Goal: Transaction & Acquisition: Purchase product/service

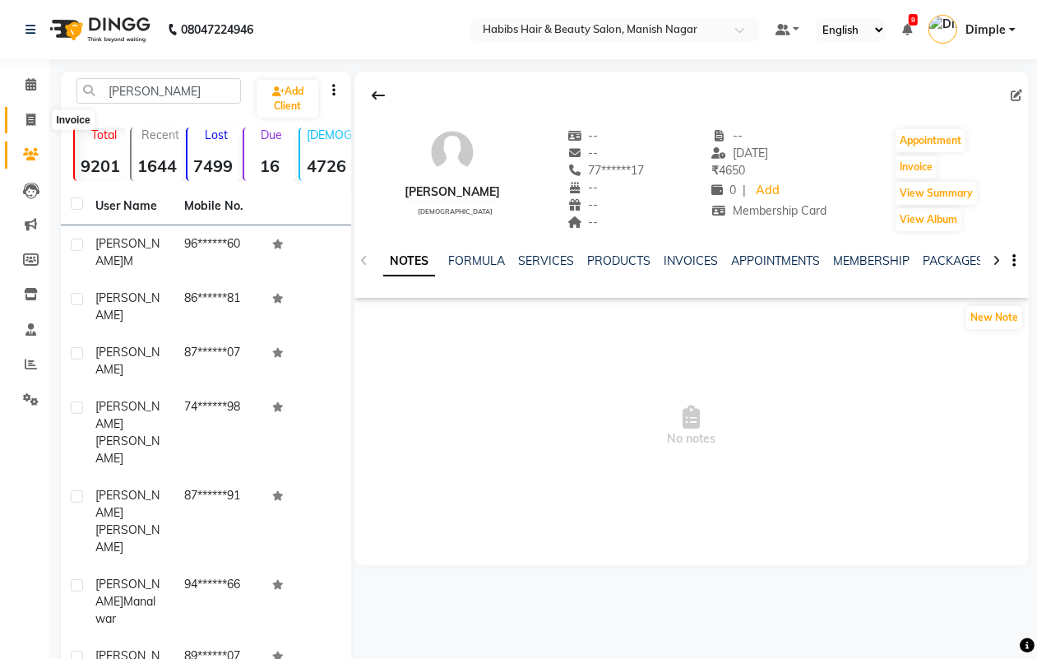
drag, startPoint x: 34, startPoint y: 122, endPoint x: 80, endPoint y: 125, distance: 46.2
click at [34, 123] on icon at bounding box center [30, 119] width 9 height 12
select select "3804"
select select "service"
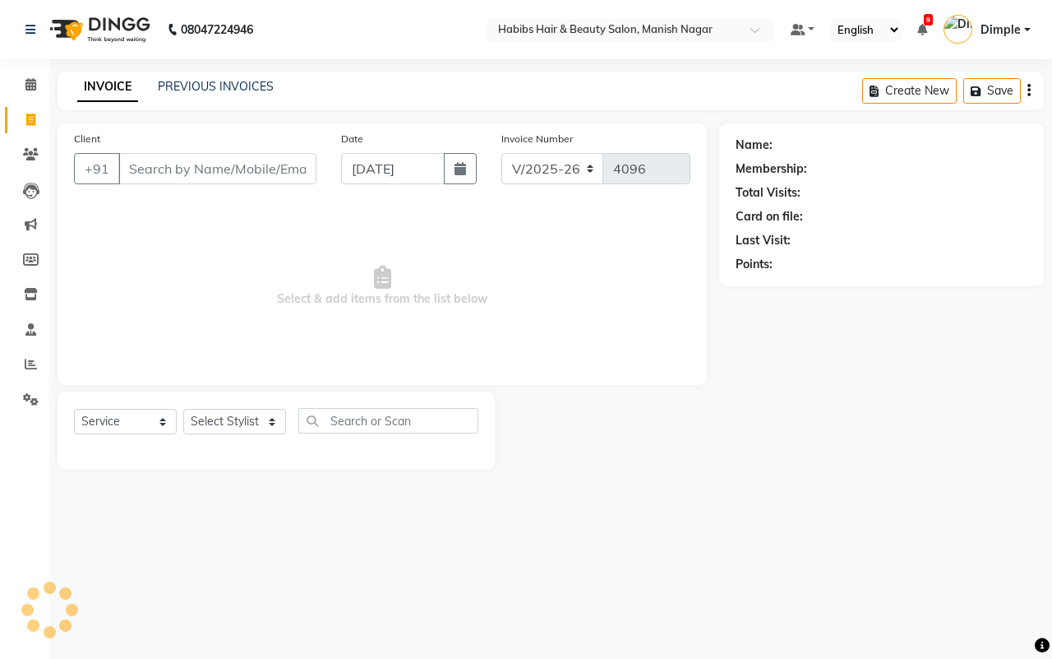
click at [190, 75] on div "INVOICE PREVIOUS INVOICES Create New Save" at bounding box center [551, 91] width 987 height 39
click at [195, 86] on link "PREVIOUS INVOICES" at bounding box center [216, 86] width 116 height 15
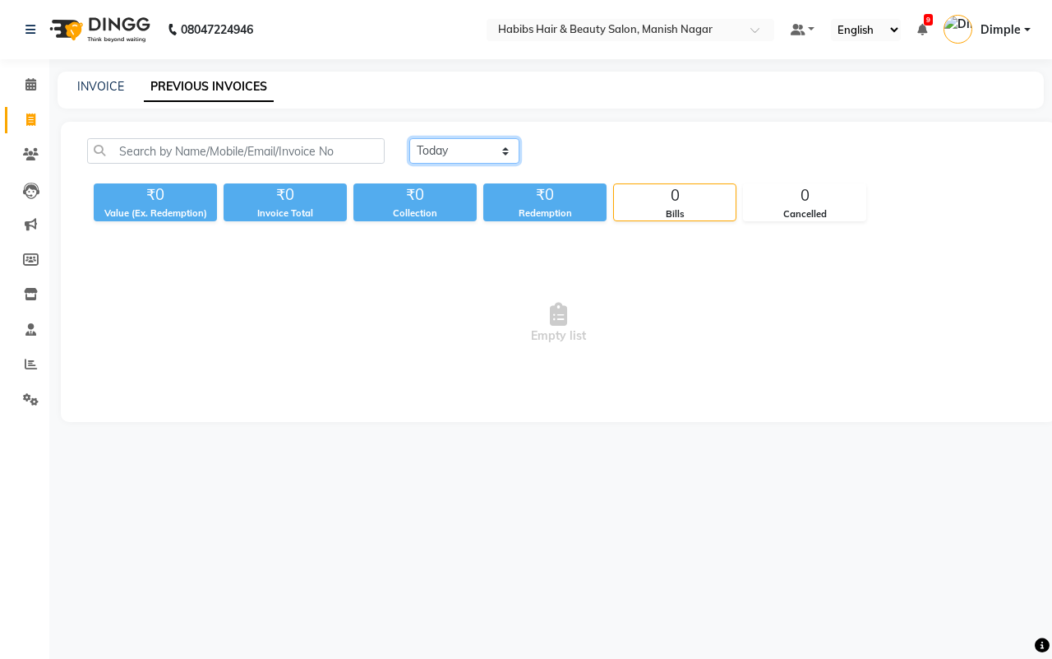
drag, startPoint x: 483, startPoint y: 146, endPoint x: 485, endPoint y: 161, distance: 15.8
click at [483, 146] on select "[DATE] [DATE] Custom Range" at bounding box center [464, 150] width 110 height 25
select select "[DATE]"
click at [409, 138] on select "[DATE] [DATE] Custom Range" at bounding box center [464, 150] width 110 height 25
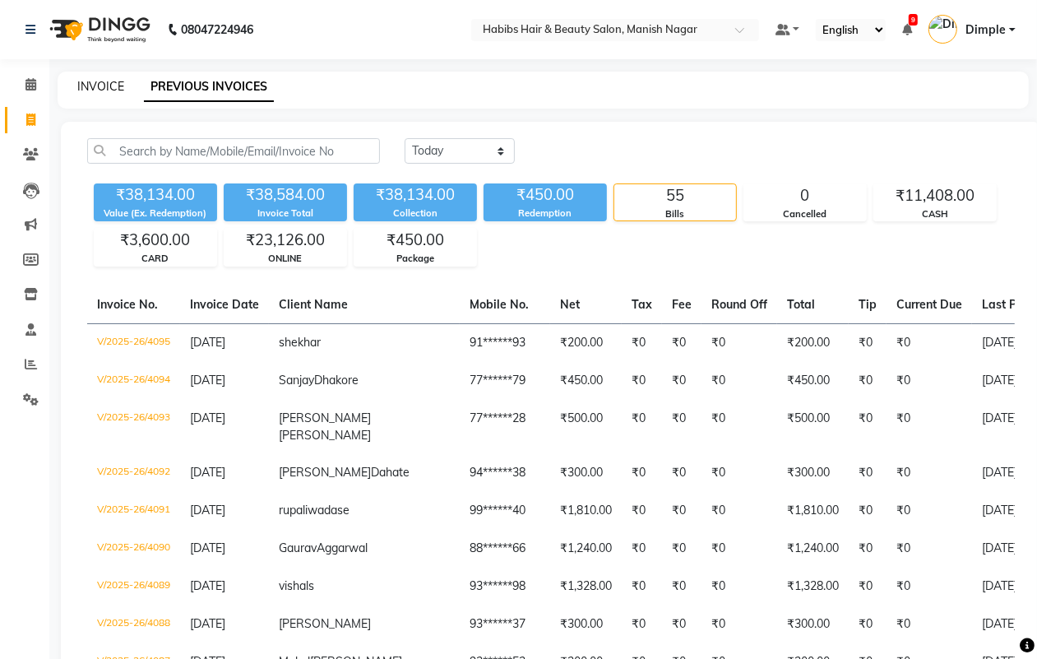
click at [99, 83] on link "INVOICE" at bounding box center [100, 86] width 47 height 15
select select "3804"
select select "service"
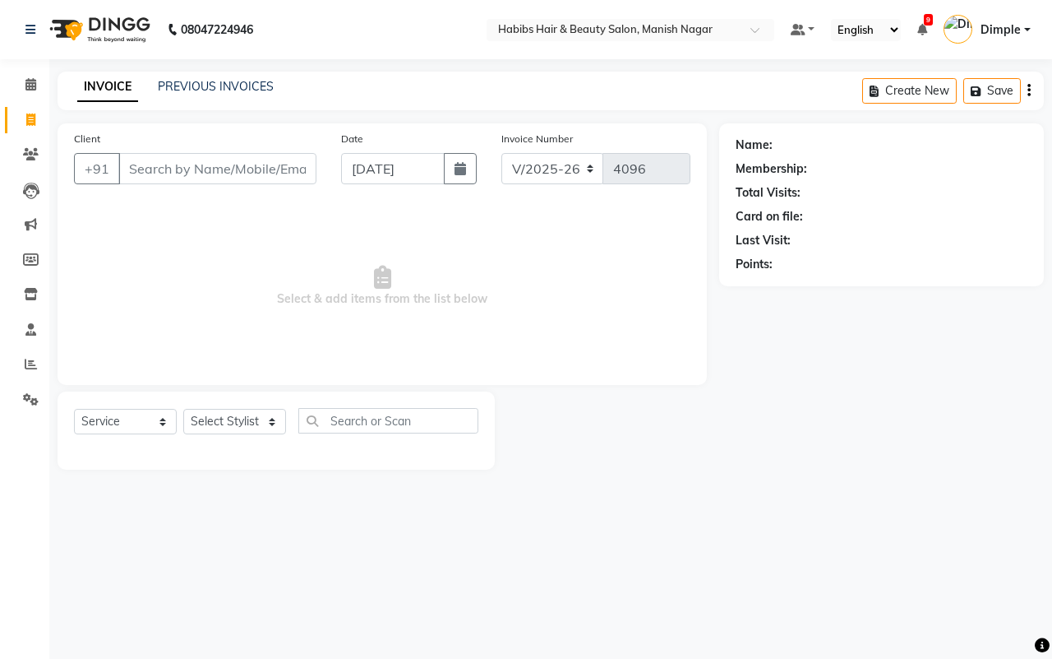
click at [193, 167] on input "Client" at bounding box center [217, 168] width 198 height 31
type input "73******46"
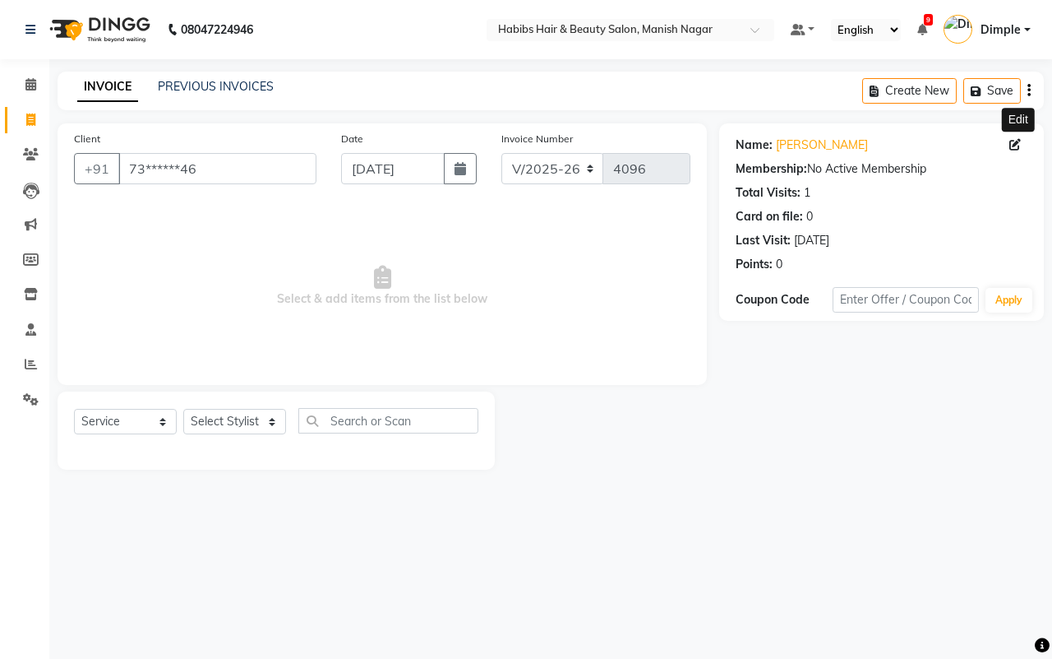
click at [1018, 145] on icon at bounding box center [1016, 145] width 12 height 12
select select "22"
select select "[DEMOGRAPHIC_DATA]"
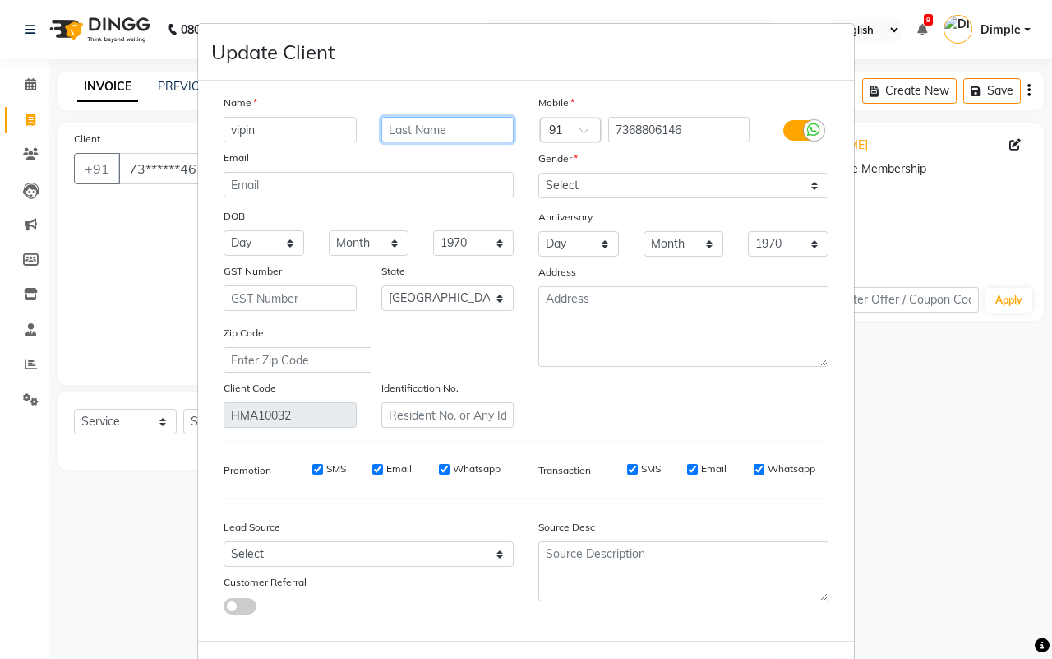
click at [483, 128] on input "text" at bounding box center [447, 129] width 133 height 25
type input "s"
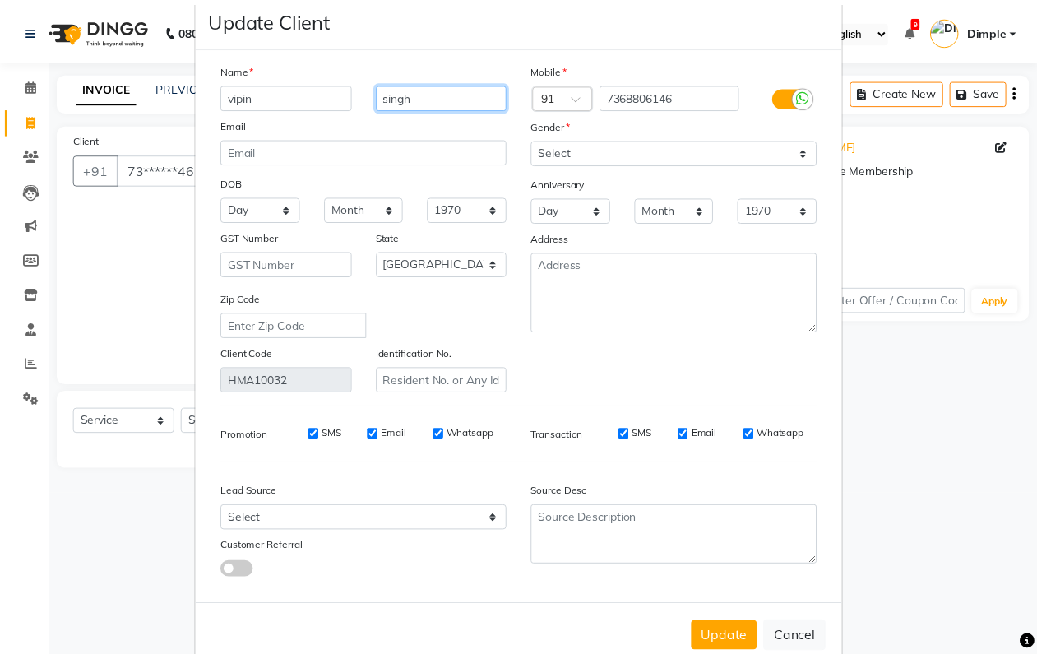
scroll to position [66, 0]
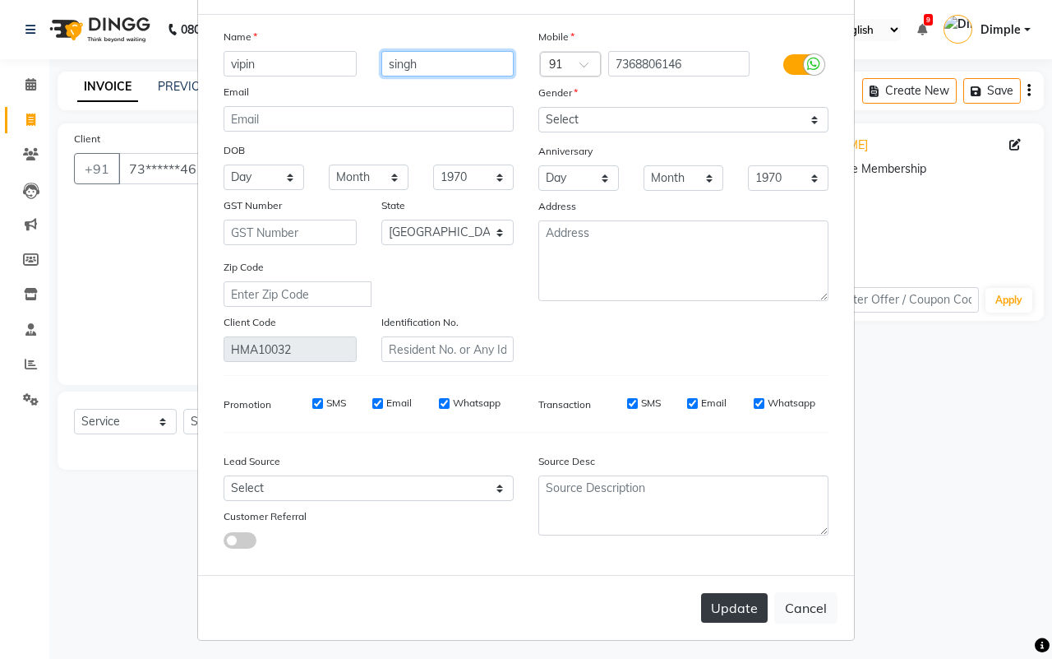
type input "singh"
click at [701, 600] on button "Update" at bounding box center [734, 608] width 67 height 30
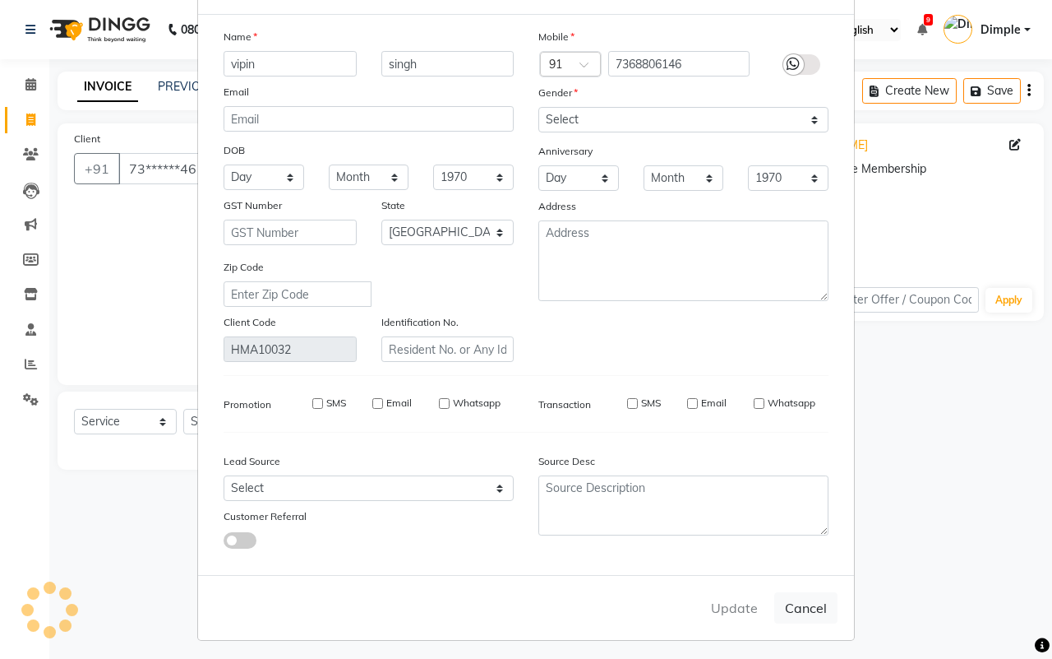
select select
select select "null"
select select
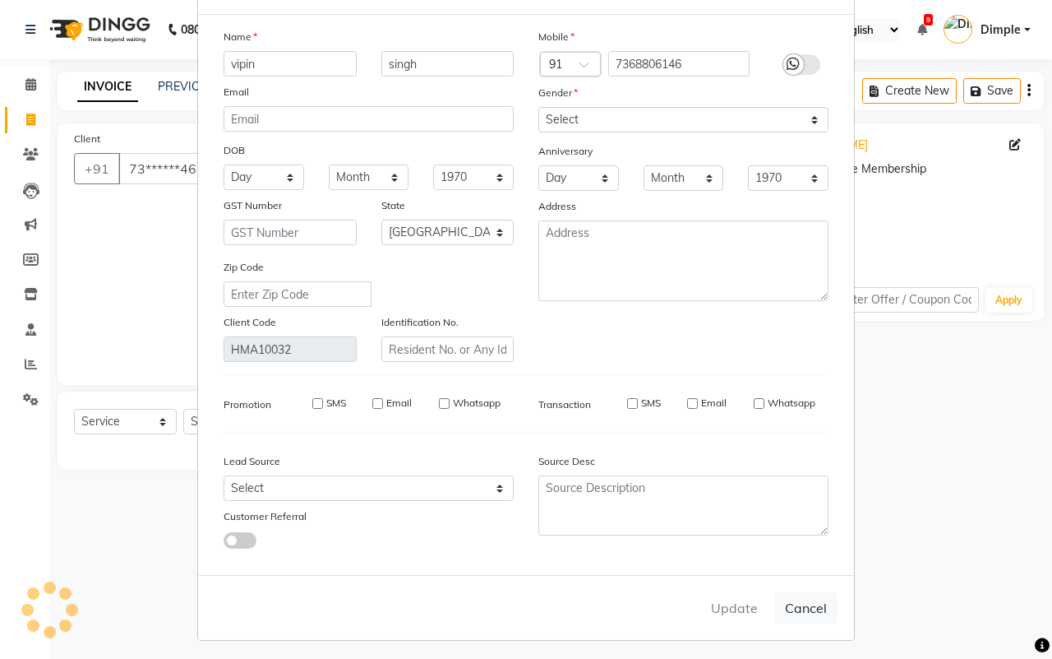
select select
checkbox input "false"
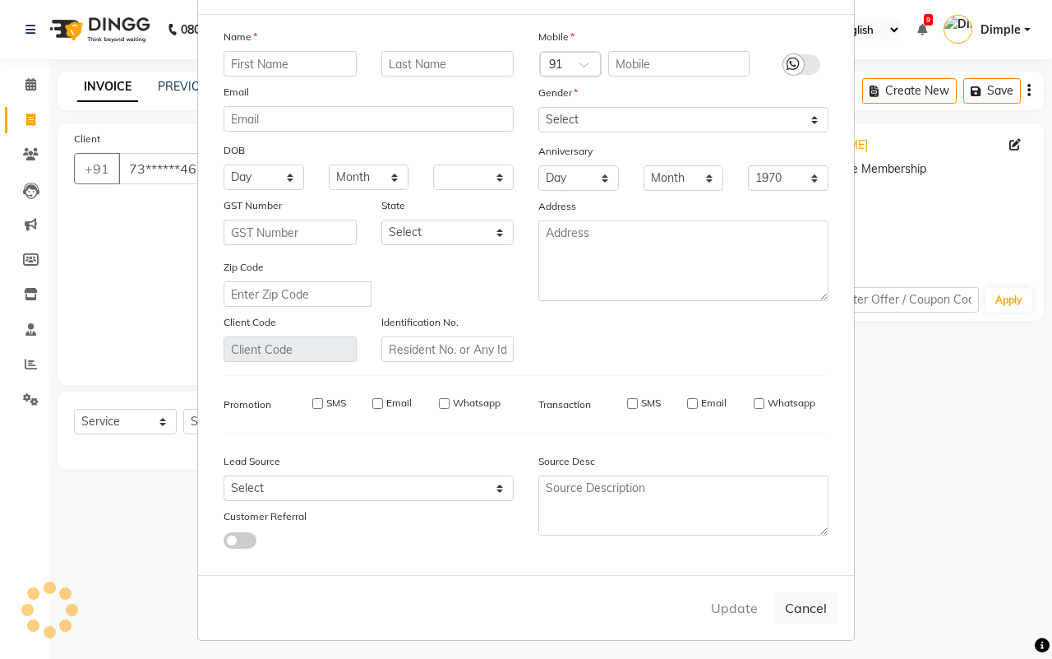
checkbox input "false"
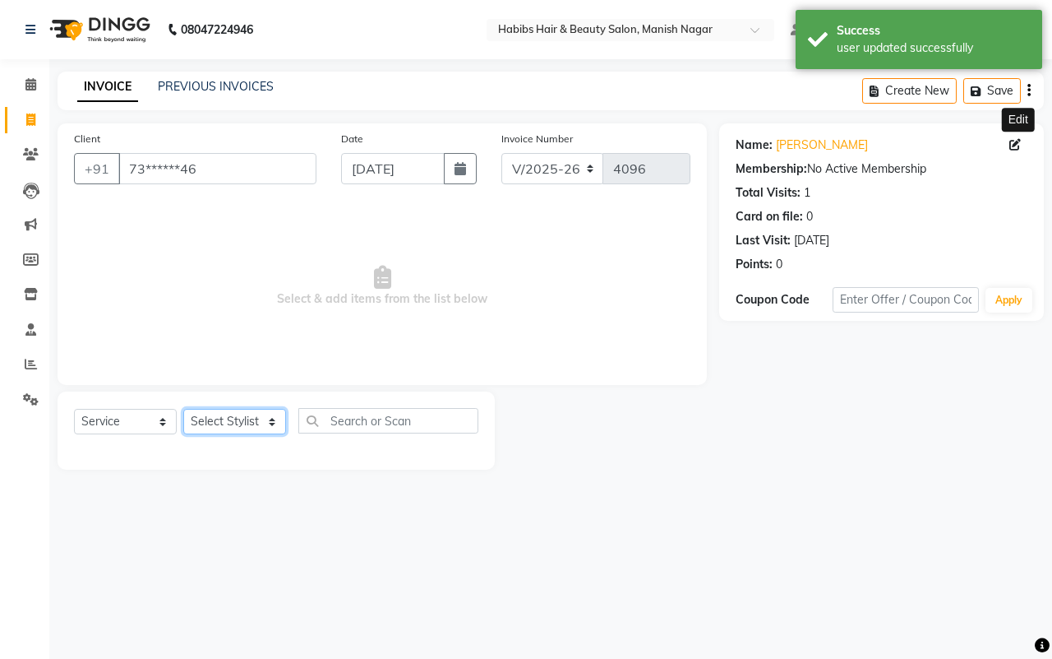
click at [226, 416] on select "Select Stylist [PERSON_NAME] [PERSON_NAME] [PERSON_NAME] [PERSON_NAME] Sachin […" at bounding box center [234, 421] width 103 height 25
drag, startPoint x: 401, startPoint y: 153, endPoint x: 401, endPoint y: 170, distance: 17.3
click at [401, 156] on input "[DATE]" at bounding box center [393, 168] width 104 height 31
select select "9"
select select "2025"
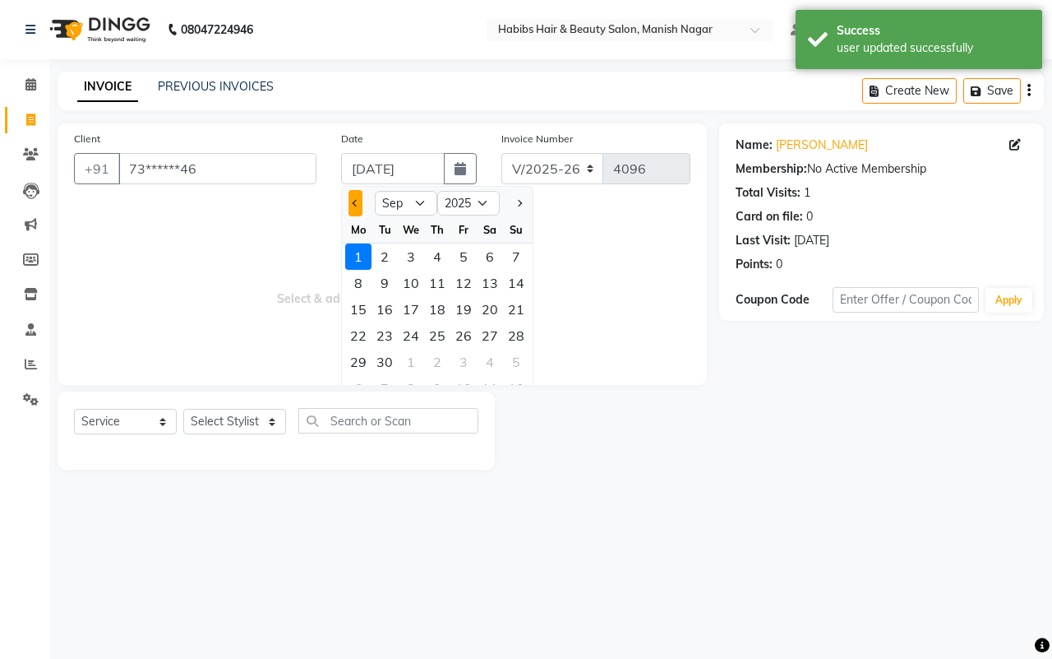
click at [349, 198] on button "Previous month" at bounding box center [356, 203] width 14 height 26
select select "8"
click at [518, 359] on div "31" at bounding box center [516, 362] width 26 height 26
type input "[DATE]"
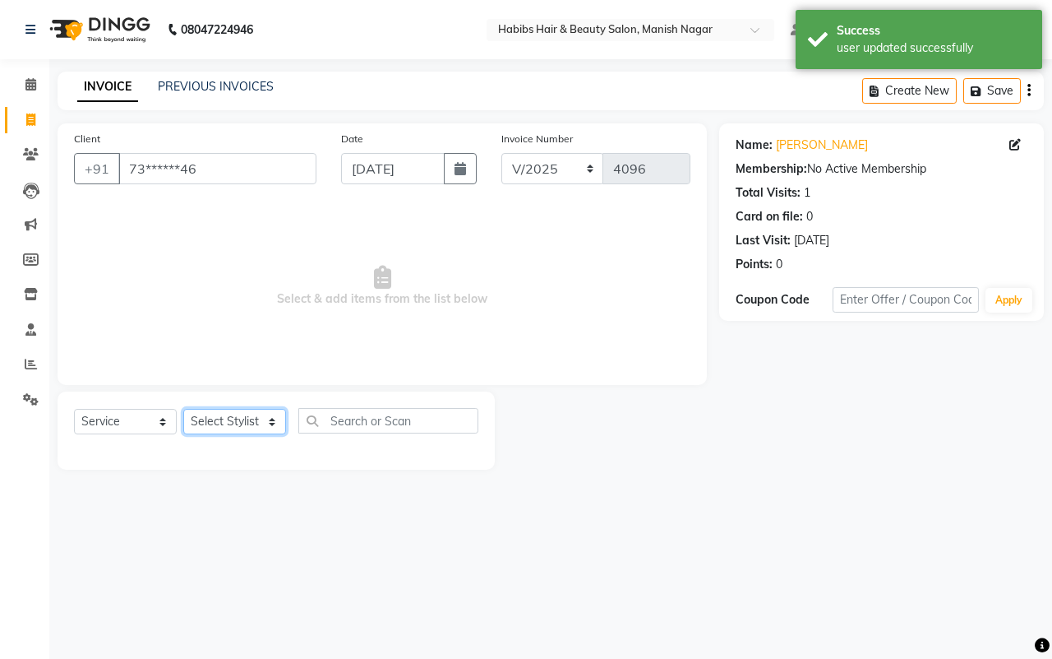
click at [220, 426] on select "Select Stylist [PERSON_NAME] [PERSON_NAME] [PERSON_NAME] [PERSON_NAME] Sachin […" at bounding box center [234, 421] width 103 height 25
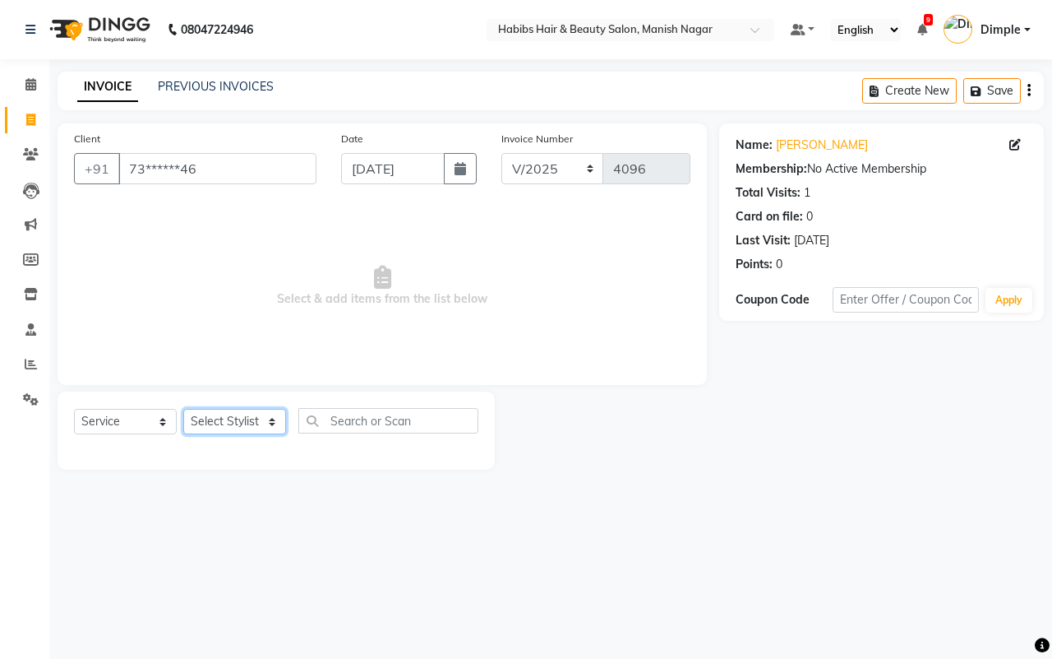
select select "34633"
click at [183, 409] on select "Select Stylist [PERSON_NAME] [PERSON_NAME] [PERSON_NAME] [PERSON_NAME] Sachin […" at bounding box center [234, 421] width 103 height 25
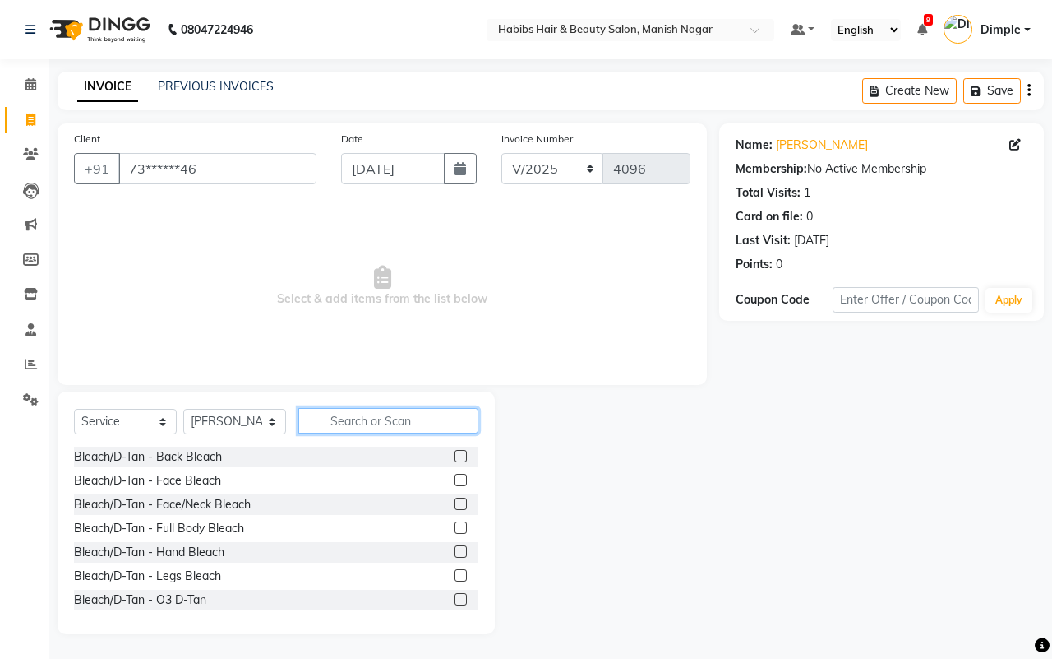
click at [342, 426] on input "text" at bounding box center [388, 420] width 180 height 25
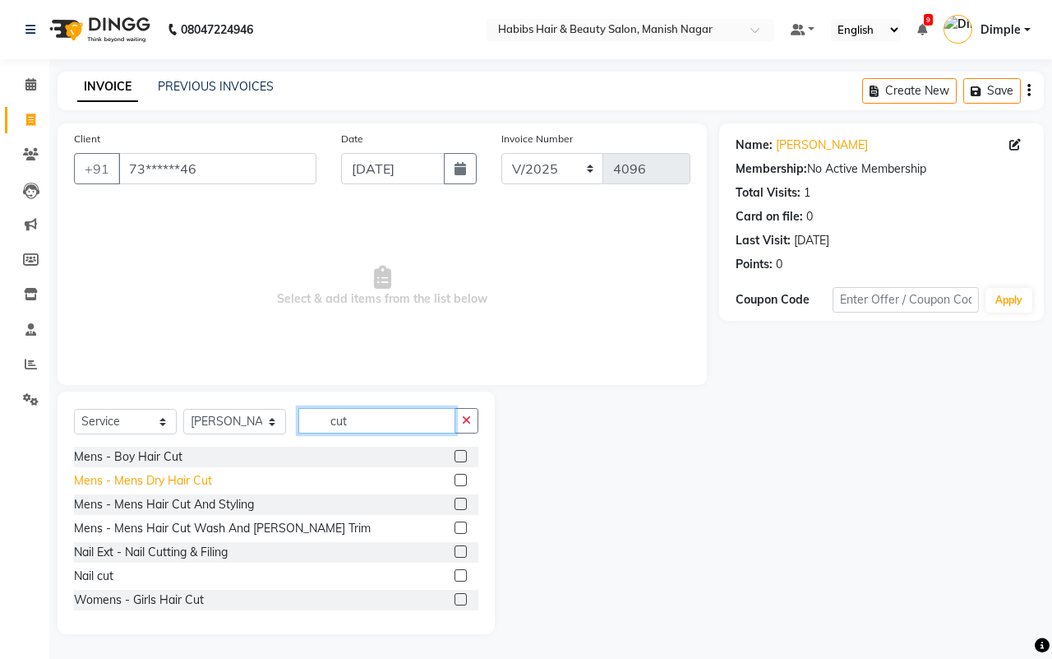
type input "cut"
click at [195, 482] on div "Mens - Mens Dry Hair Cut" at bounding box center [143, 480] width 138 height 17
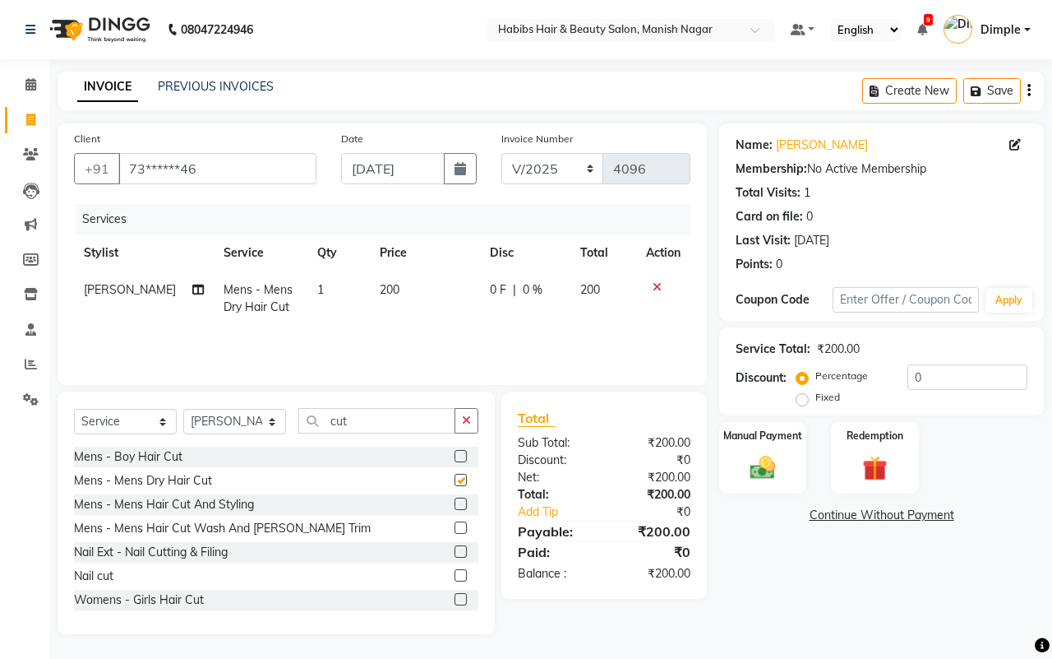
checkbox input "false"
click at [441, 424] on input "cut" at bounding box center [376, 420] width 157 height 25
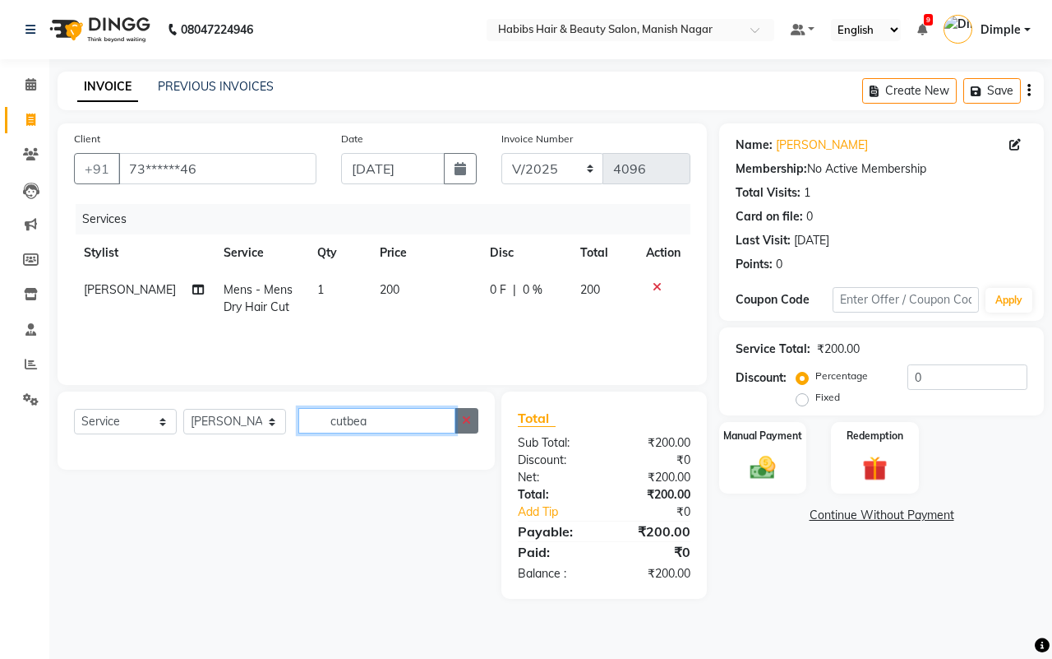
type input "cutbea"
click at [467, 415] on icon "button" at bounding box center [466, 420] width 9 height 12
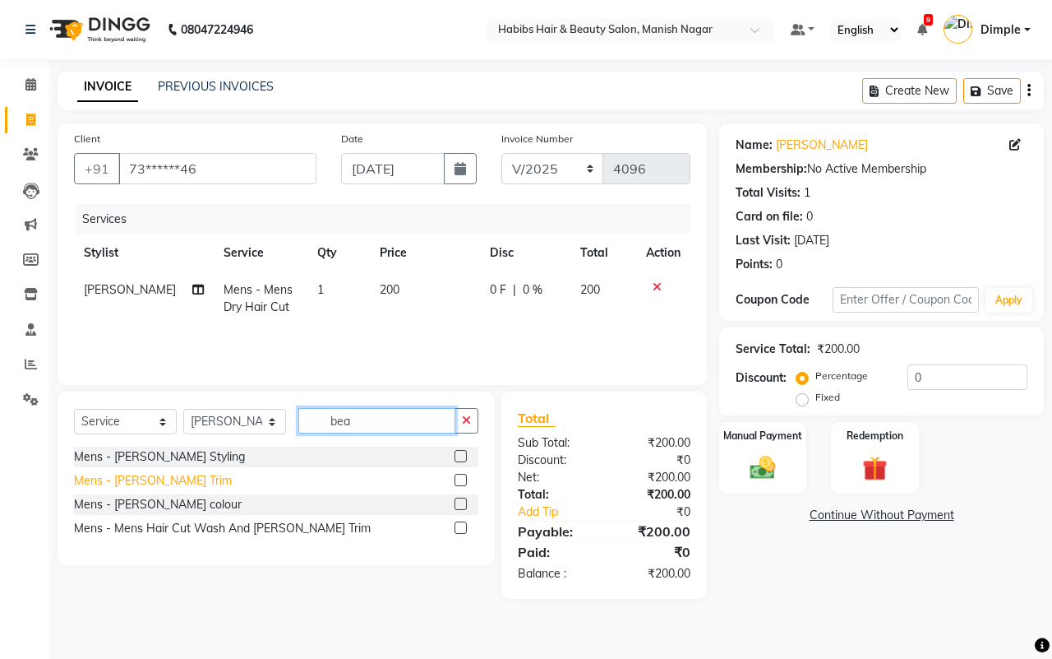
type input "bea"
click at [153, 483] on div "Mens - [PERSON_NAME] Trim" at bounding box center [153, 480] width 158 height 17
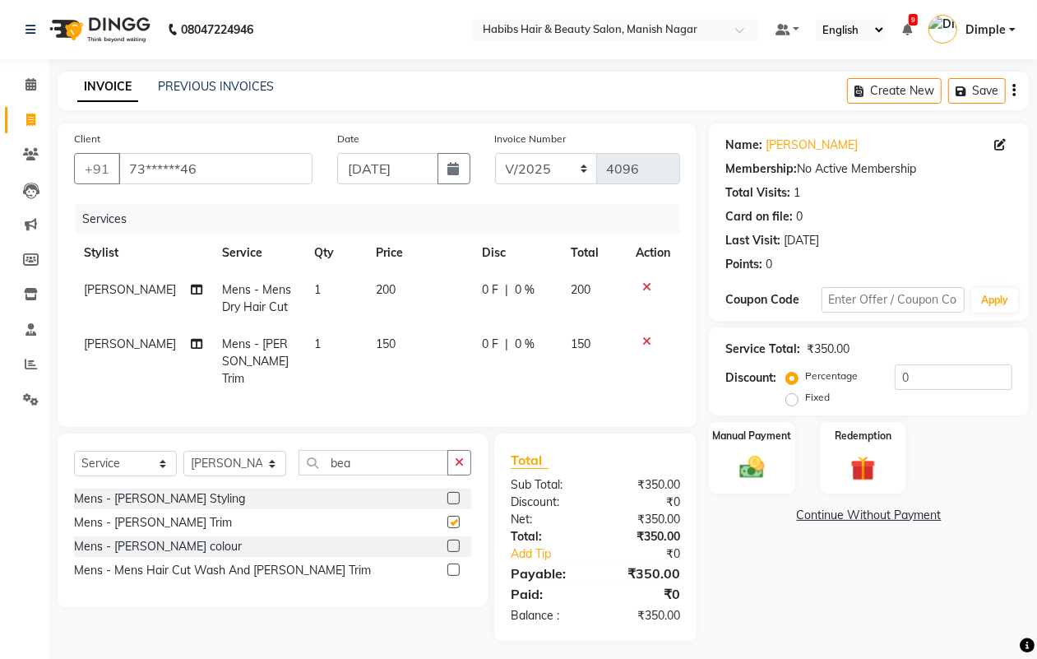
checkbox input "false"
click at [463, 461] on icon "button" at bounding box center [459, 462] width 9 height 12
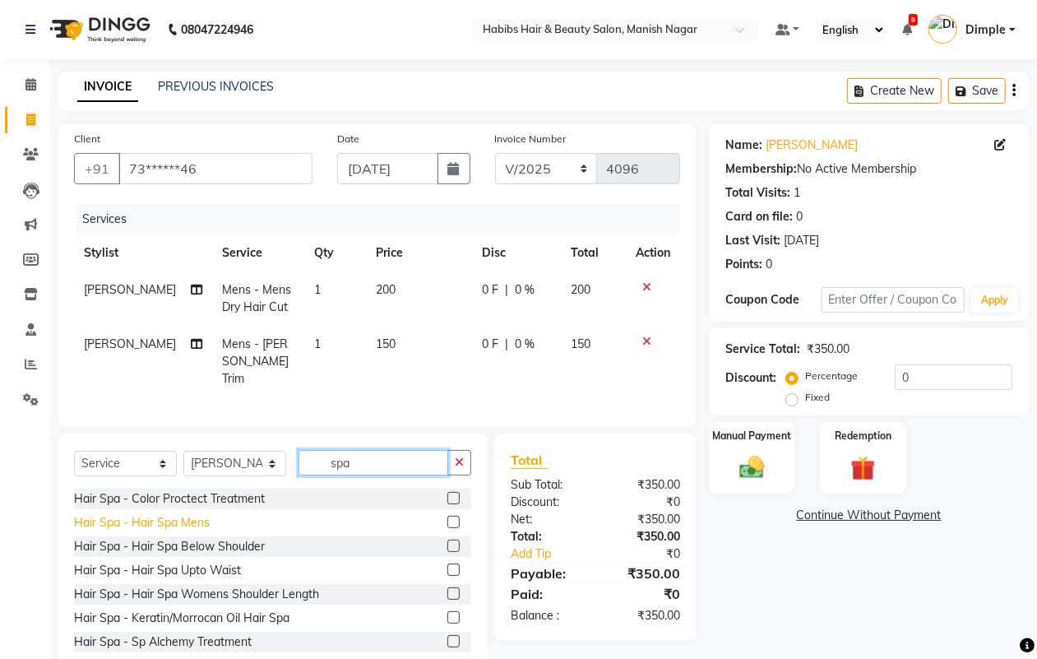
type input "spa"
click at [185, 520] on div "Hair Spa - Hair Spa Mens" at bounding box center [142, 522] width 136 height 17
checkbox input "false"
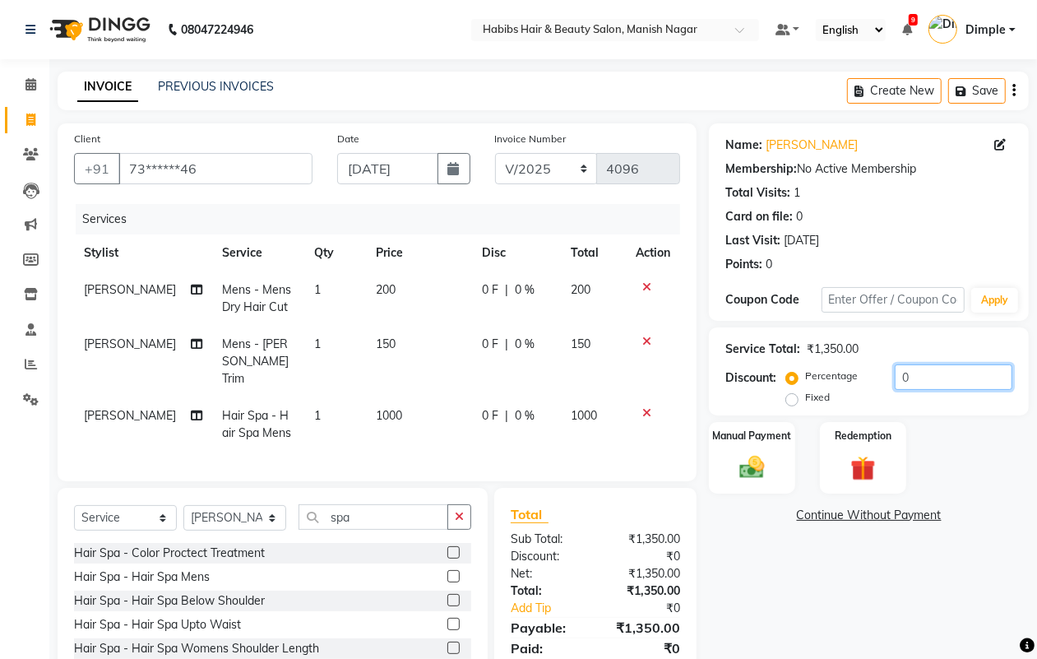
click at [897, 374] on input "0" at bounding box center [953, 376] width 118 height 25
type input "20"
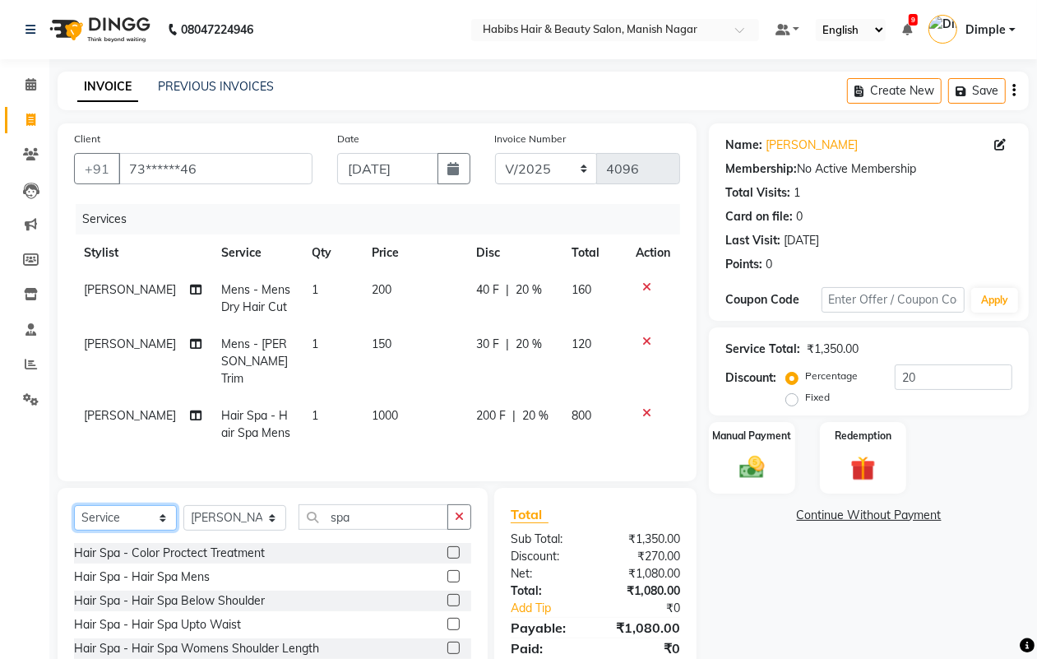
click at [117, 511] on select "Select Service Product Membership Package Voucher Prepaid Gift Card" at bounding box center [125, 517] width 103 height 25
click at [109, 514] on select "Select Service Product Membership Package Voucher Prepaid Gift Card" at bounding box center [125, 517] width 103 height 25
select select "membership"
click at [74, 505] on select "Select Service Product Membership Package Voucher Prepaid Gift Card" at bounding box center [125, 517] width 103 height 25
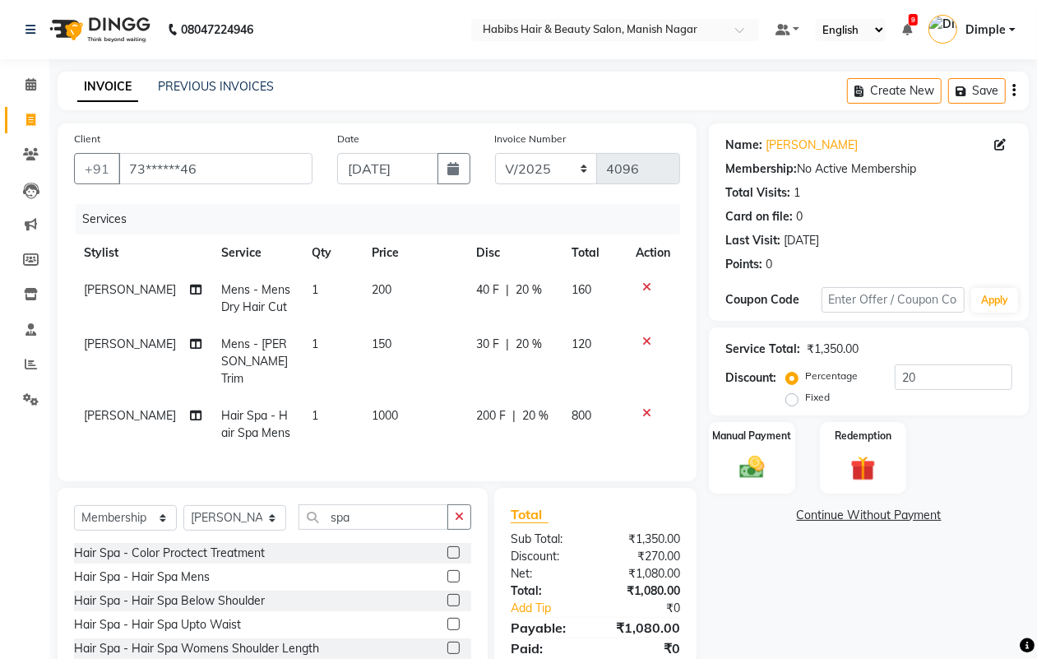
drag, startPoint x: 113, startPoint y: 504, endPoint x: 136, endPoint y: 392, distance: 114.2
click at [136, 397] on td "[PERSON_NAME]" at bounding box center [142, 424] width 137 height 54
select select "34633"
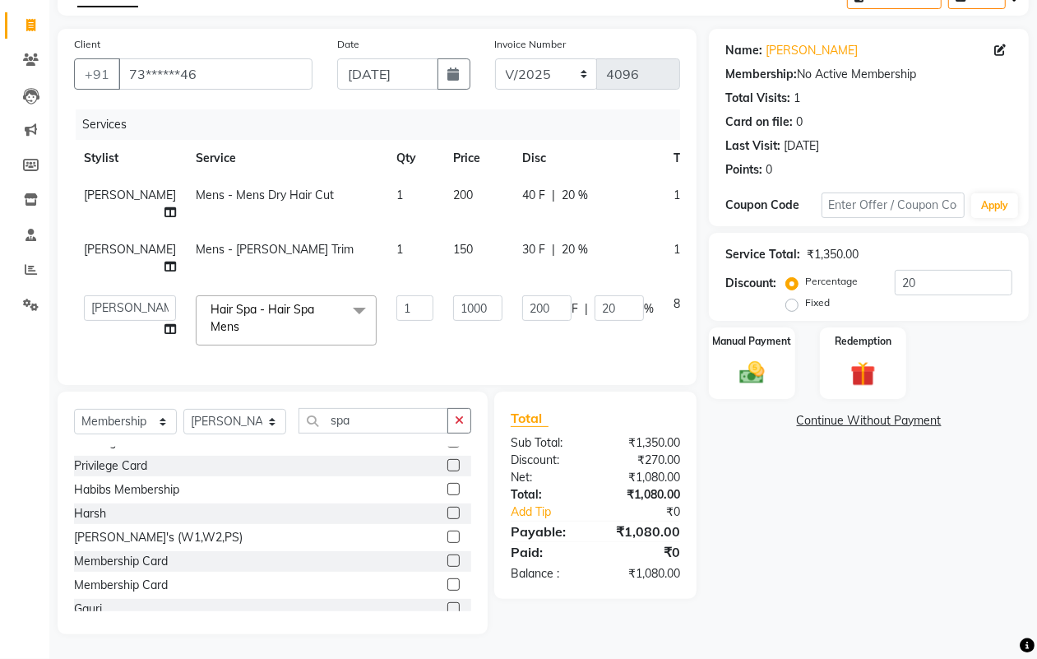
scroll to position [145, 0]
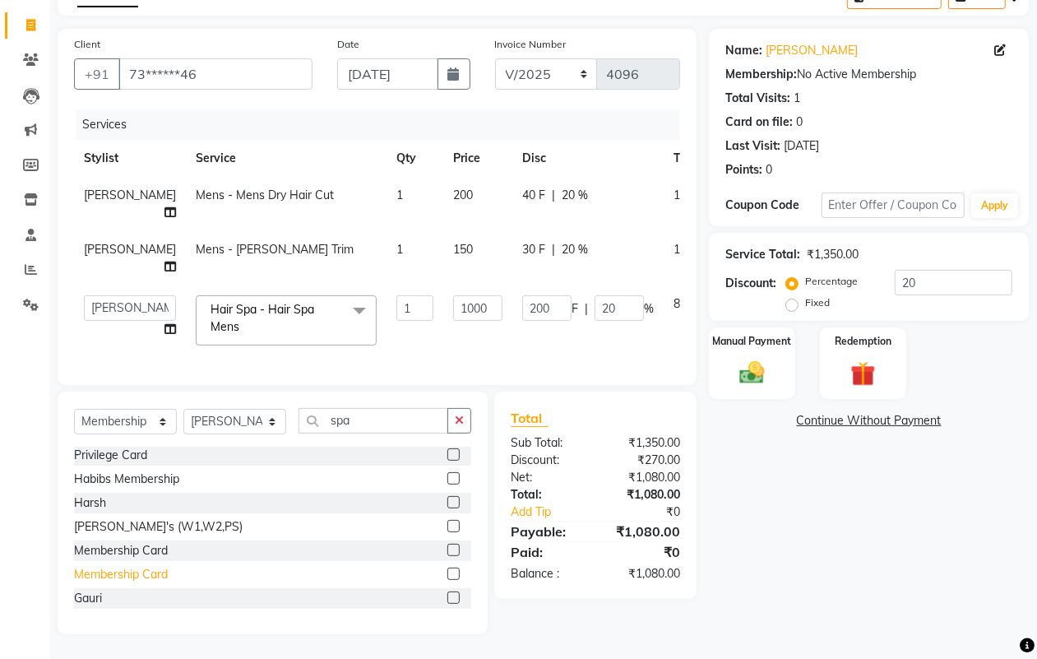
click at [140, 577] on div "Membership Card" at bounding box center [121, 574] width 94 height 17
select select "select"
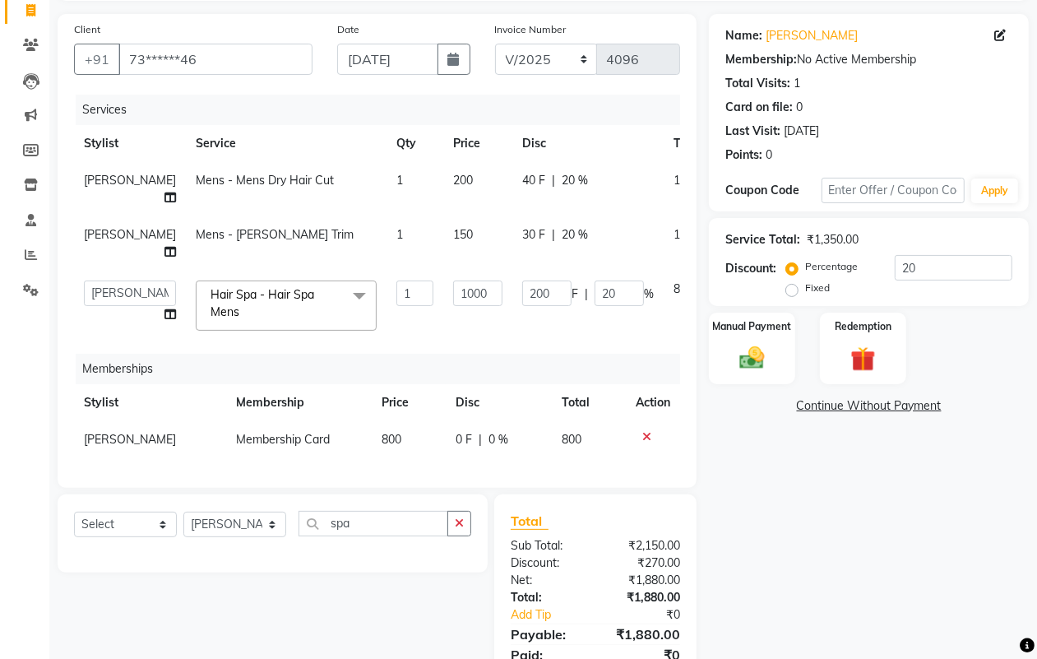
scroll to position [192, 0]
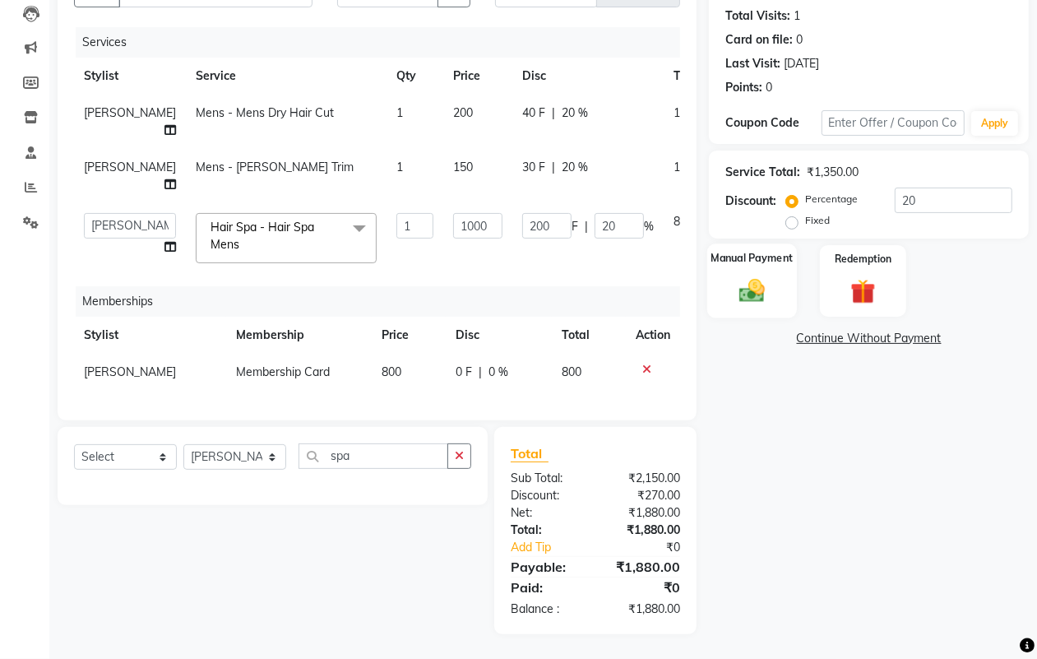
click at [765, 250] on label "Manual Payment" at bounding box center [752, 258] width 82 height 16
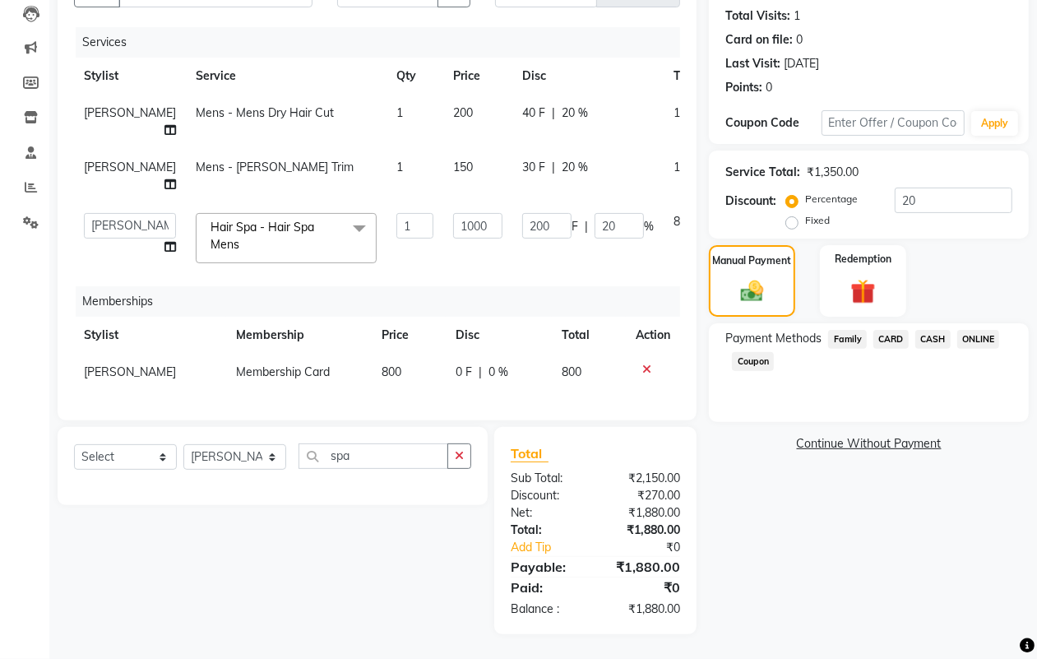
click at [984, 330] on span "ONLINE" at bounding box center [978, 339] width 43 height 19
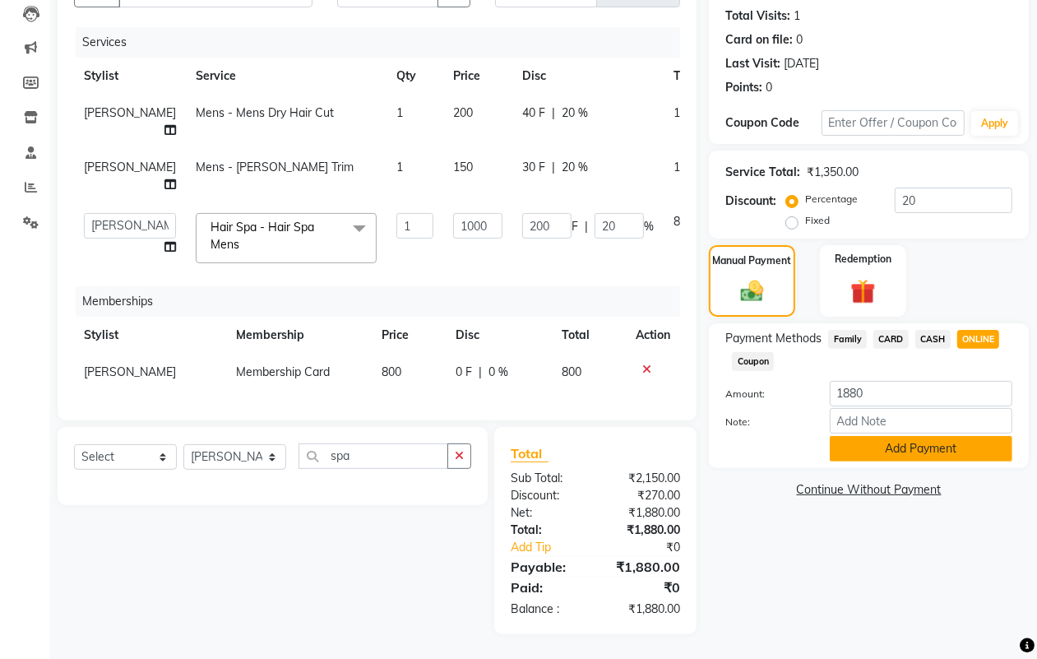
click at [861, 436] on button "Add Payment" at bounding box center [921, 448] width 183 height 25
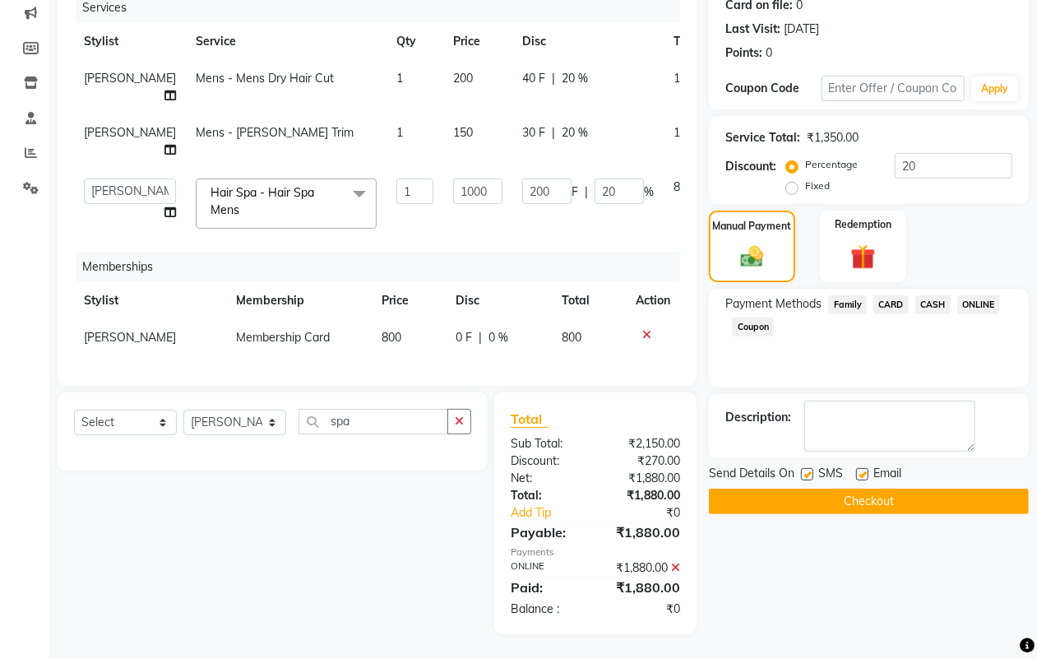
scroll to position [226, 0]
click at [851, 488] on button "Checkout" at bounding box center [869, 500] width 320 height 25
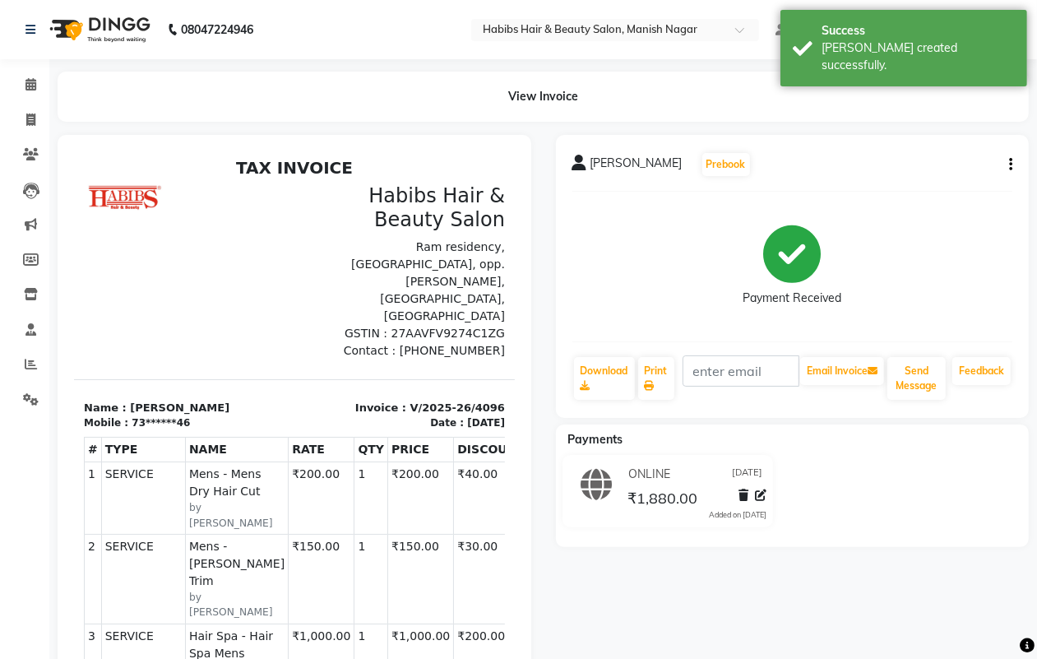
select select "service"
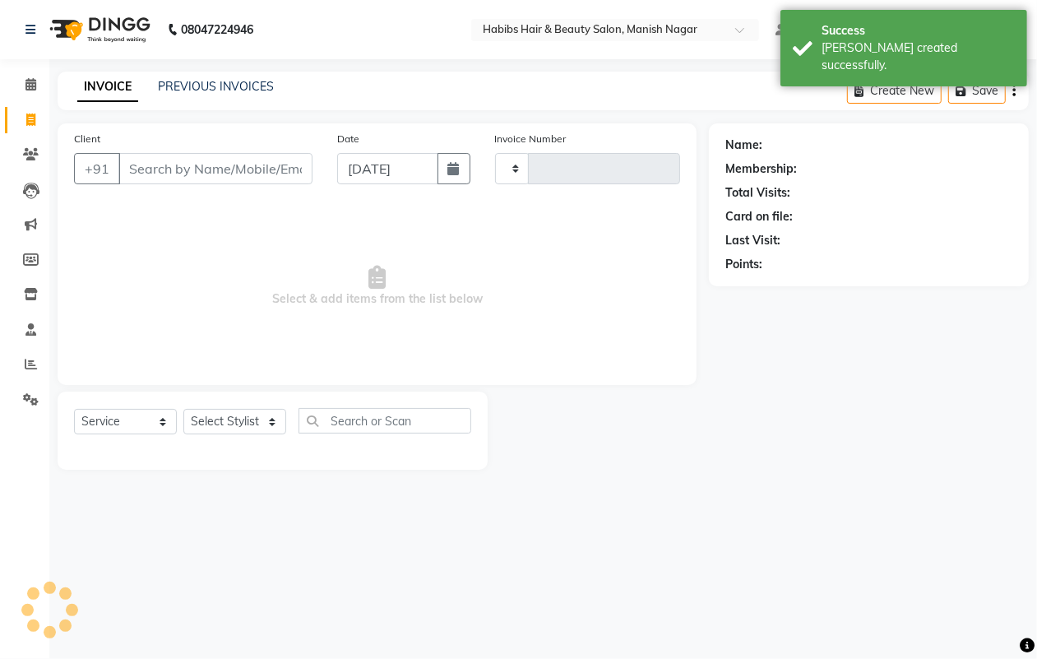
type input "4097"
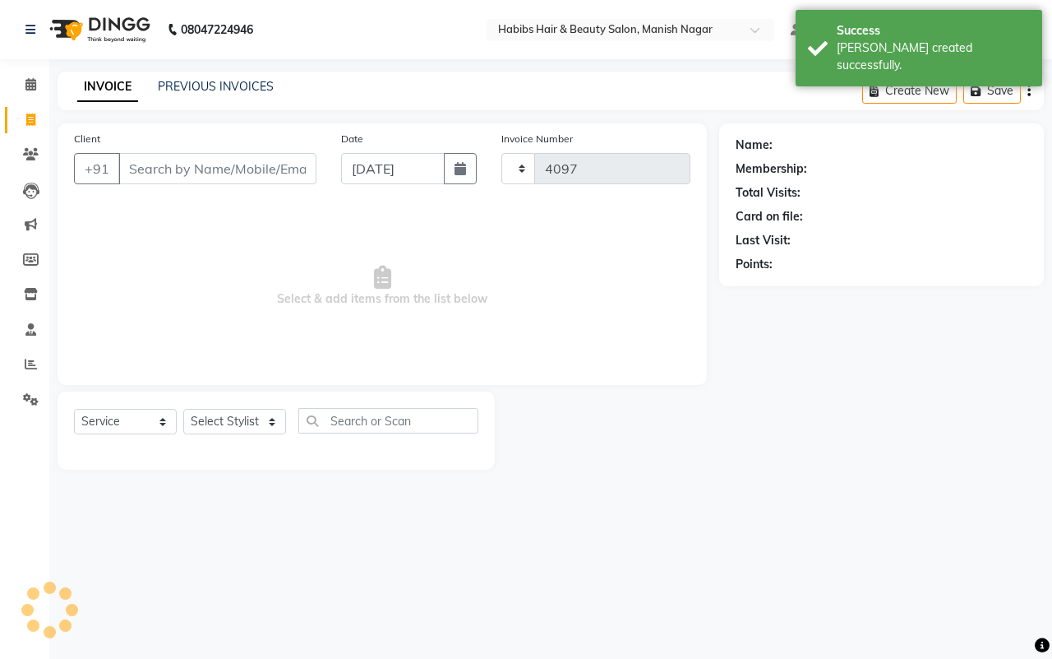
select select "3804"
click at [125, 163] on input "Client" at bounding box center [217, 168] width 198 height 31
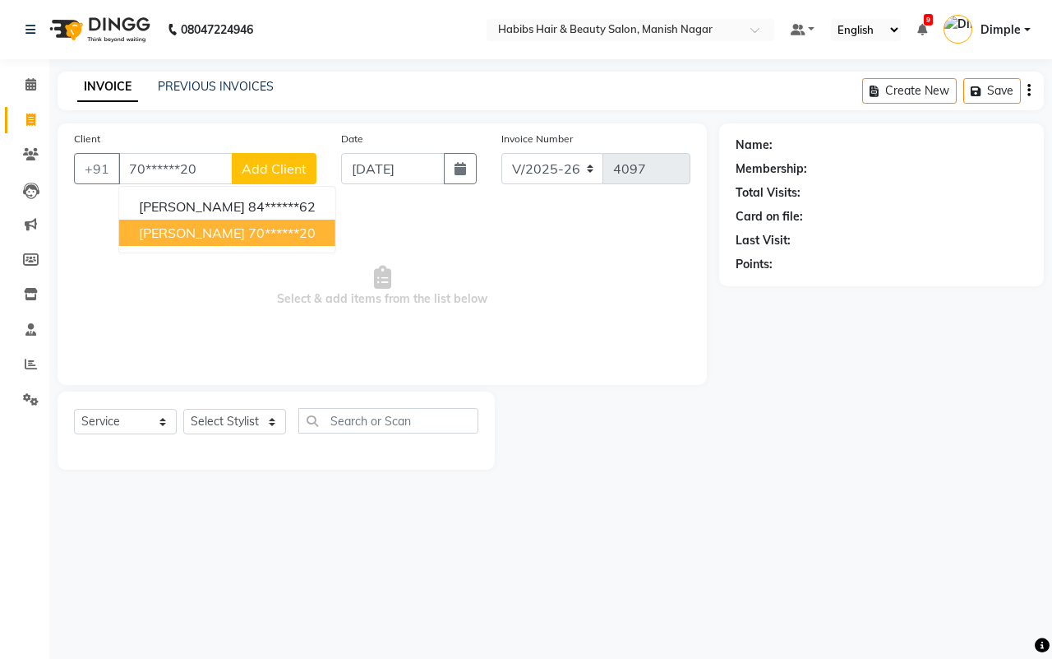
type input "70******20"
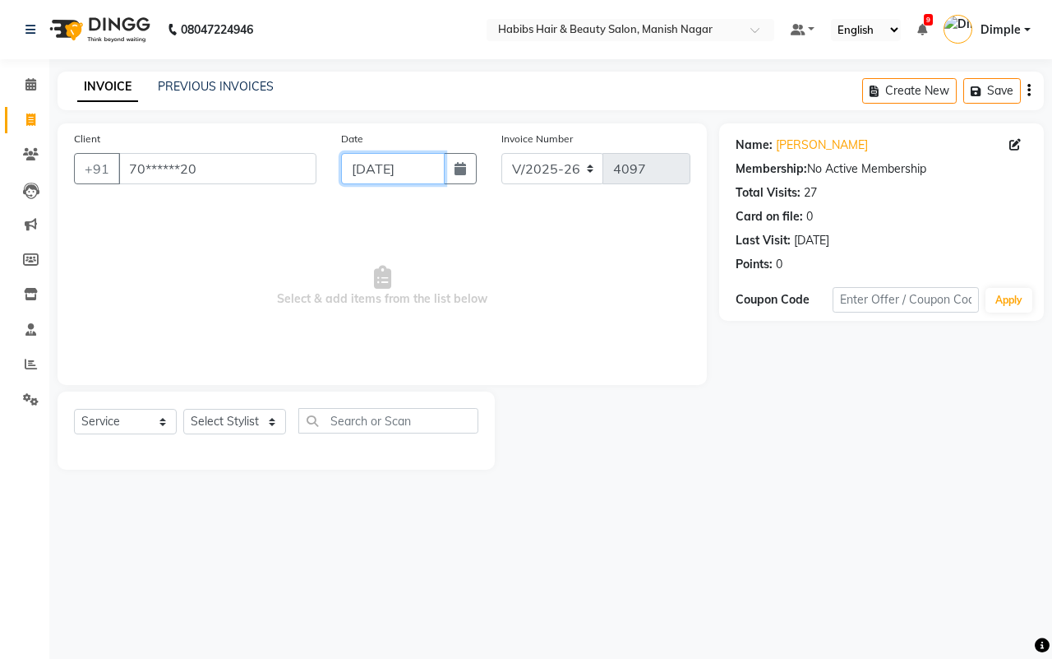
click at [351, 175] on input "[DATE]" at bounding box center [393, 168] width 104 height 31
select select "9"
select select "2025"
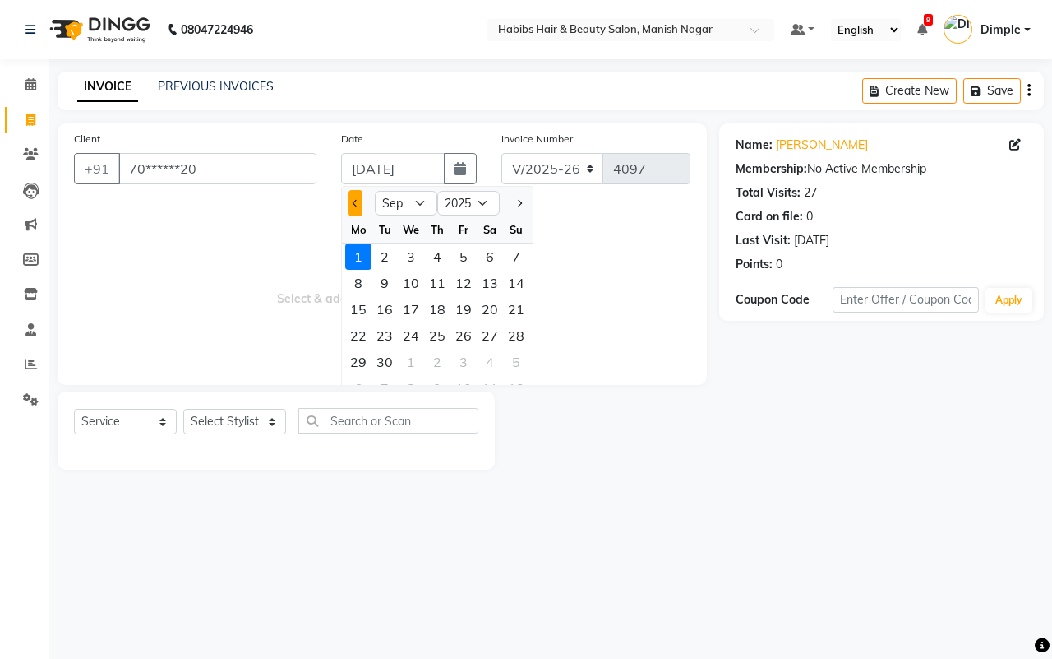
click at [354, 194] on button "Previous month" at bounding box center [356, 203] width 14 height 26
select select "8"
click at [503, 362] on div "31" at bounding box center [516, 362] width 26 height 26
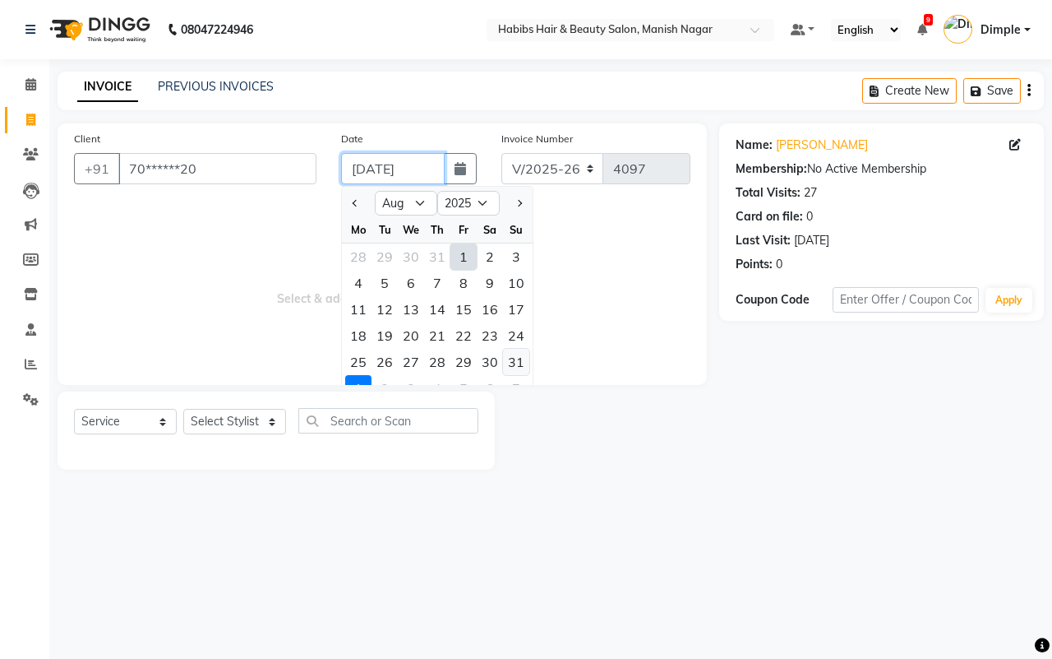
type input "[DATE]"
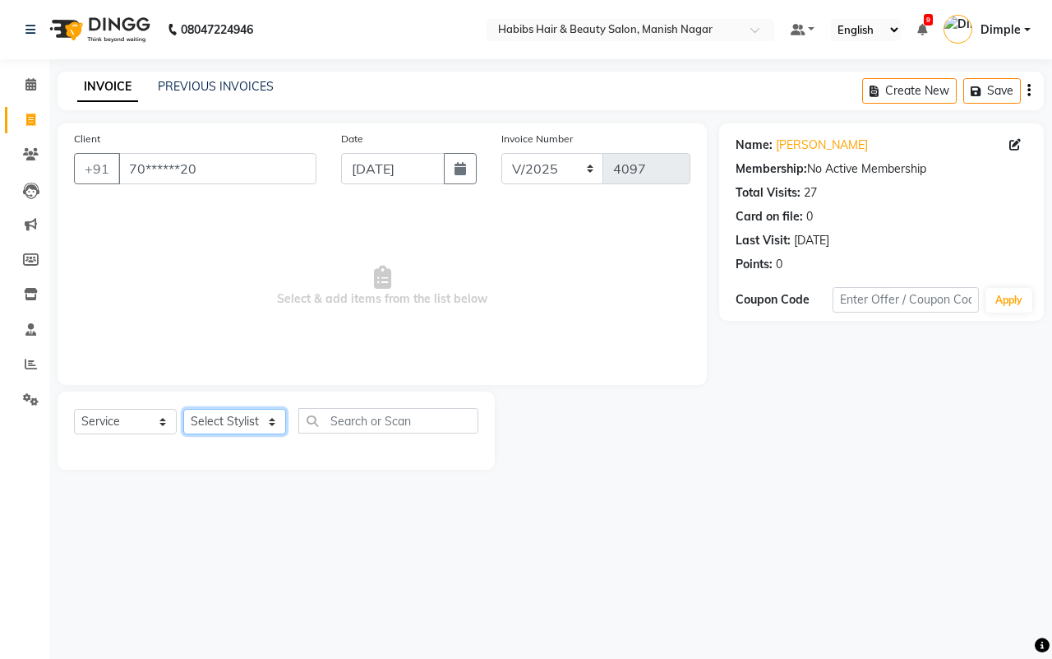
click at [231, 417] on select "Select Stylist [PERSON_NAME] [PERSON_NAME] [PERSON_NAME] [PERSON_NAME] Sachin […" at bounding box center [234, 421] width 103 height 25
select select "62737"
click at [183, 409] on select "Select Stylist [PERSON_NAME] [PERSON_NAME] [PERSON_NAME] [PERSON_NAME] Sachin […" at bounding box center [234, 421] width 103 height 25
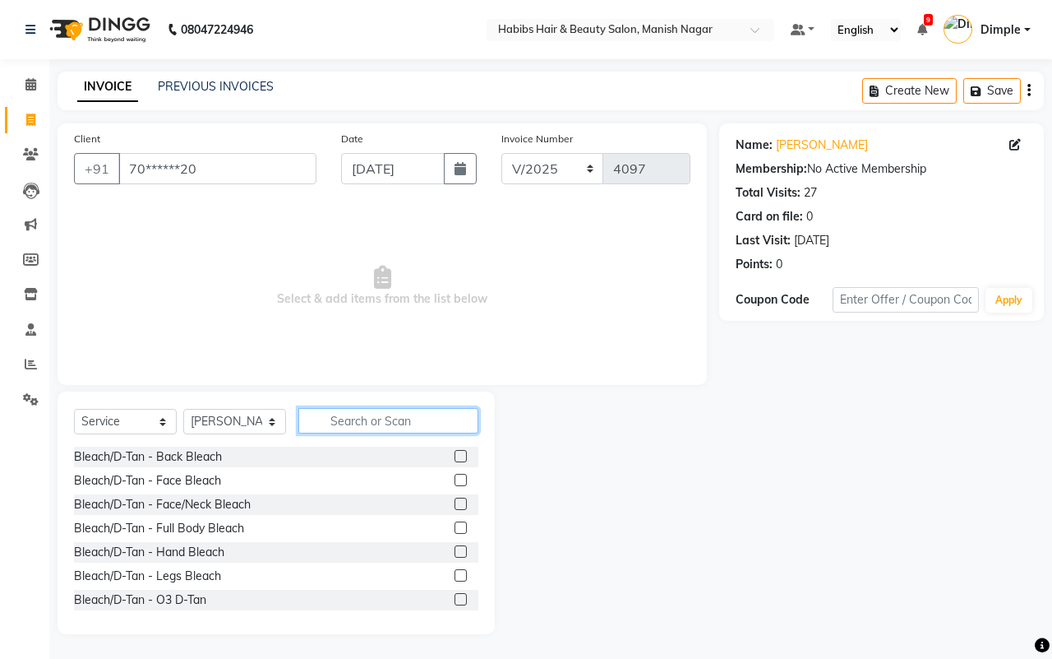
click at [339, 420] on input "text" at bounding box center [388, 420] width 180 height 25
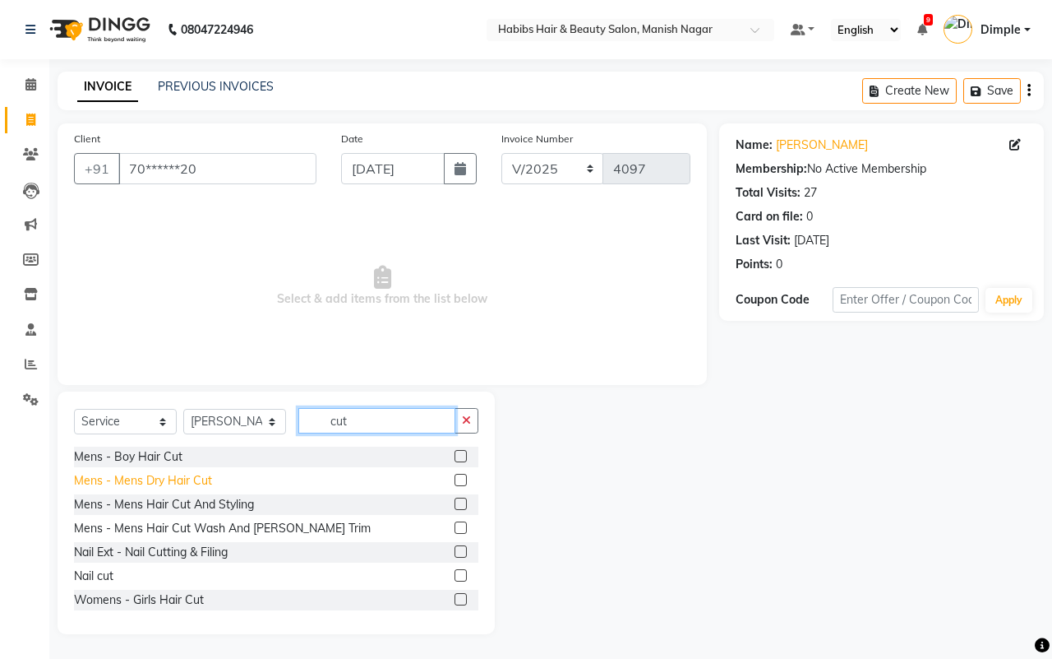
type input "cut"
click at [146, 482] on div "Mens - Mens Dry Hair Cut" at bounding box center [143, 480] width 138 height 17
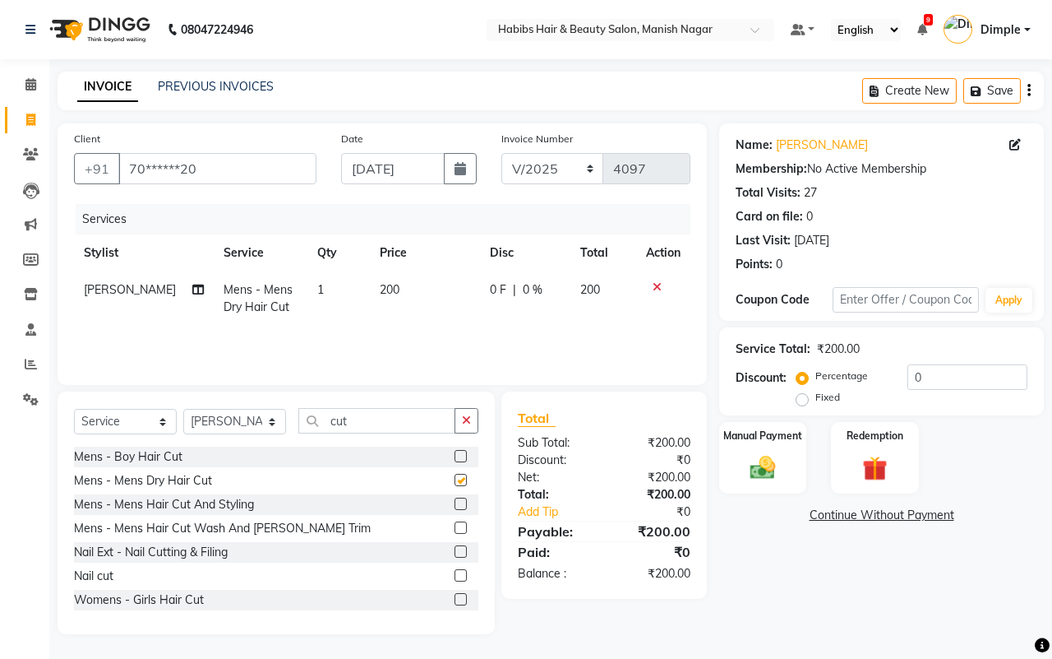
checkbox input "false"
click at [462, 420] on icon "button" at bounding box center [466, 420] width 9 height 12
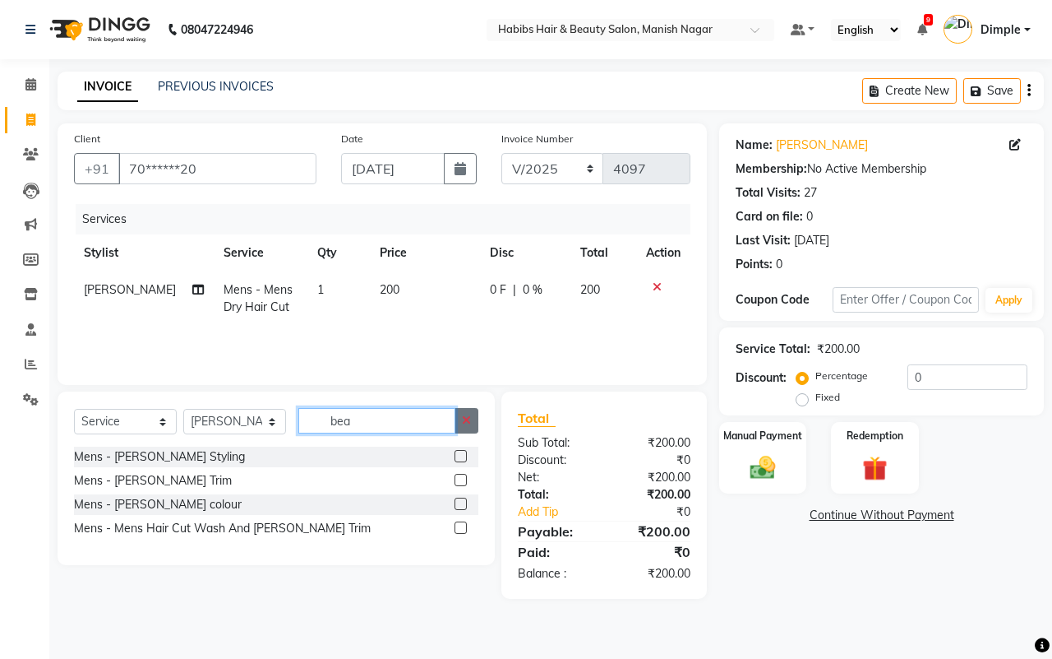
type input "bea"
click at [463, 421] on icon "button" at bounding box center [466, 420] width 9 height 12
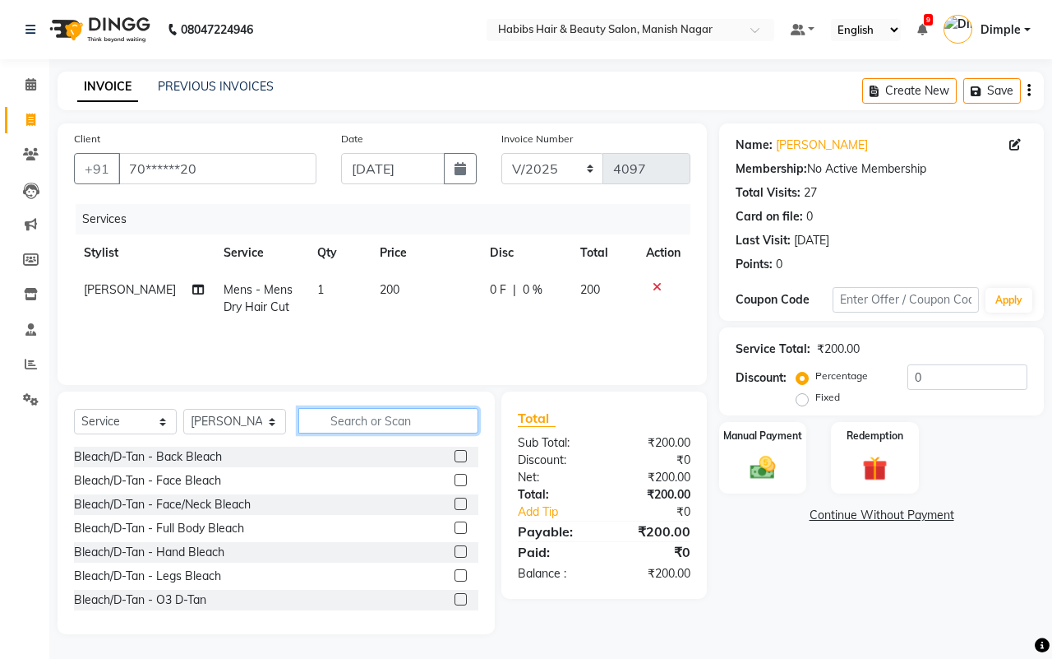
click at [413, 416] on input "text" at bounding box center [388, 420] width 180 height 25
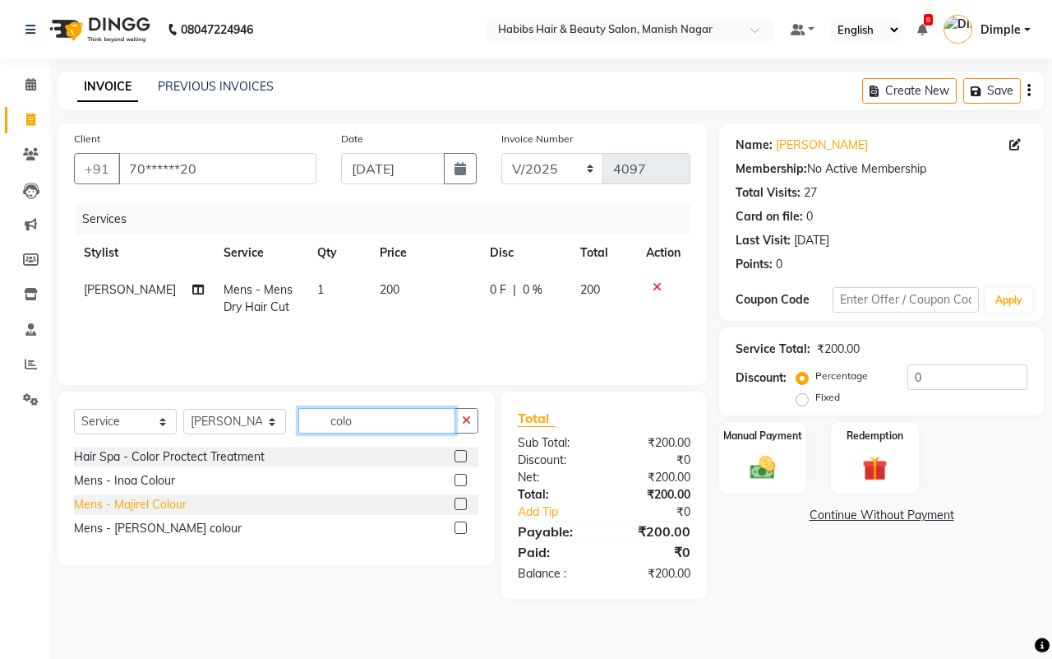
type input "colo"
click at [178, 502] on div "Mens - Majirel Colour" at bounding box center [130, 504] width 113 height 17
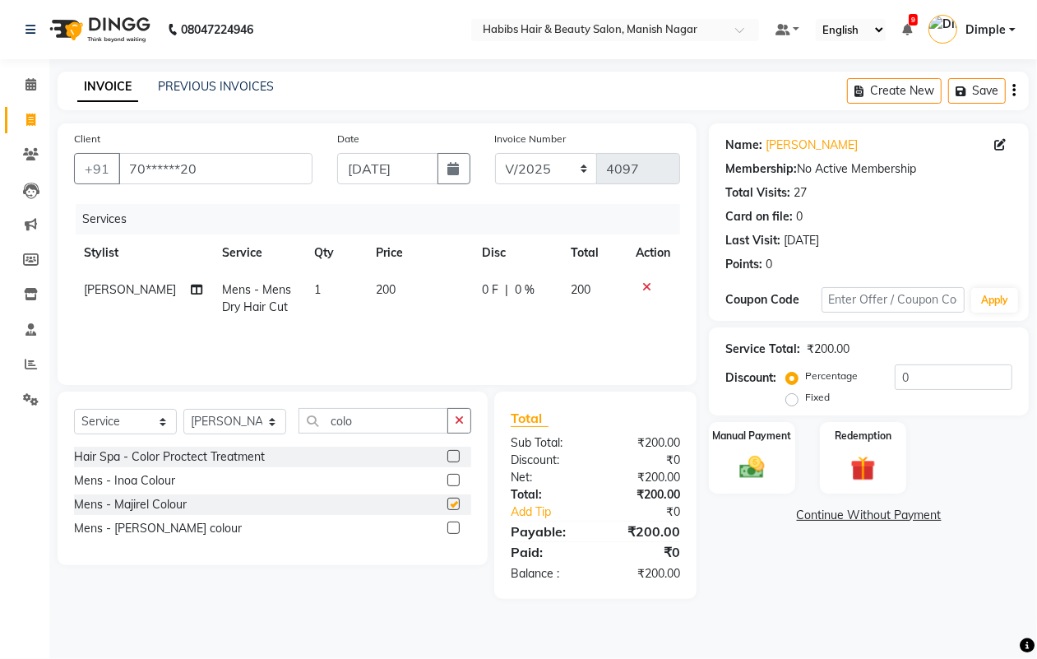
checkbox input "false"
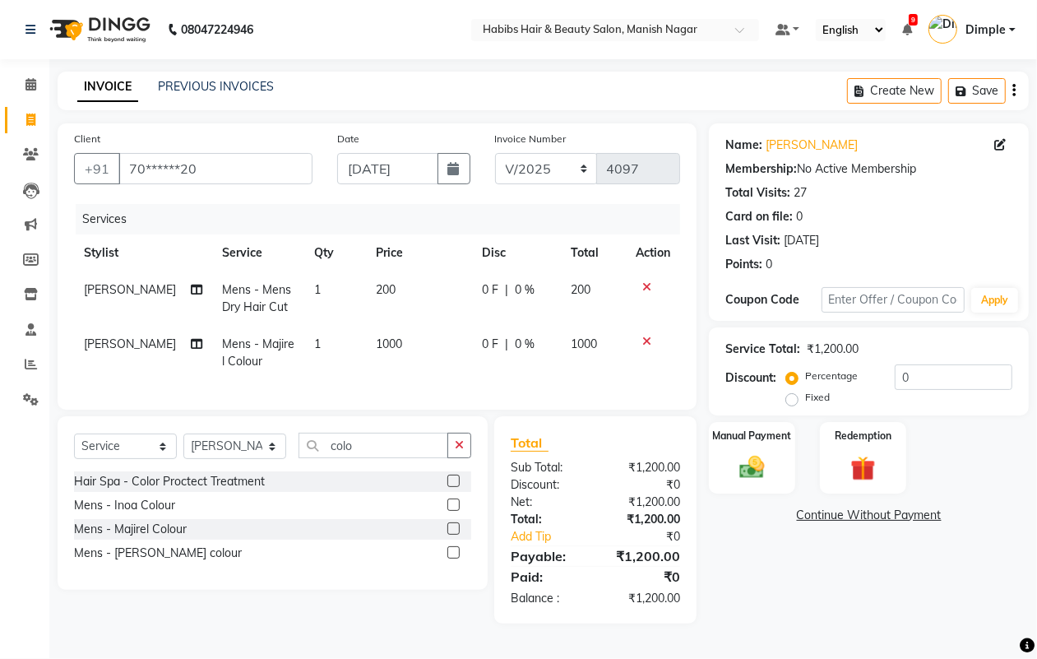
click at [640, 284] on div at bounding box center [652, 287] width 35 height 12
click at [642, 284] on icon at bounding box center [646, 287] width 9 height 12
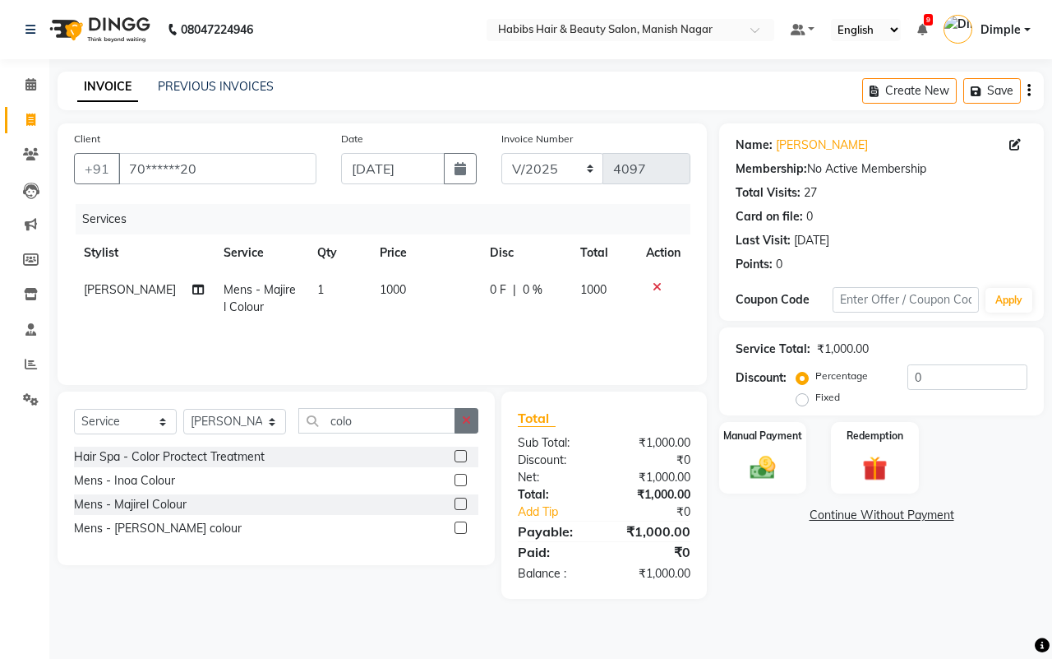
click at [459, 429] on button "button" at bounding box center [467, 420] width 24 height 25
click at [455, 429] on input "text" at bounding box center [376, 420] width 157 height 25
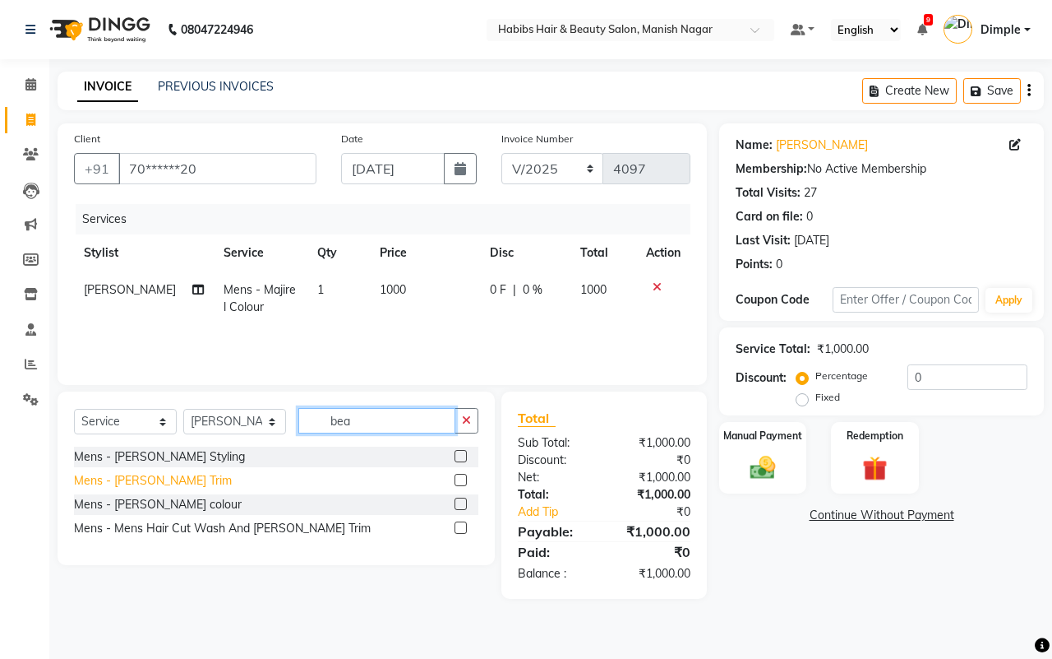
type input "bea"
click at [162, 475] on div "Mens - [PERSON_NAME] Trim" at bounding box center [153, 480] width 158 height 17
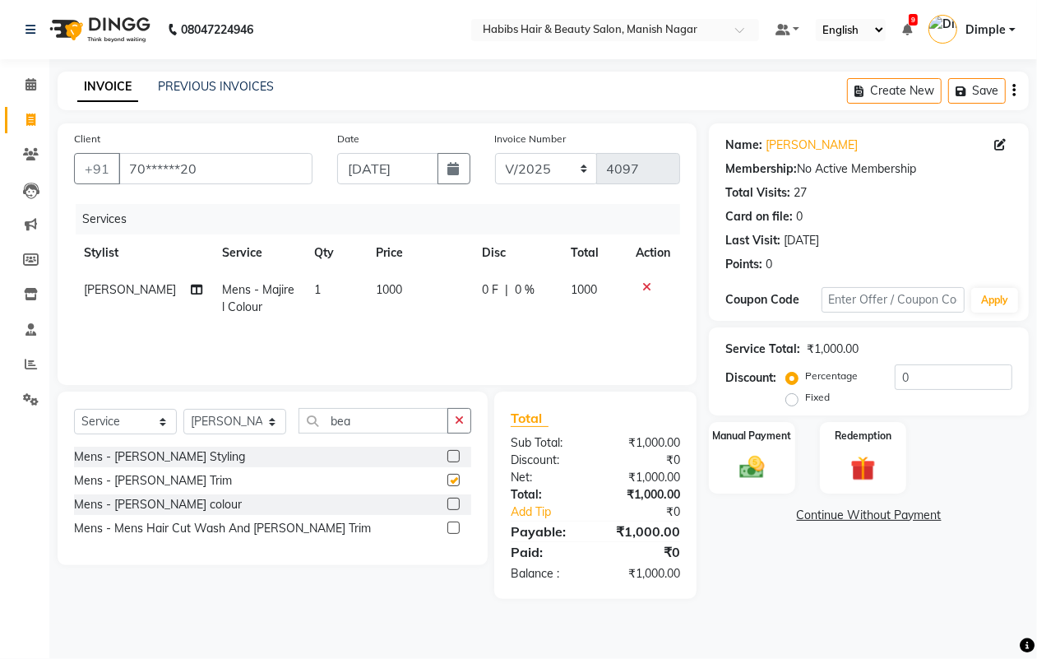
checkbox input "false"
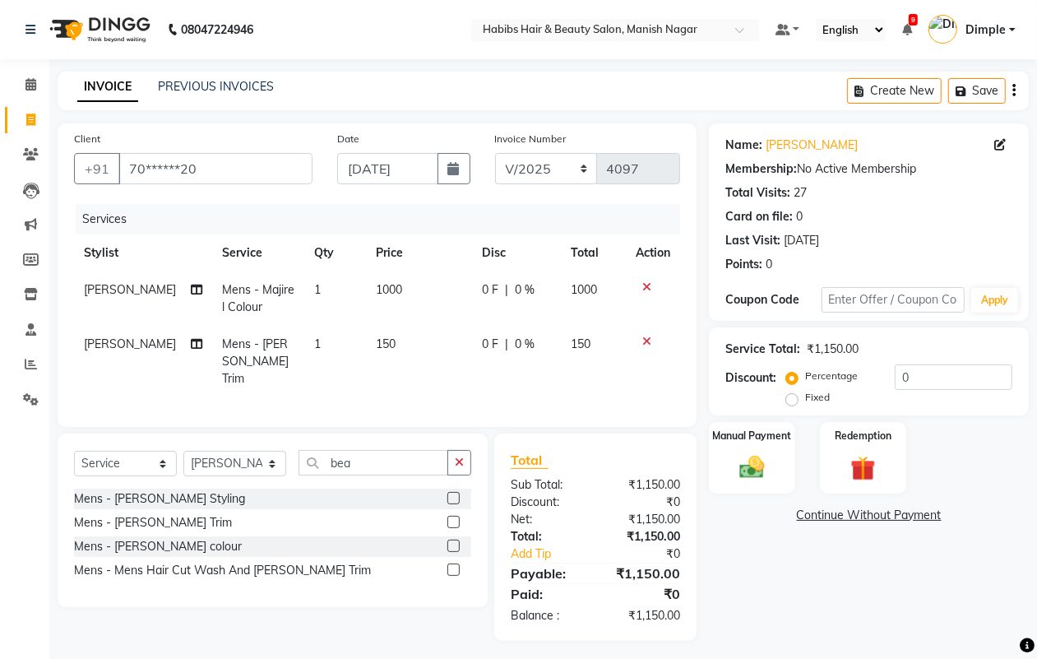
click at [415, 334] on td "150" at bounding box center [419, 362] width 107 height 72
select select "62737"
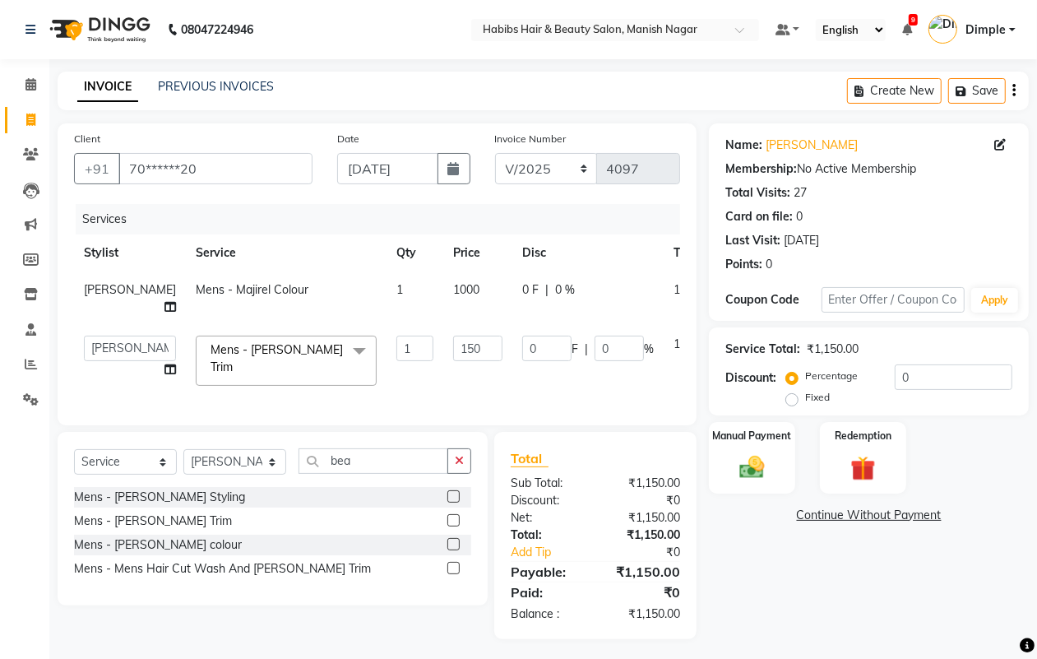
click at [453, 282] on span "1000" at bounding box center [466, 289] width 26 height 15
select select "62737"
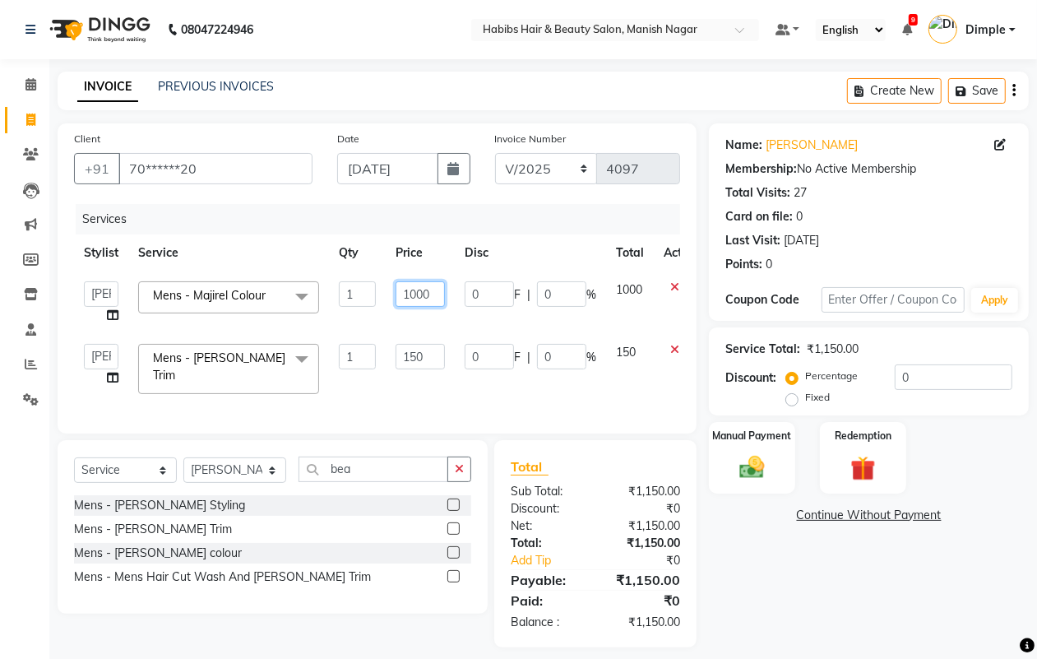
click at [422, 293] on input "1000" at bounding box center [419, 293] width 49 height 25
drag, startPoint x: 411, startPoint y: 290, endPoint x: 429, endPoint y: 292, distance: 18.2
click at [413, 290] on input "1000" at bounding box center [419, 293] width 49 height 25
type input "1200"
click at [741, 464] on img at bounding box center [751, 467] width 41 height 30
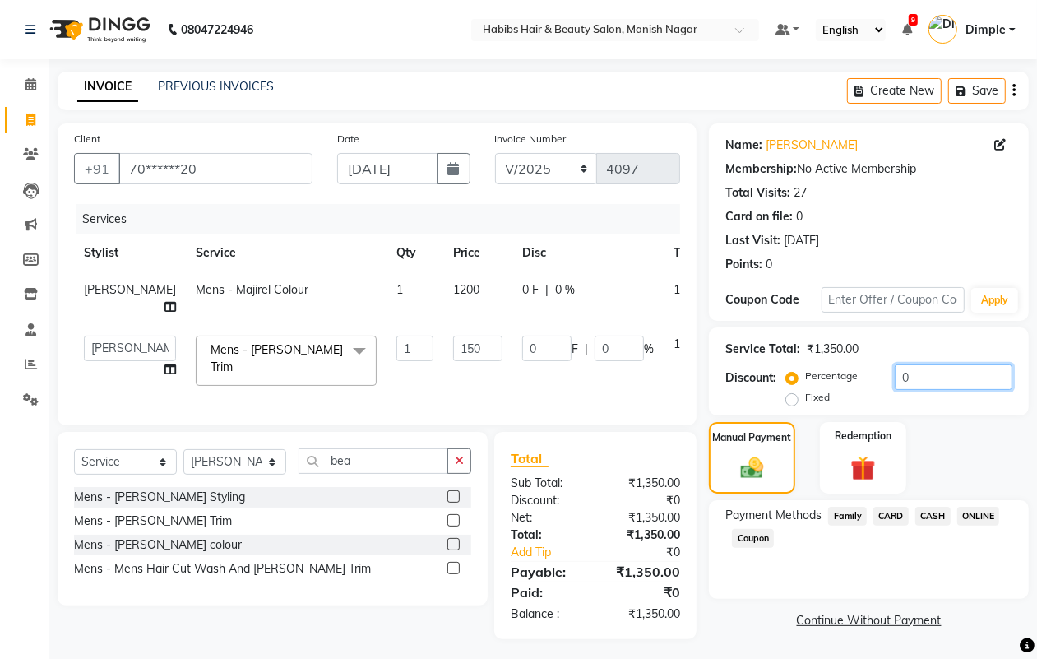
click at [894, 372] on input "0" at bounding box center [953, 376] width 118 height 25
type input "20"
type input "30"
type input "20"
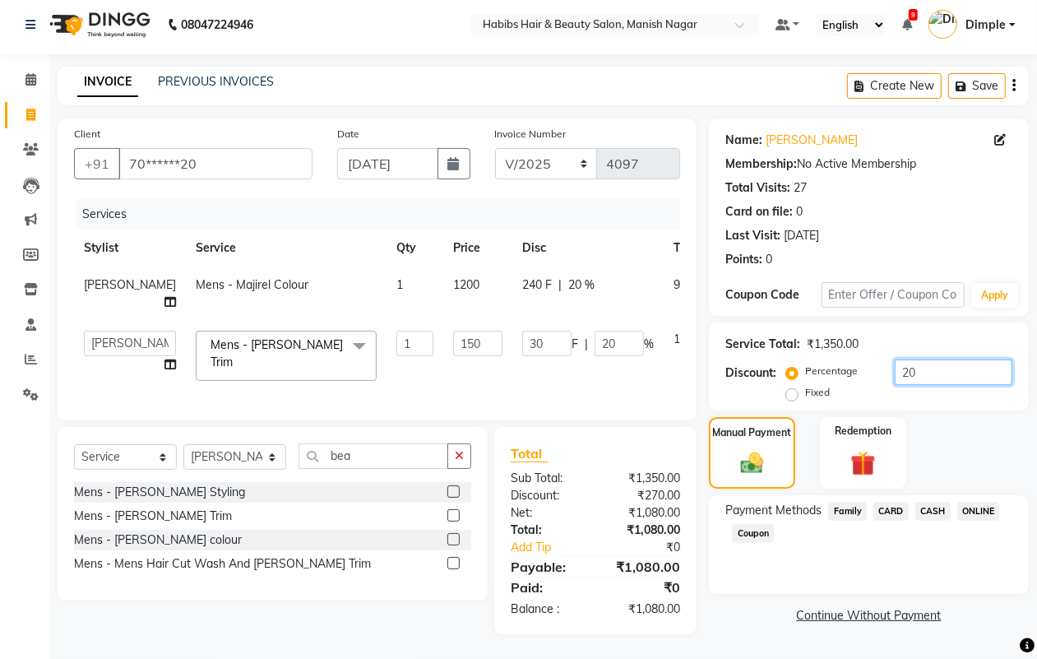
scroll to position [12, 0]
type input "20"
click at [967, 502] on span "ONLINE" at bounding box center [978, 510] width 43 height 19
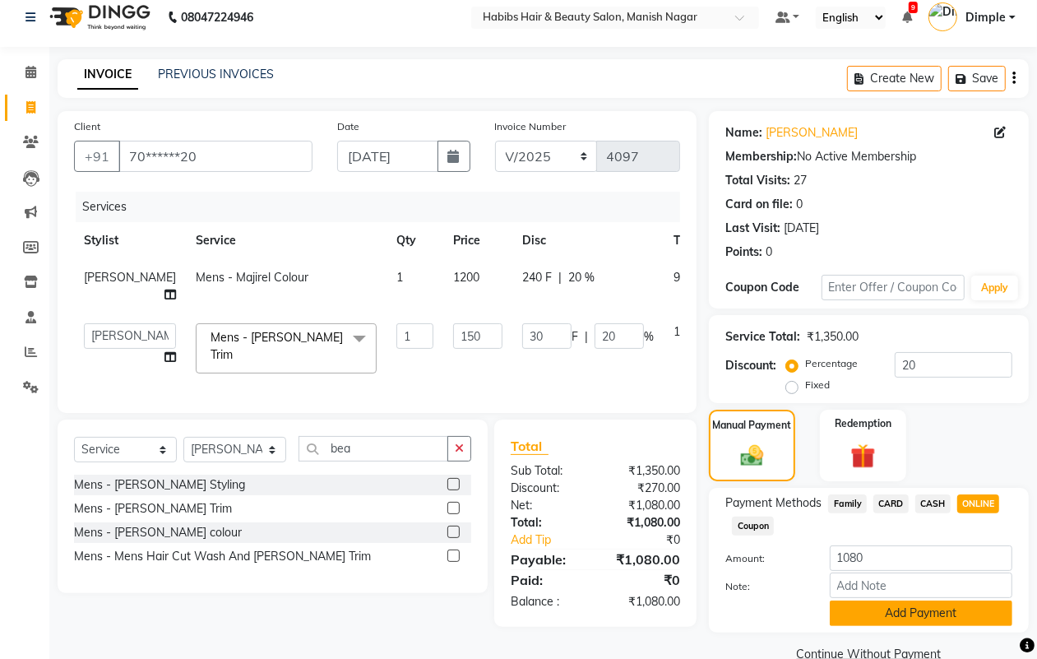
click at [866, 608] on button "Add Payment" at bounding box center [921, 612] width 183 height 25
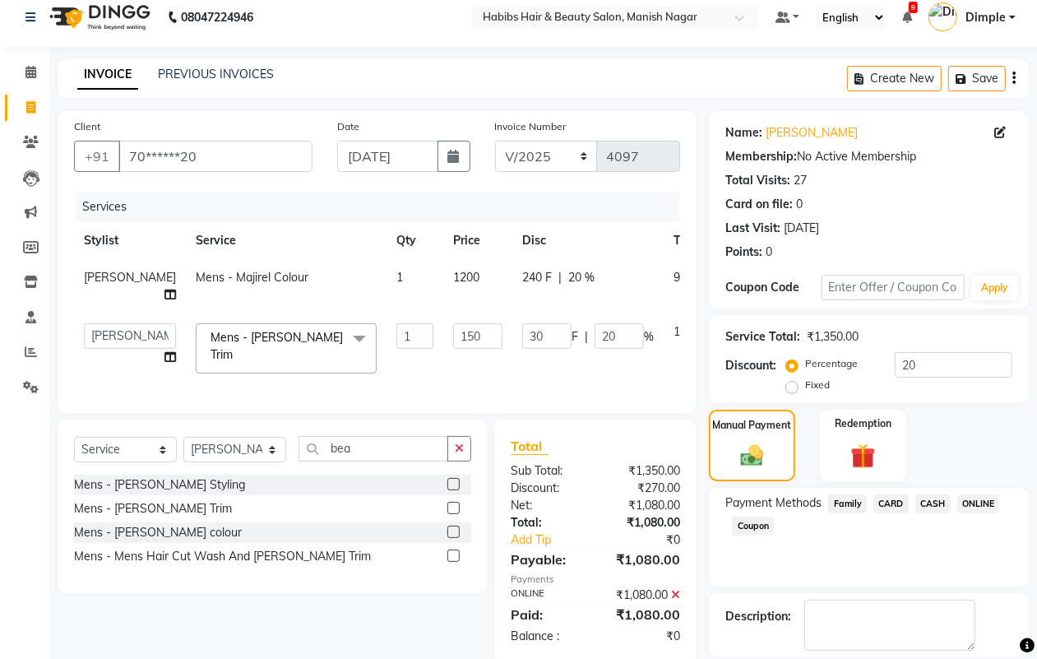
scroll to position [91, 0]
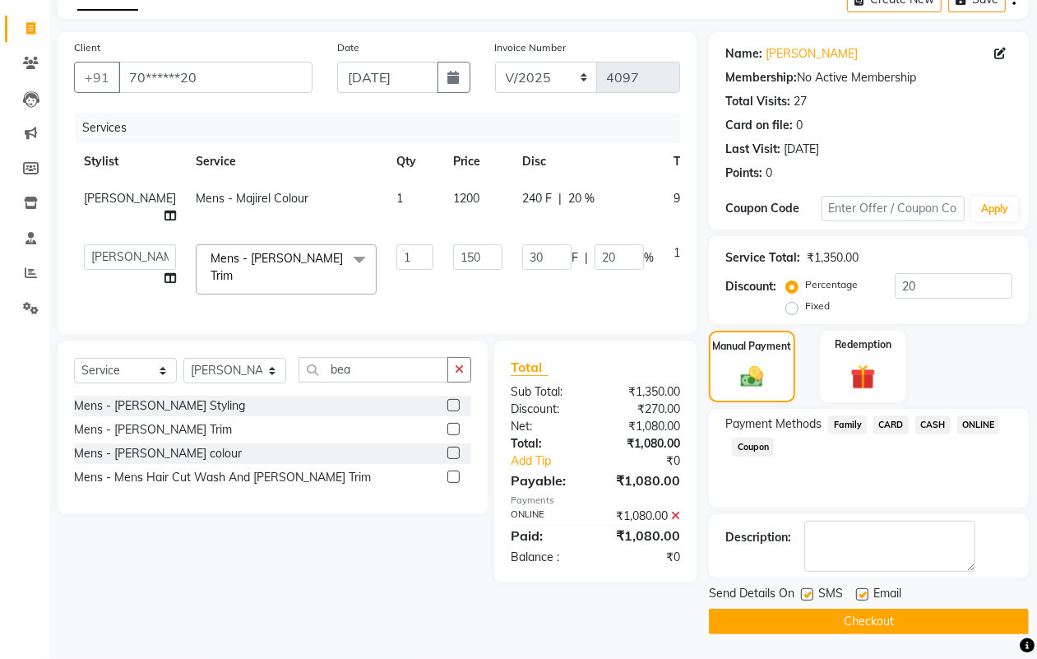
click at [876, 617] on button "Checkout" at bounding box center [869, 620] width 320 height 25
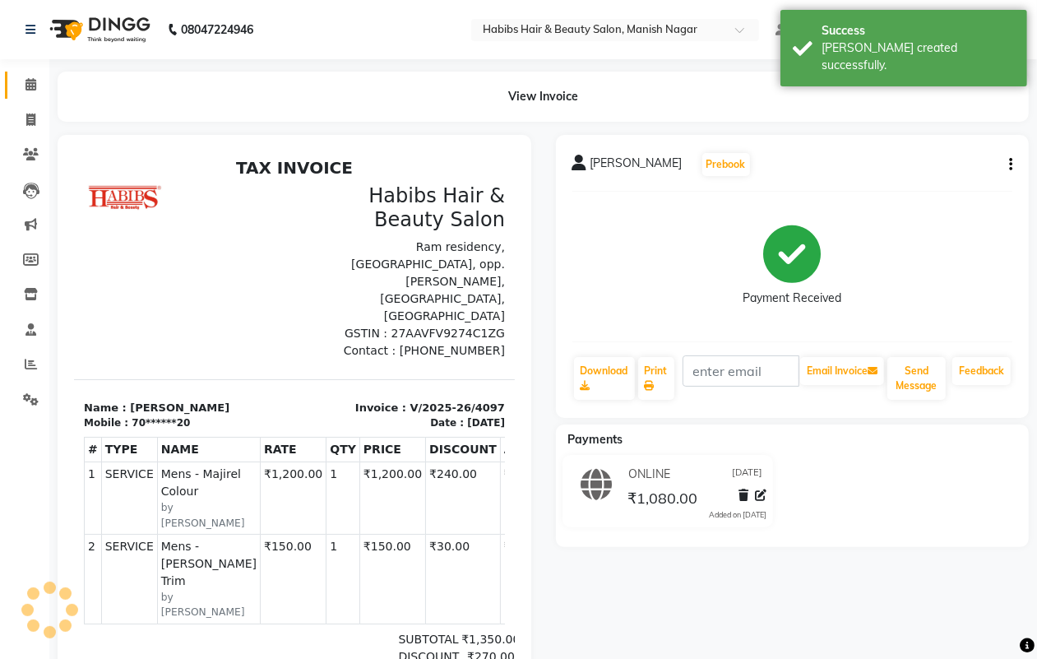
select select "service"
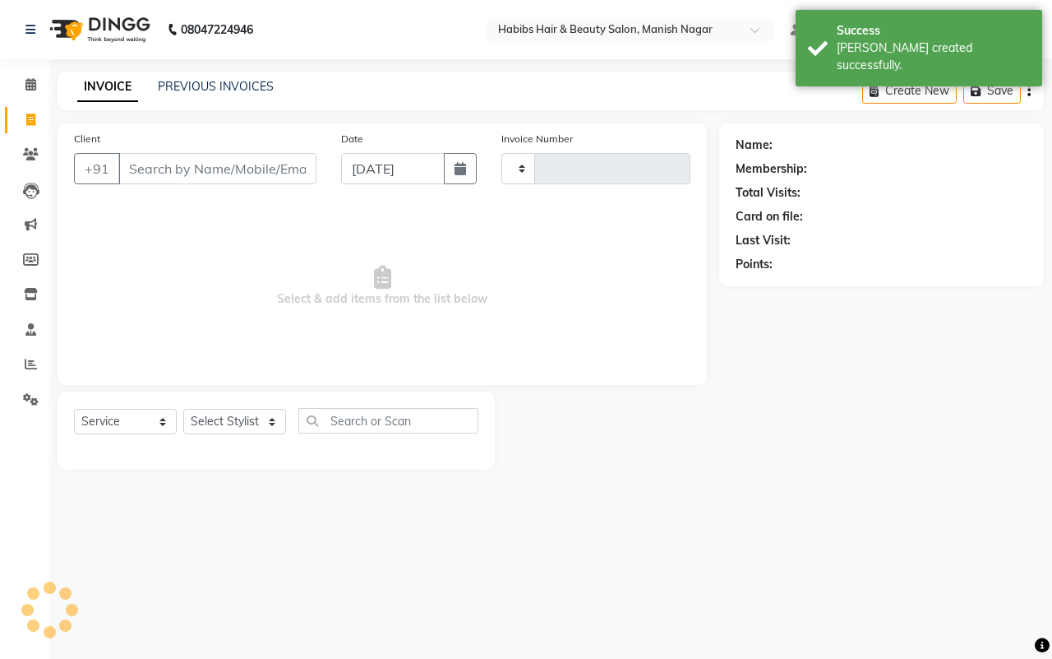
type input "4098"
click at [137, 169] on input "Client" at bounding box center [217, 168] width 198 height 31
select select "3804"
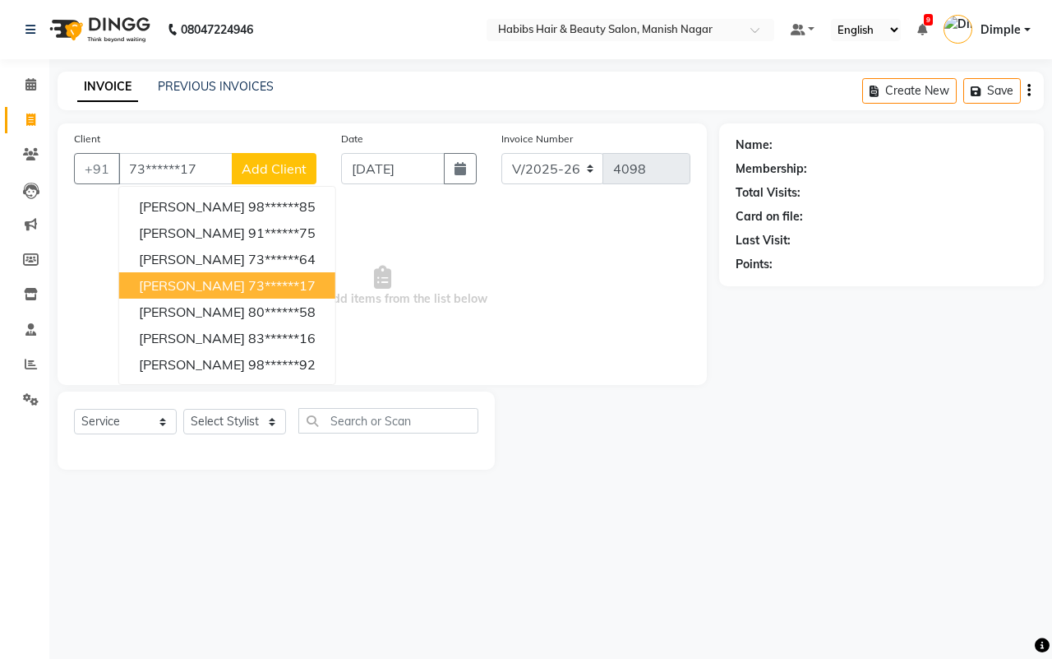
type input "73******17"
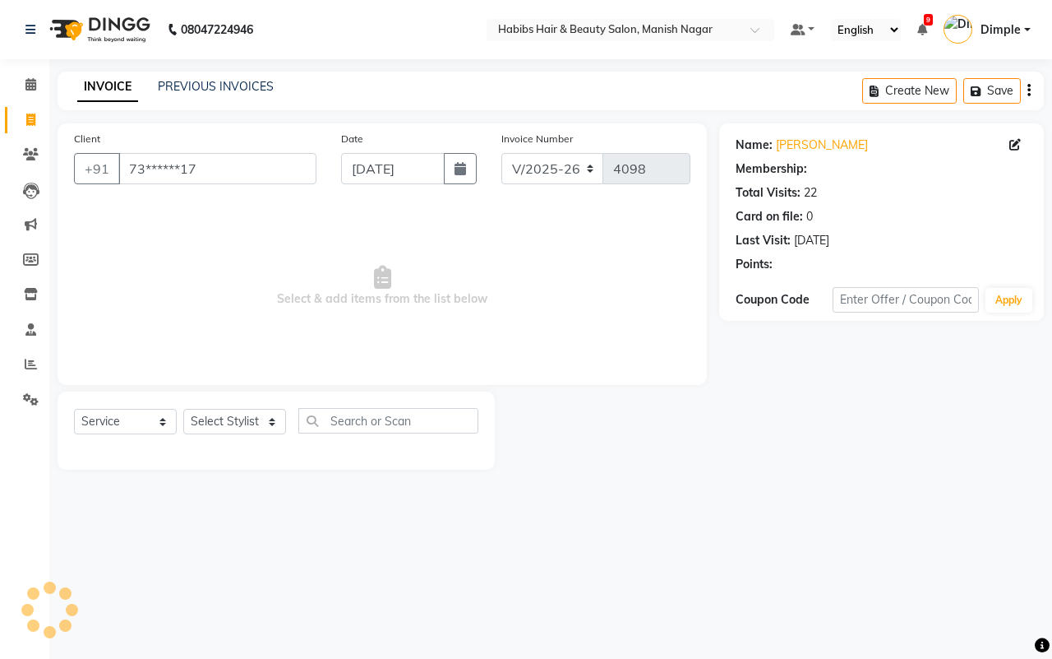
select select "1: Object"
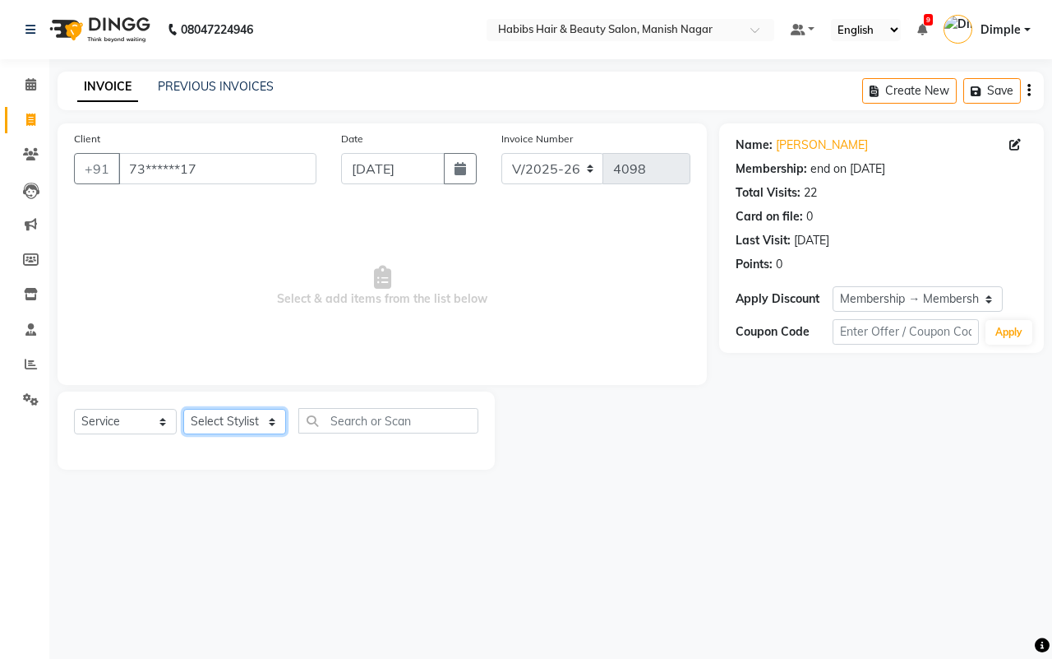
click at [215, 416] on select "Select Stylist [PERSON_NAME] [PERSON_NAME] [PERSON_NAME] [PERSON_NAME] Sachin […" at bounding box center [234, 421] width 103 height 25
click at [378, 173] on input "[DATE]" at bounding box center [393, 168] width 104 height 31
select select "9"
select select "2025"
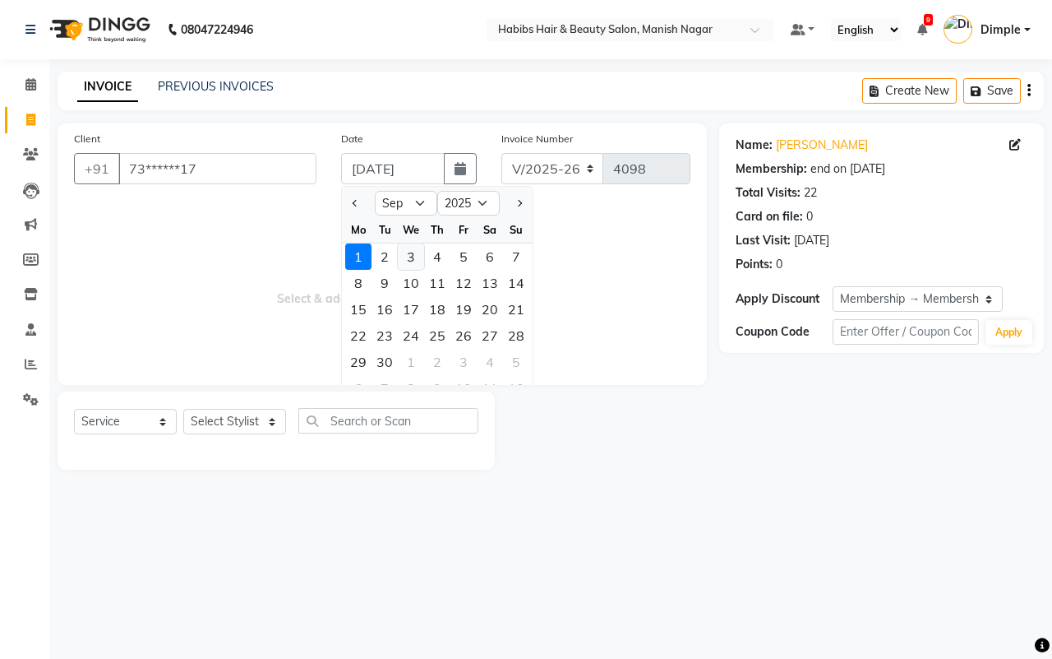
drag, startPoint x: 362, startPoint y: 201, endPoint x: 418, endPoint y: 252, distance: 75.1
click at [360, 201] on button "Previous month" at bounding box center [356, 203] width 14 height 26
click at [522, 200] on span "Next month" at bounding box center [518, 203] width 7 height 7
select select "8"
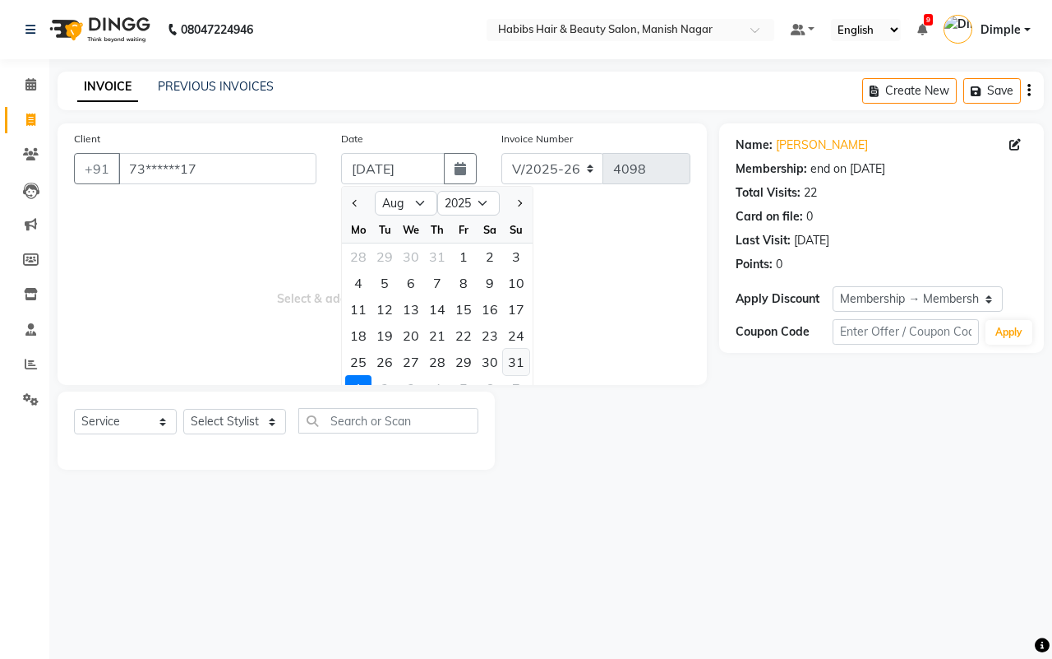
click at [522, 363] on div "31" at bounding box center [516, 362] width 26 height 26
type input "[DATE]"
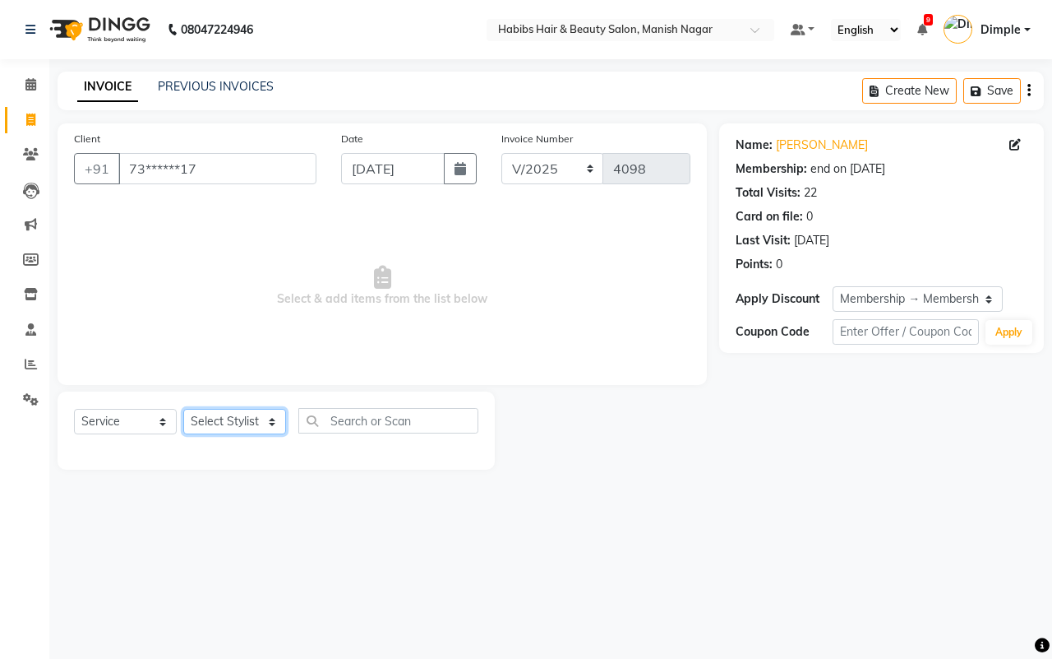
click at [229, 420] on select "Select Stylist [PERSON_NAME] [PERSON_NAME] [PERSON_NAME] [PERSON_NAME] Sachin […" at bounding box center [234, 421] width 103 height 25
select select "18779"
click at [183, 409] on select "Select Stylist [PERSON_NAME] [PERSON_NAME] [PERSON_NAME] [PERSON_NAME] Sachin […" at bounding box center [234, 421] width 103 height 25
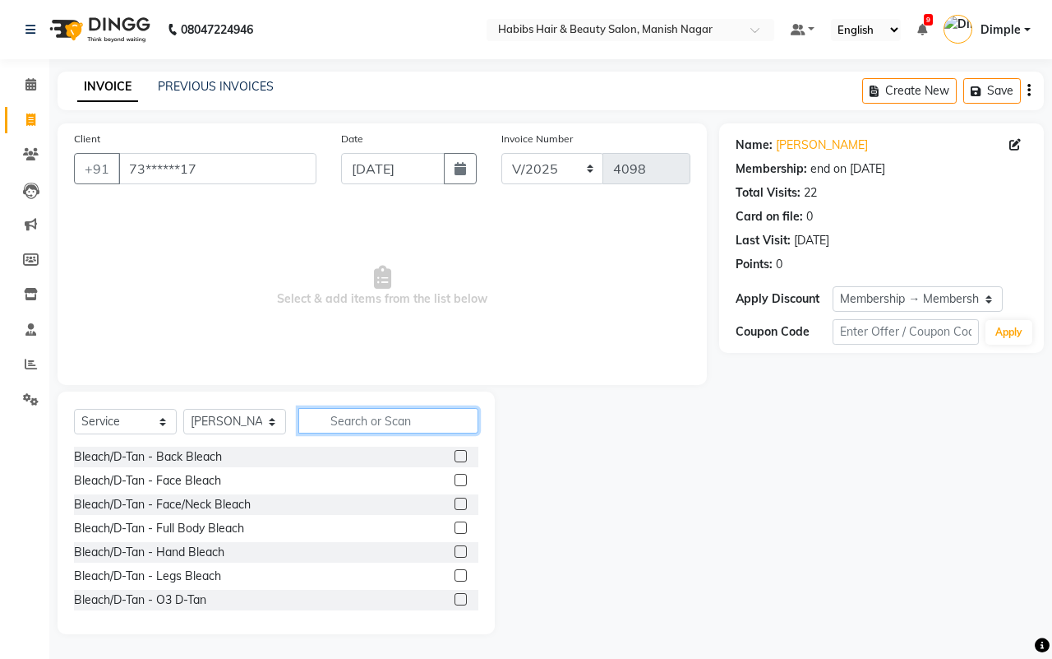
click at [348, 423] on input "text" at bounding box center [388, 420] width 180 height 25
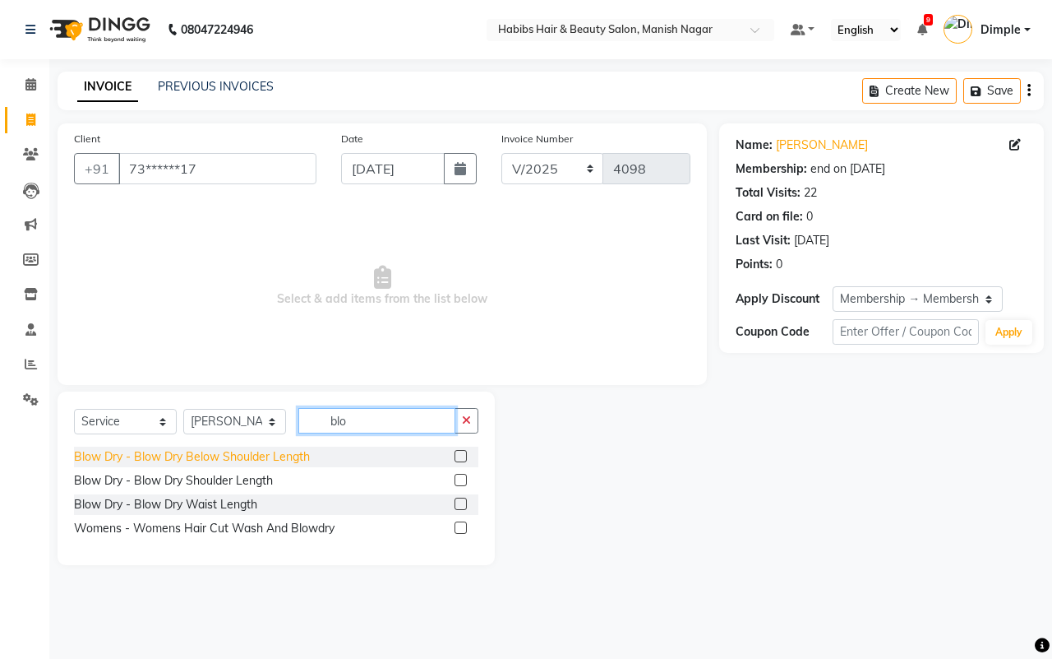
type input "blo"
click at [237, 457] on div "Blow Dry - Blow Dry Below Shoulder Length" at bounding box center [192, 456] width 236 height 17
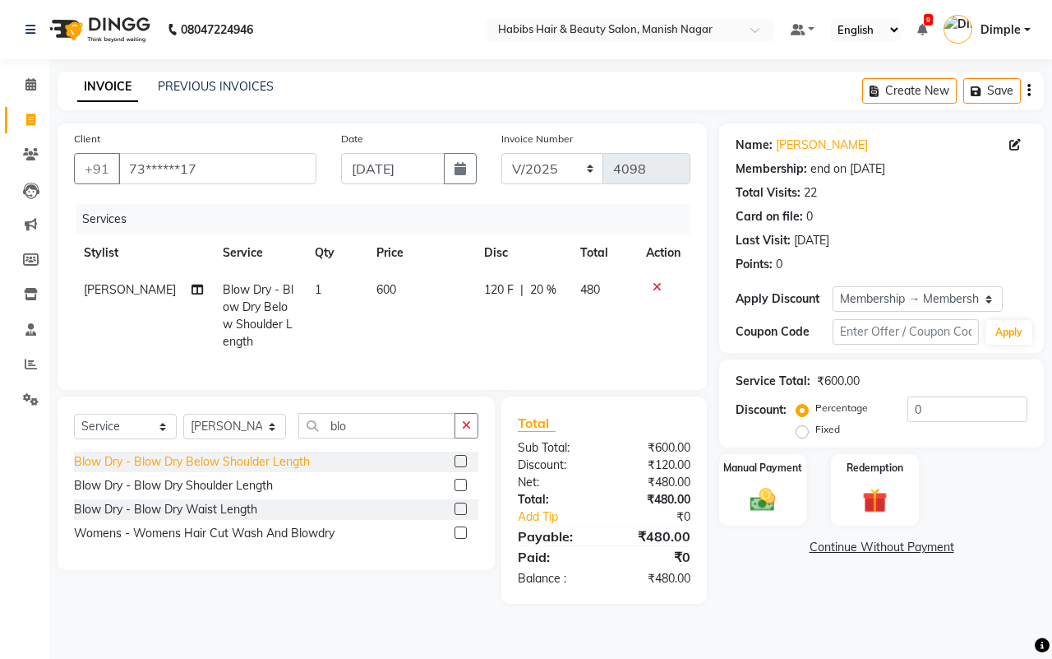
click at [244, 470] on div "Blow Dry - Blow Dry Below Shoulder Length" at bounding box center [192, 461] width 236 height 17
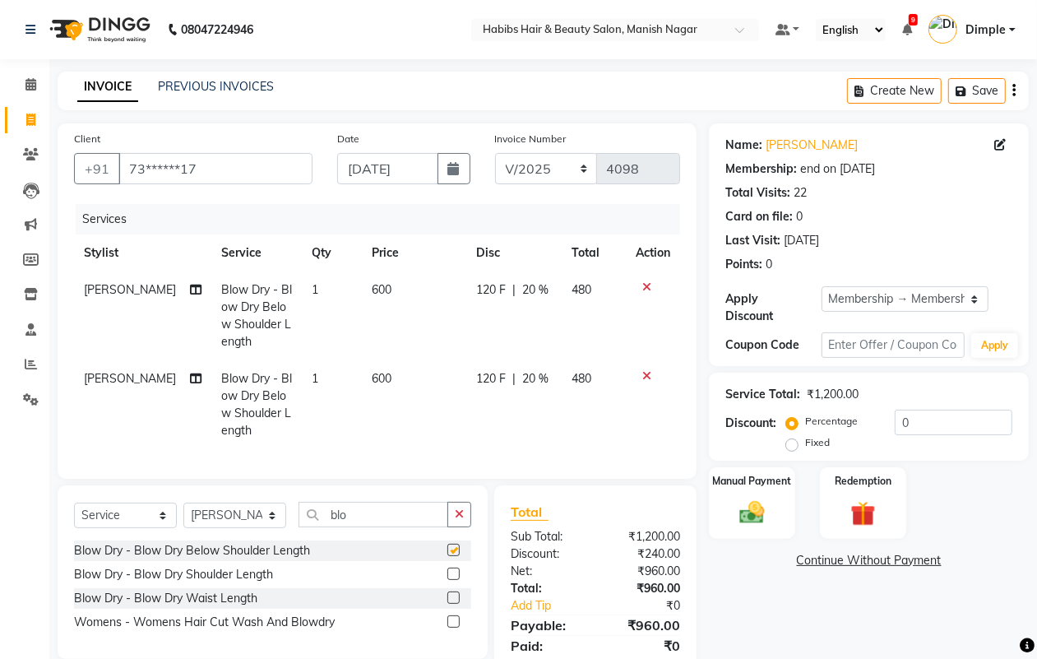
checkbox input "false"
click at [363, 326] on td "600" at bounding box center [415, 315] width 104 height 89
select select "18779"
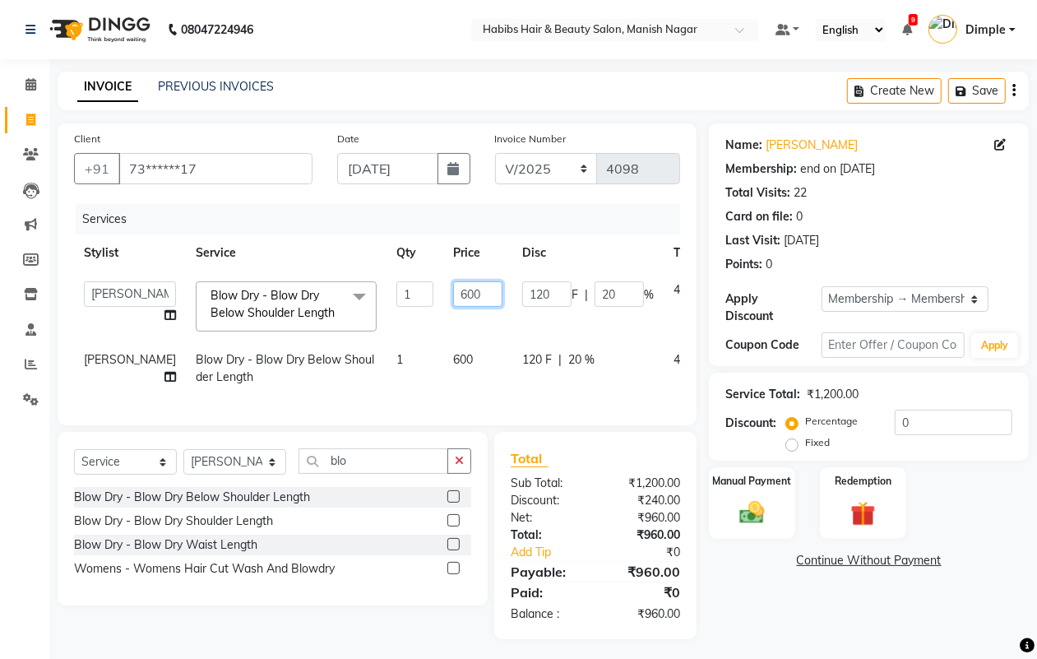
click at [453, 293] on input "600" at bounding box center [477, 293] width 49 height 25
type input "500"
drag, startPoint x: 385, startPoint y: 382, endPoint x: 399, endPoint y: 354, distance: 31.3
click at [385, 383] on tr "[PERSON_NAME] Blow Dry - Blow Dry Below Shoulder Length 1 600 120 F | 20 % 480" at bounding box center [419, 368] width 691 height 54
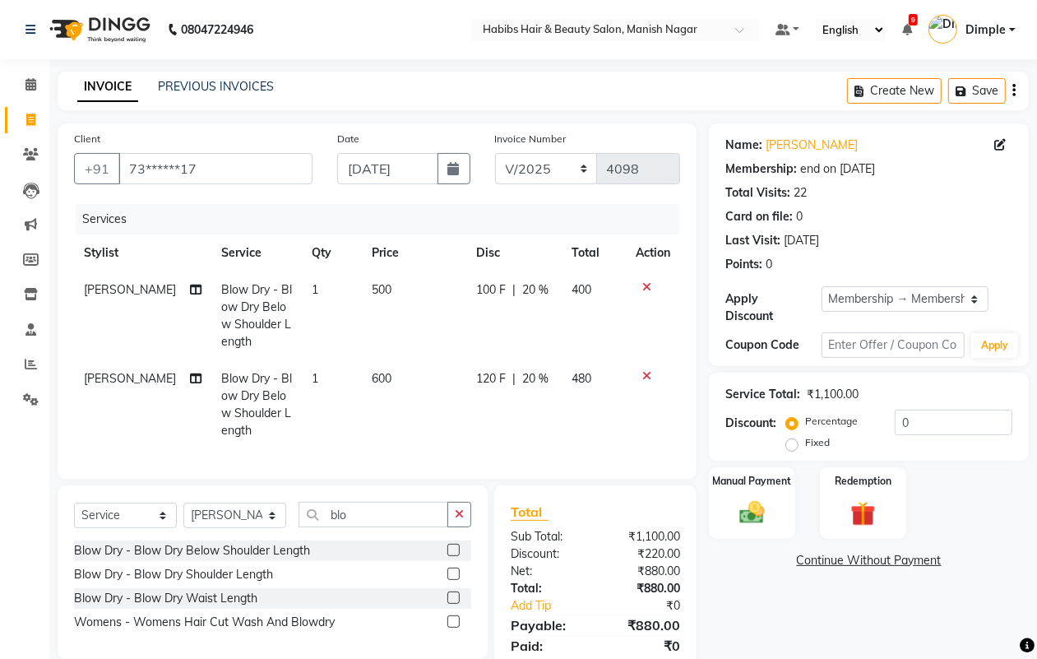
click at [363, 396] on td "600" at bounding box center [415, 404] width 104 height 89
select select "18779"
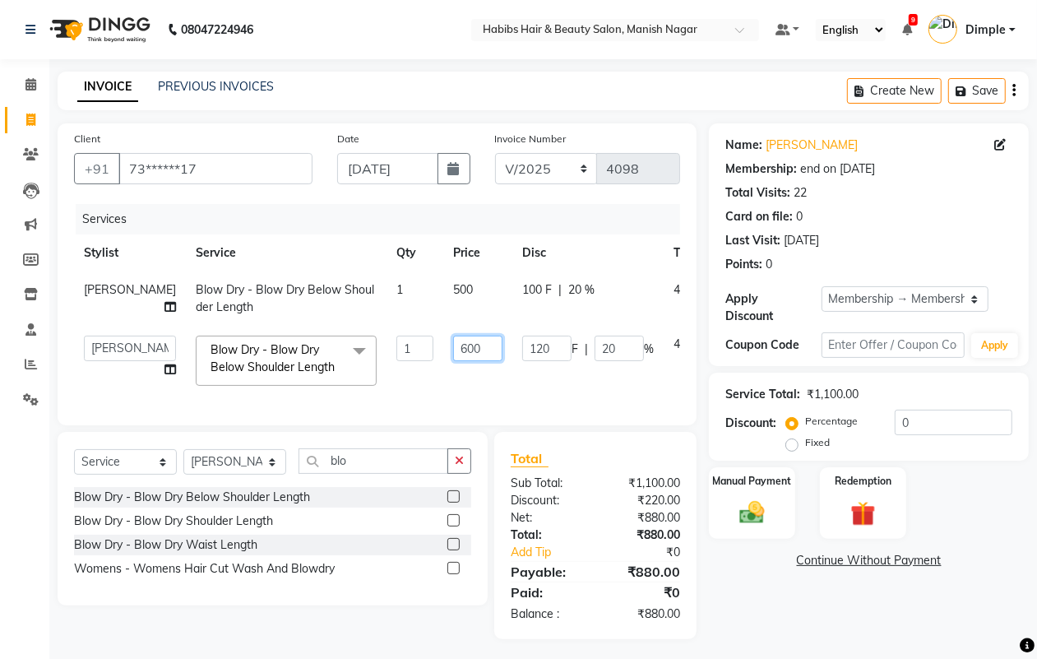
click at [453, 348] on input "600" at bounding box center [477, 347] width 49 height 25
type input "500"
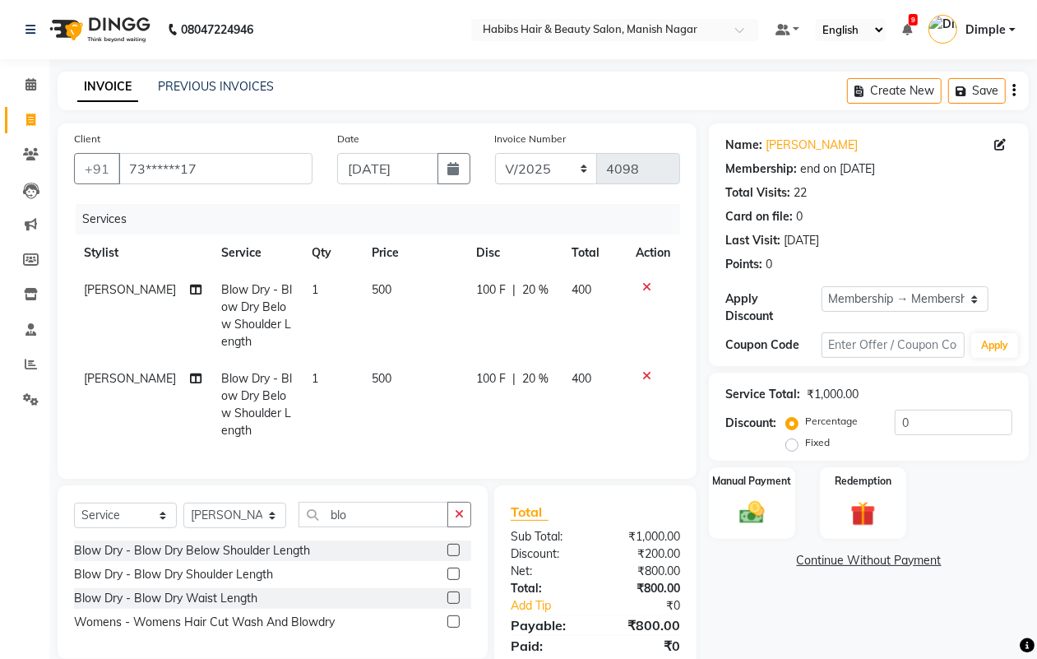
click at [100, 380] on span "[PERSON_NAME]" at bounding box center [130, 378] width 92 height 15
select select "18779"
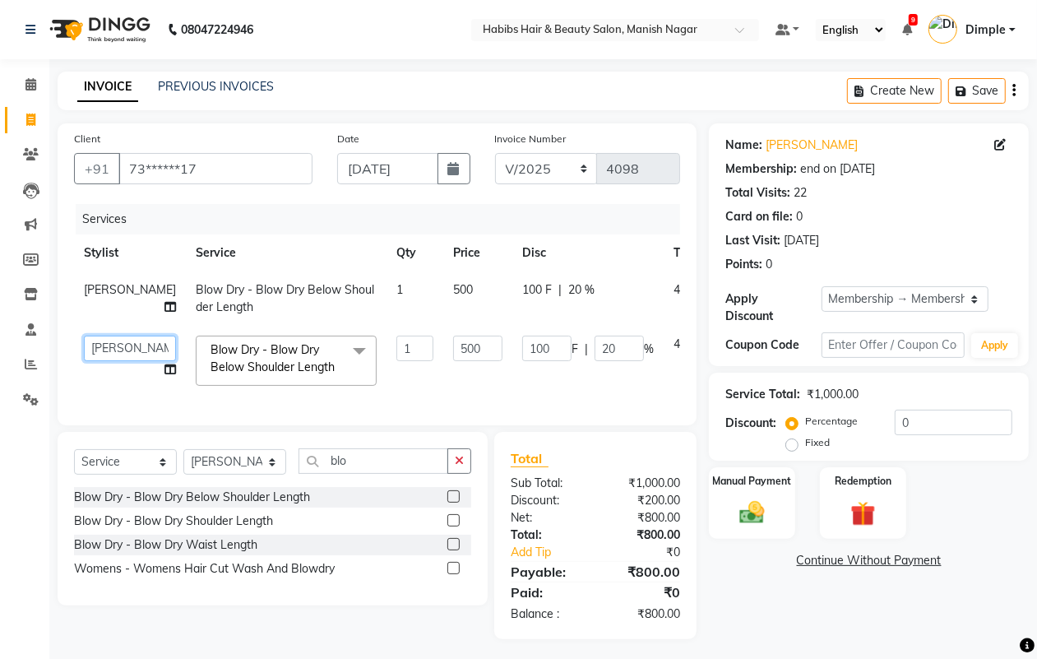
click at [117, 352] on select "[PERSON_NAME] [PERSON_NAME] [PERSON_NAME] [PERSON_NAME] Sachin [PERSON_NAME] [P…" at bounding box center [130, 347] width 92 height 25
select select "18783"
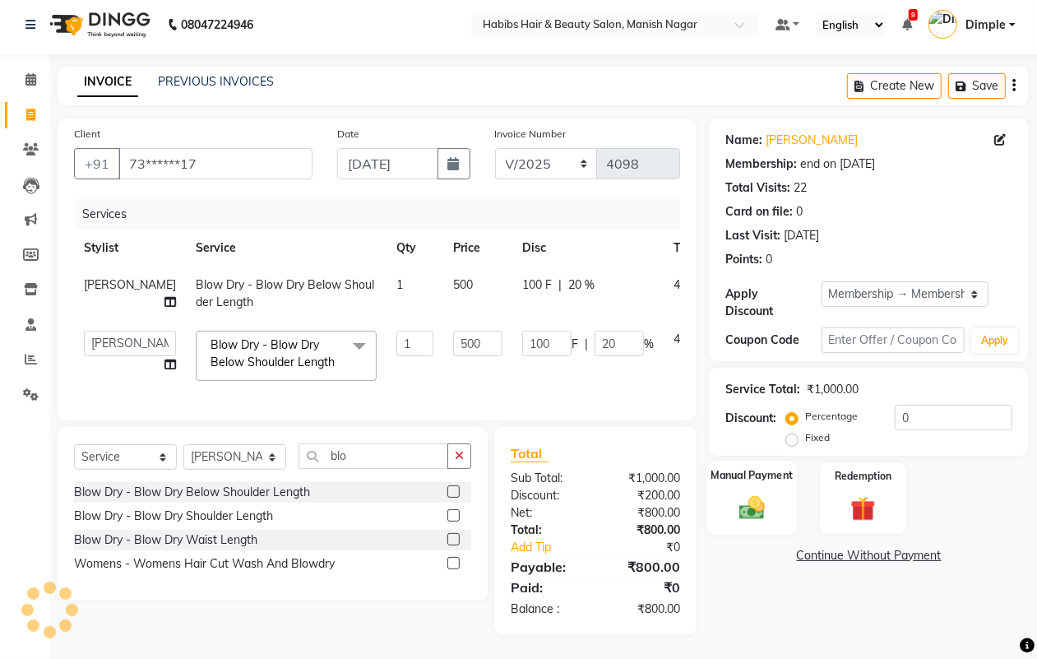
click at [746, 497] on img at bounding box center [751, 507] width 41 height 30
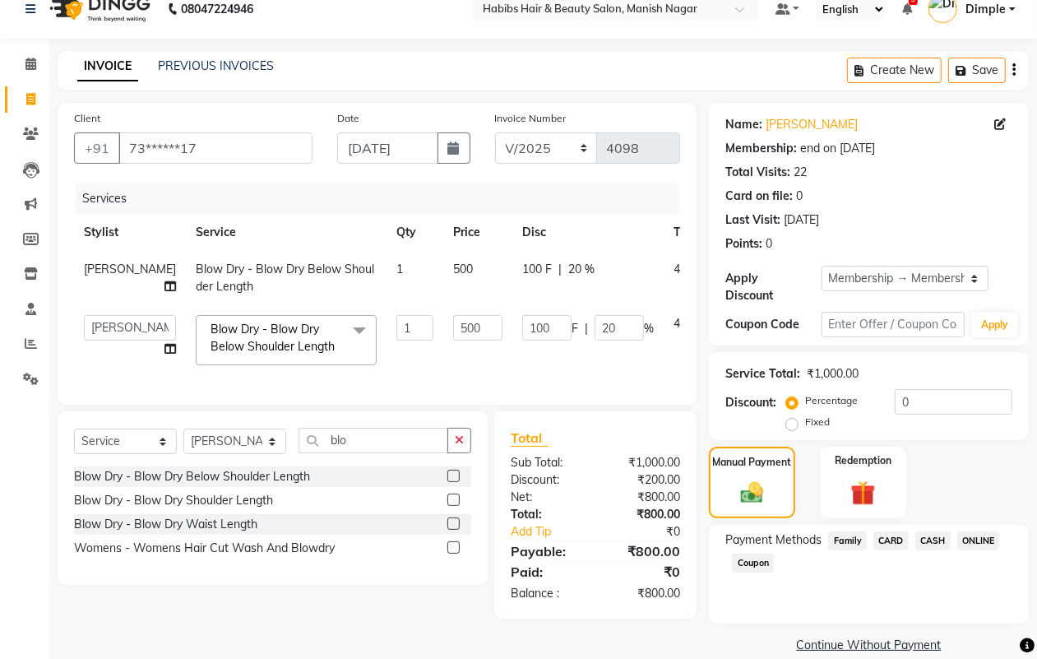
click at [973, 536] on span "ONLINE" at bounding box center [978, 540] width 43 height 19
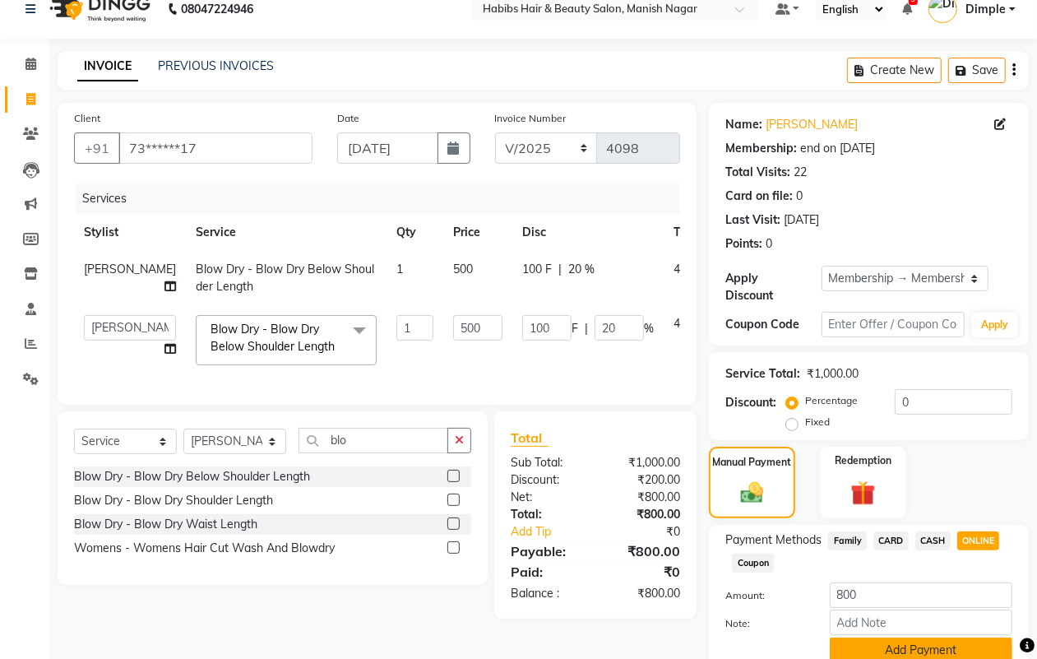
click at [863, 642] on button "Add Payment" at bounding box center [921, 649] width 183 height 25
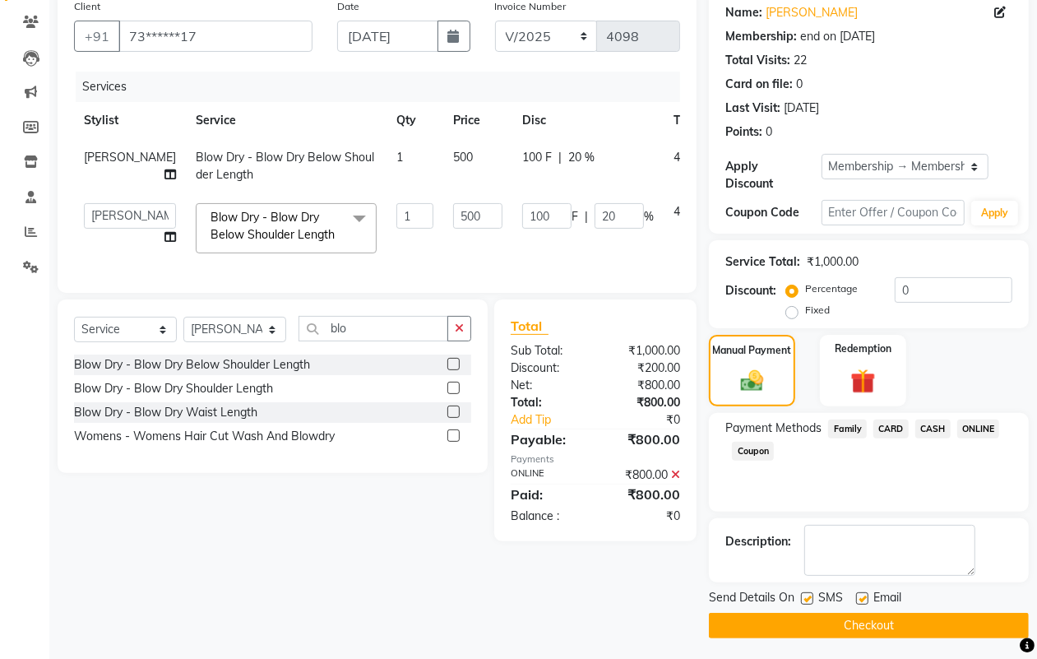
scroll to position [136, 0]
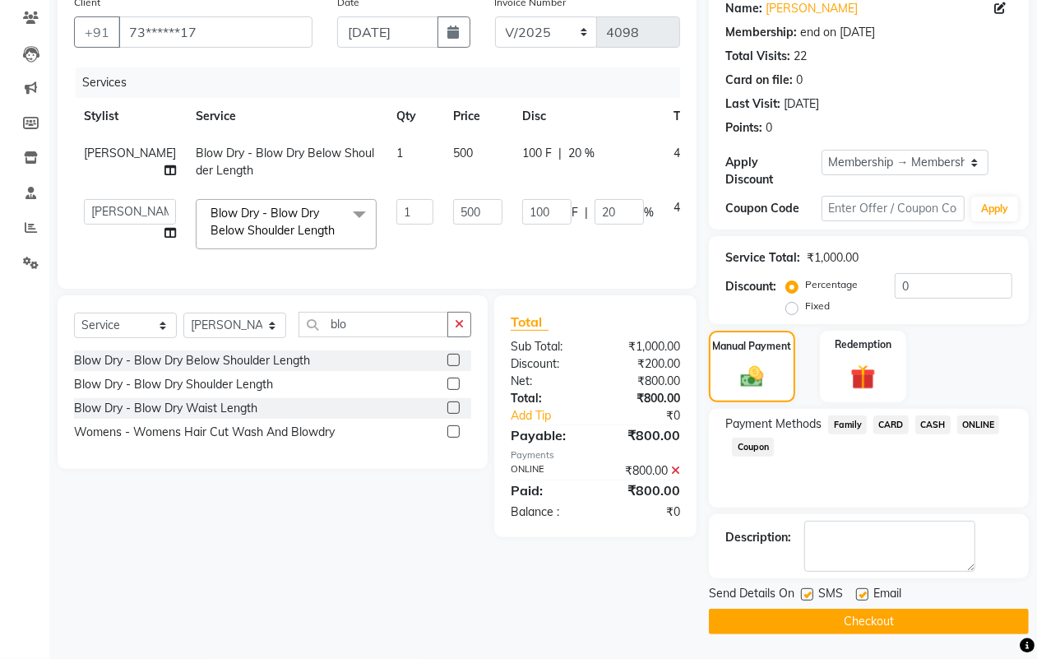
click at [862, 639] on main "INVOICE PREVIOUS INVOICES Create New Save Client +91 73******17 Date [DATE] Inv…" at bounding box center [542, 296] width 987 height 723
click at [851, 619] on button "Checkout" at bounding box center [869, 620] width 320 height 25
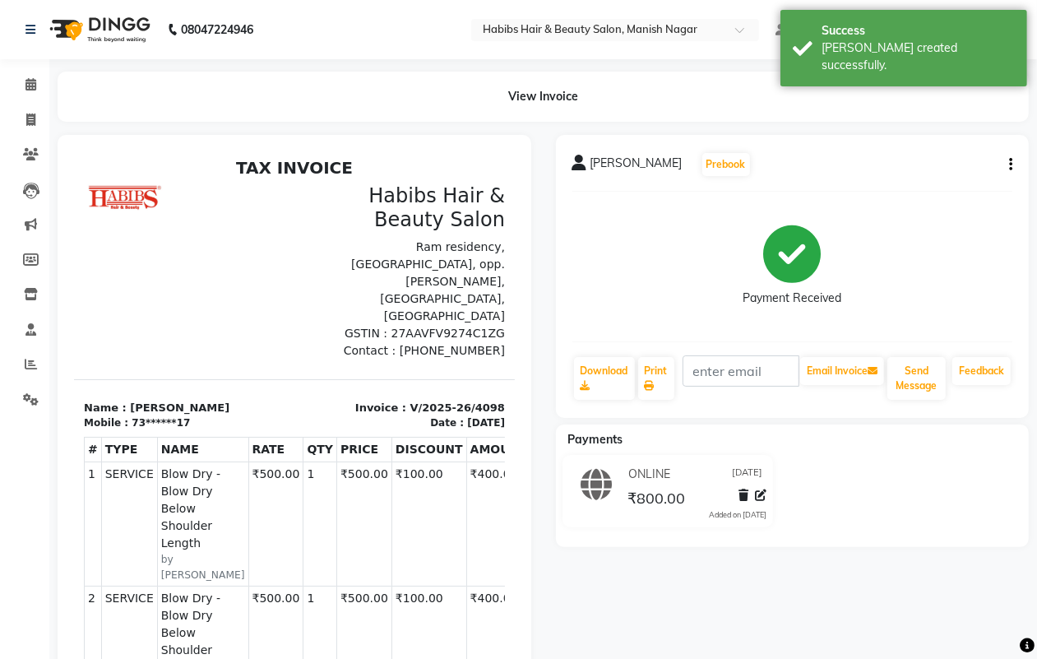
select select "service"
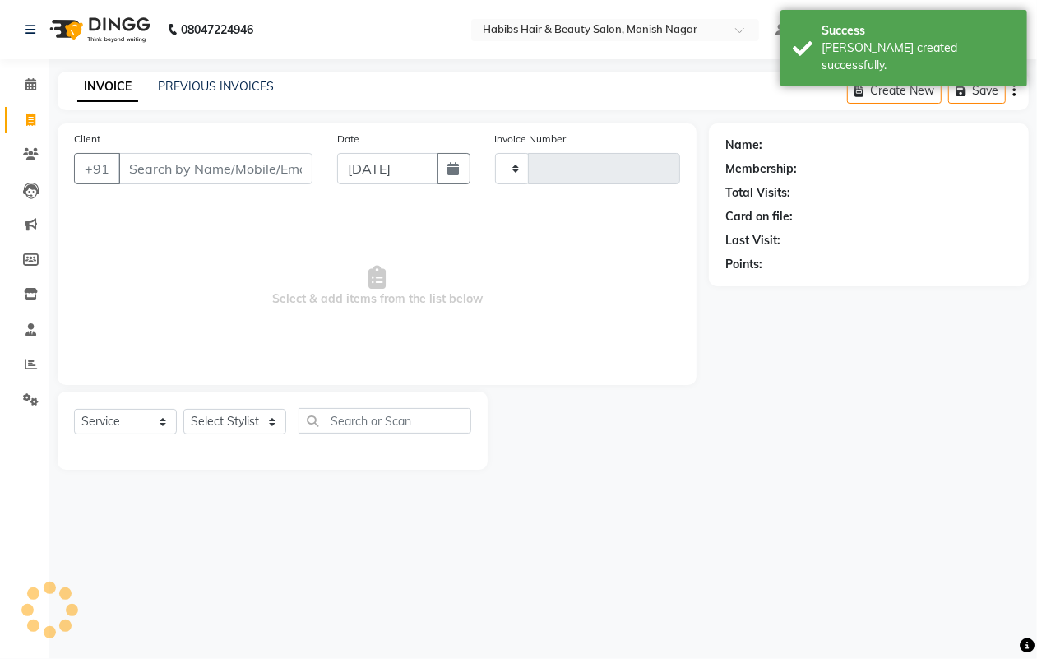
type input "4099"
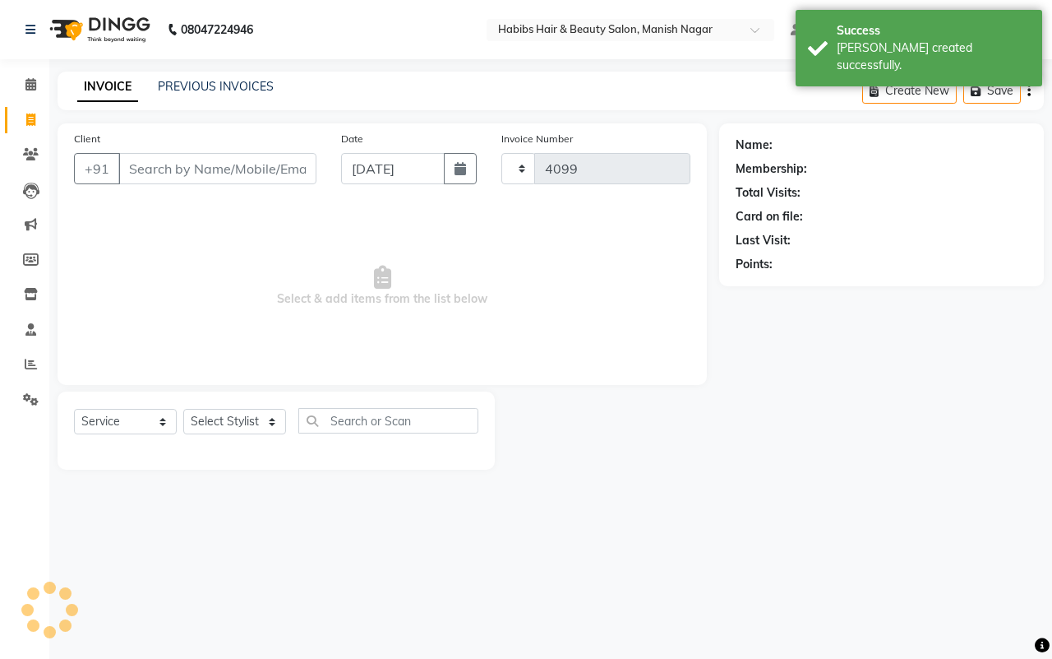
select select "3804"
click at [126, 165] on input "Client" at bounding box center [217, 168] width 198 height 31
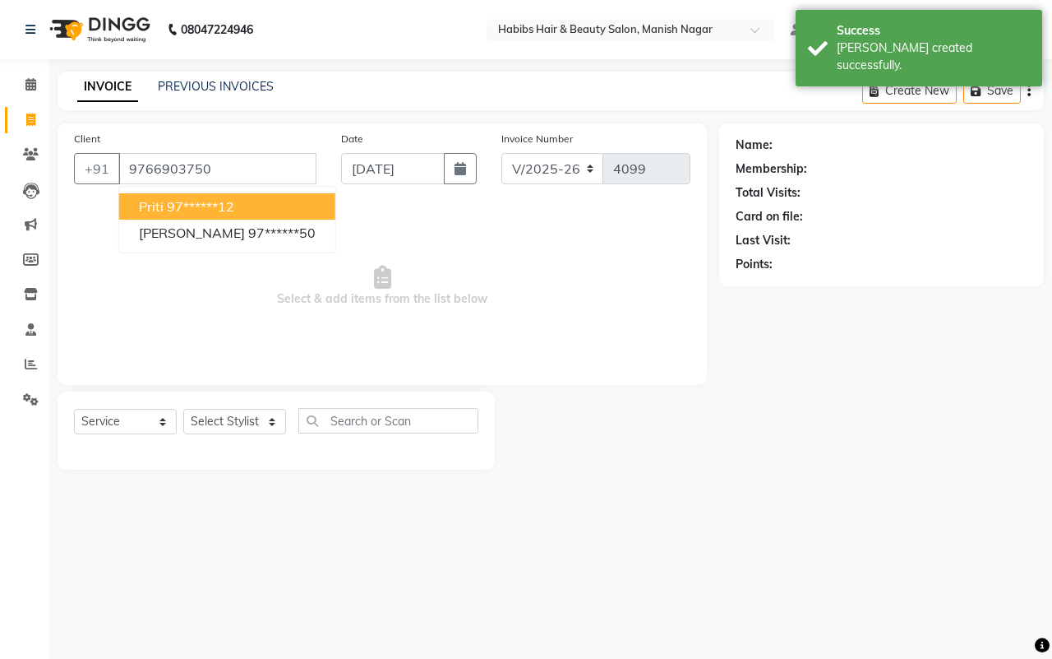
type input "9766903750"
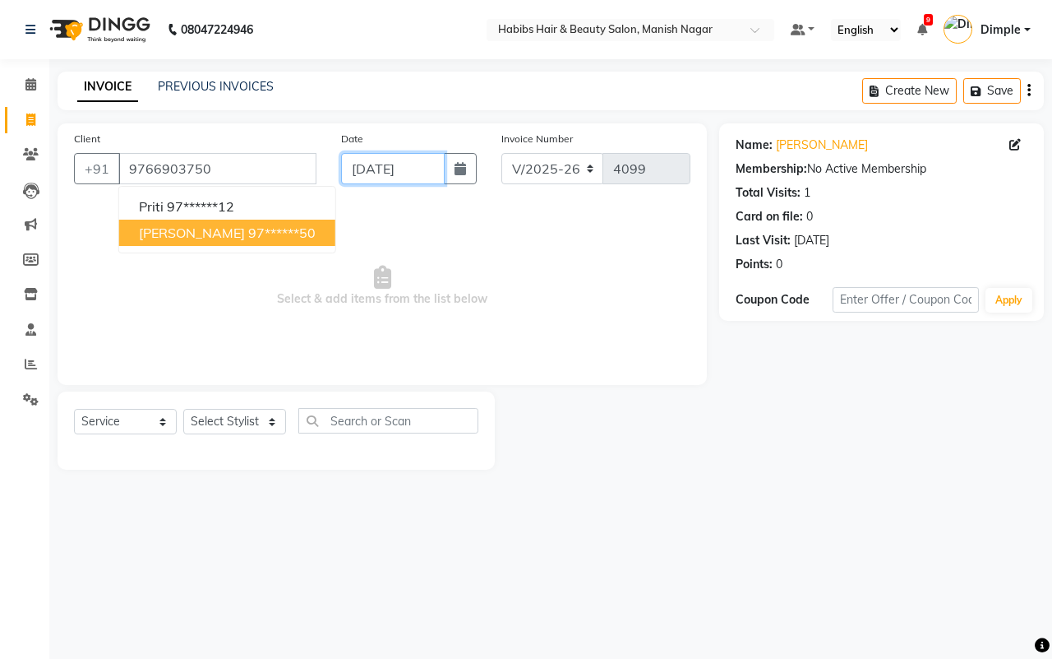
click at [368, 162] on input "[DATE]" at bounding box center [393, 168] width 104 height 31
select select "9"
select select "2025"
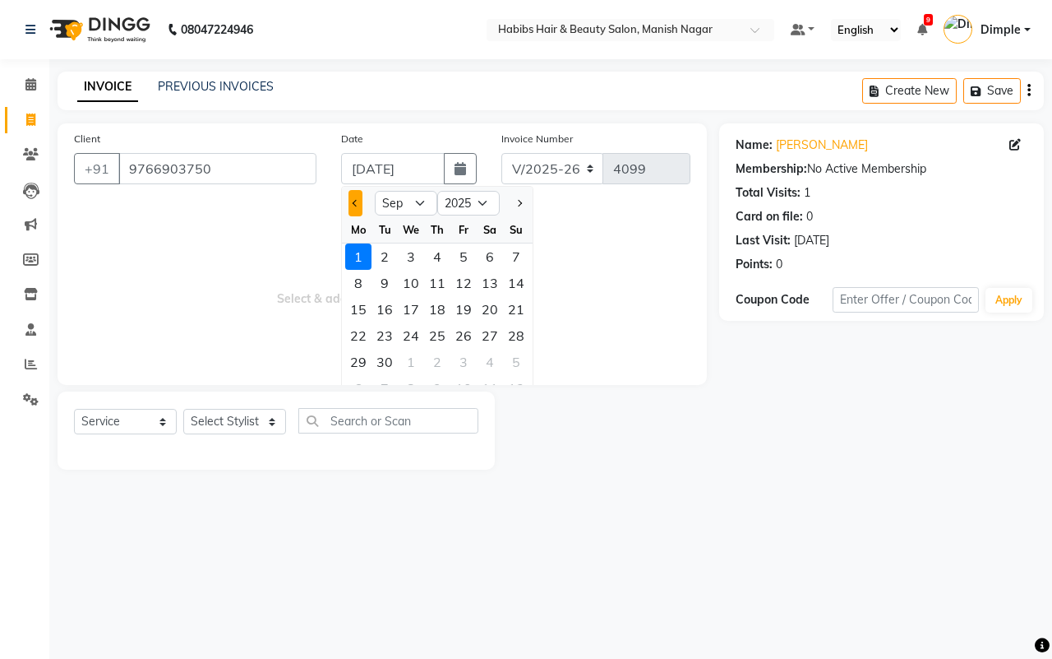
click at [354, 200] on span "Previous month" at bounding box center [356, 203] width 7 height 7
select select "8"
click at [511, 363] on div "31" at bounding box center [516, 362] width 26 height 26
type input "[DATE]"
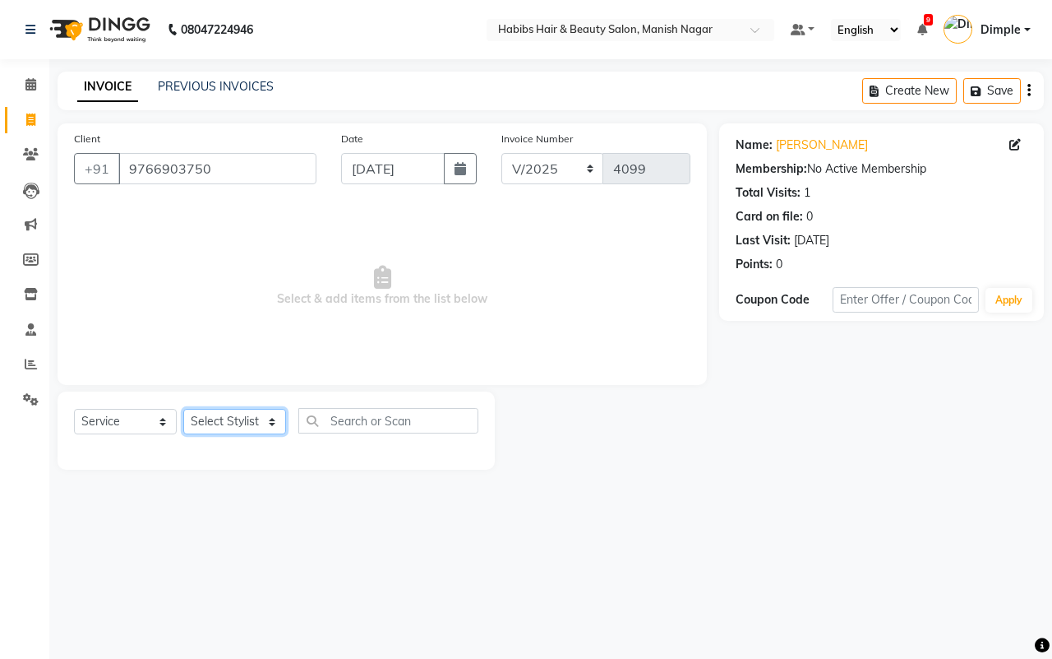
click at [212, 422] on select "Select Stylist [PERSON_NAME] [PERSON_NAME] [PERSON_NAME] [PERSON_NAME] Sachin […" at bounding box center [234, 421] width 103 height 25
click at [214, 422] on select "Select Stylist [PERSON_NAME] [PERSON_NAME] [PERSON_NAME] [PERSON_NAME] Sachin […" at bounding box center [234, 421] width 103 height 25
select select "30681"
click at [183, 409] on select "Select Stylist [PERSON_NAME] [PERSON_NAME] [PERSON_NAME] [PERSON_NAME] Sachin […" at bounding box center [234, 421] width 103 height 25
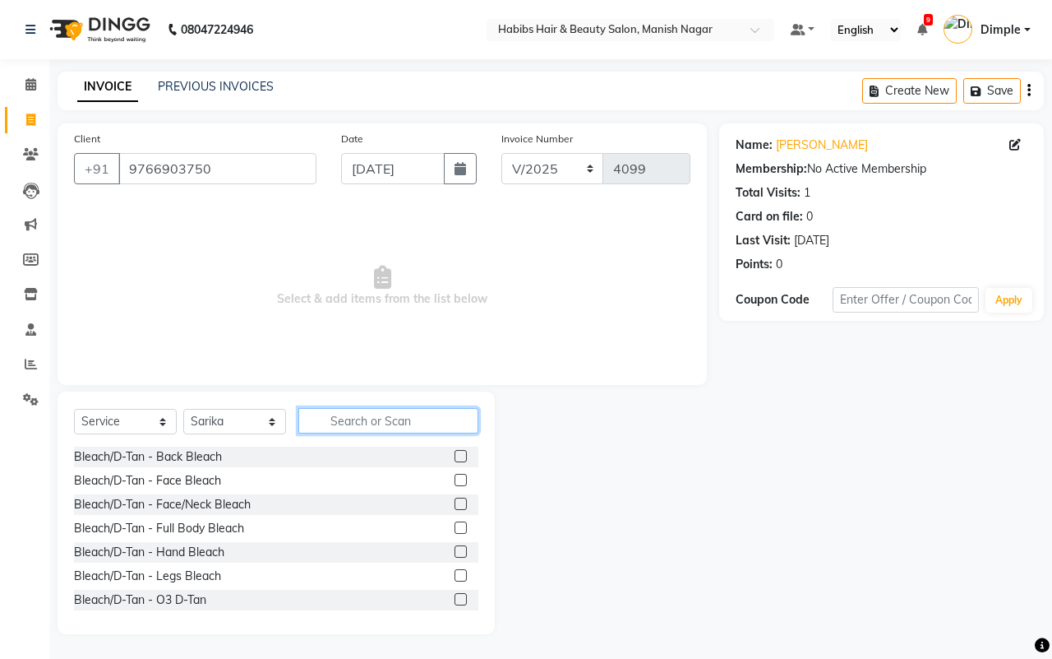
click at [379, 429] on input "text" at bounding box center [388, 420] width 180 height 25
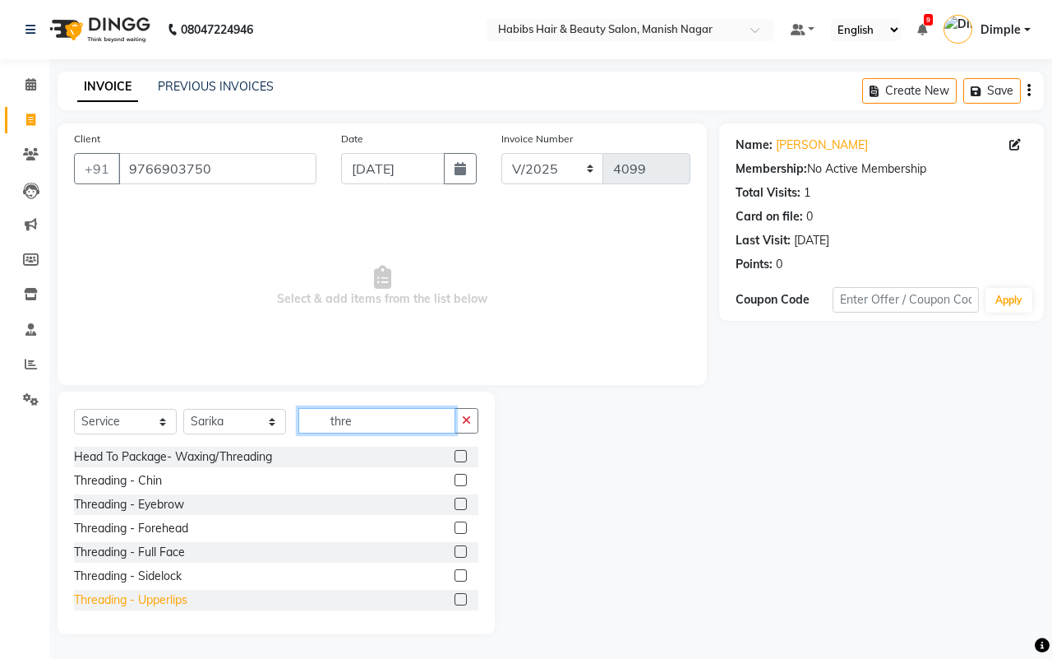
type input "thre"
click at [164, 597] on div "Threading - Upperlips" at bounding box center [130, 599] width 113 height 17
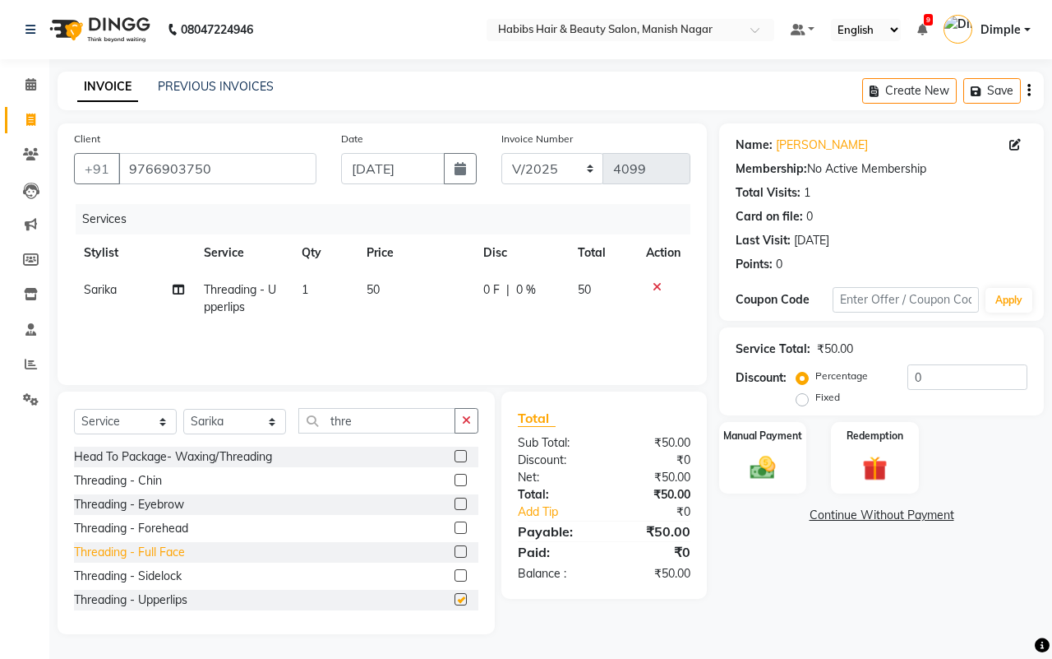
checkbox input "false"
click at [181, 531] on div "Threading - Forehead" at bounding box center [131, 528] width 114 height 17
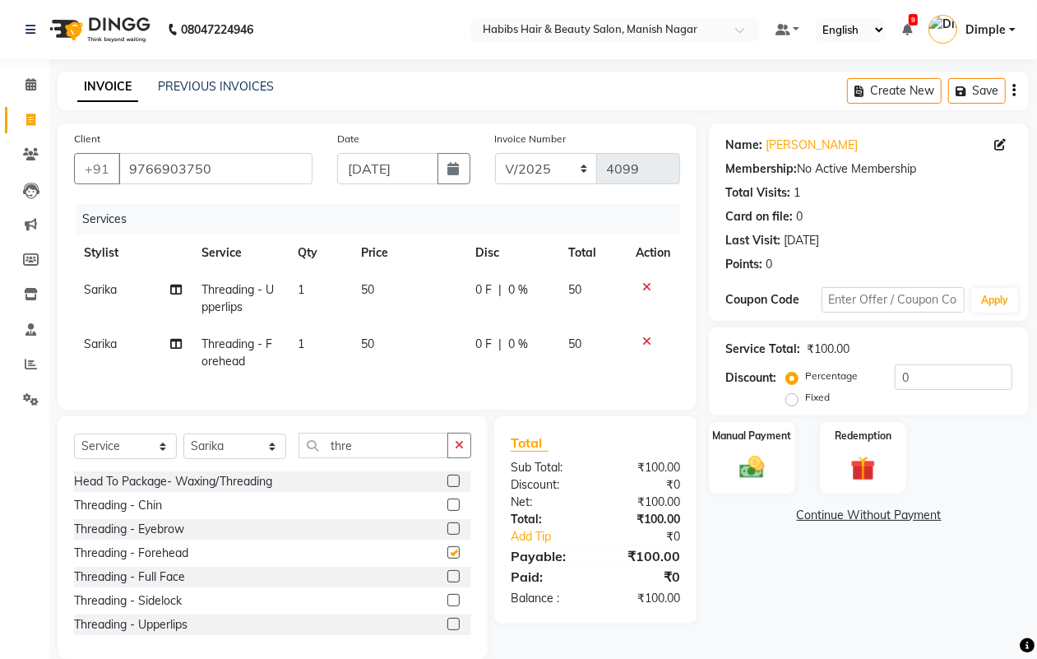
checkbox input "false"
click at [170, 538] on div "Threading - Eyebrow" at bounding box center [129, 528] width 110 height 17
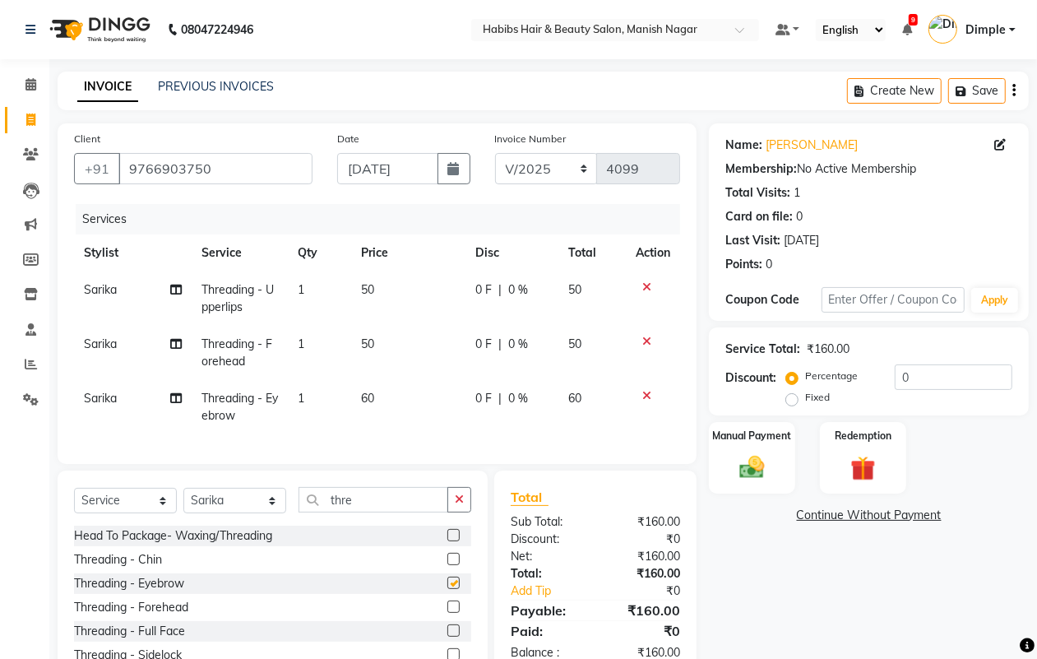
checkbox input "false"
click at [210, 513] on select "Select Stylist [PERSON_NAME] [PERSON_NAME] [PERSON_NAME] [PERSON_NAME] Sachin […" at bounding box center [234, 500] width 103 height 25
select select "18783"
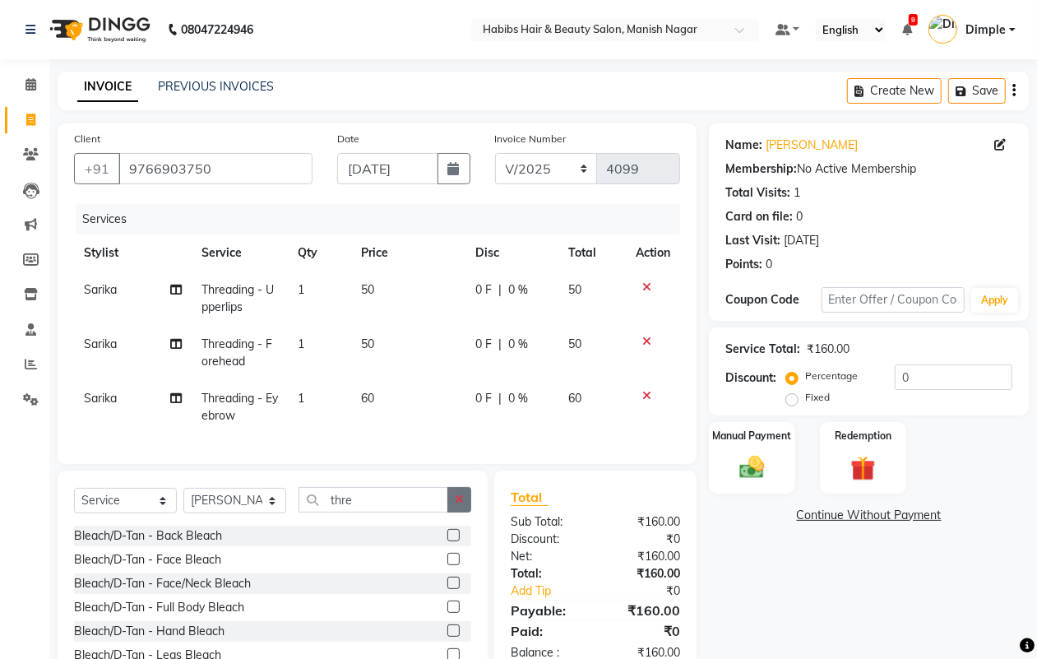
click at [458, 505] on icon "button" at bounding box center [459, 499] width 9 height 12
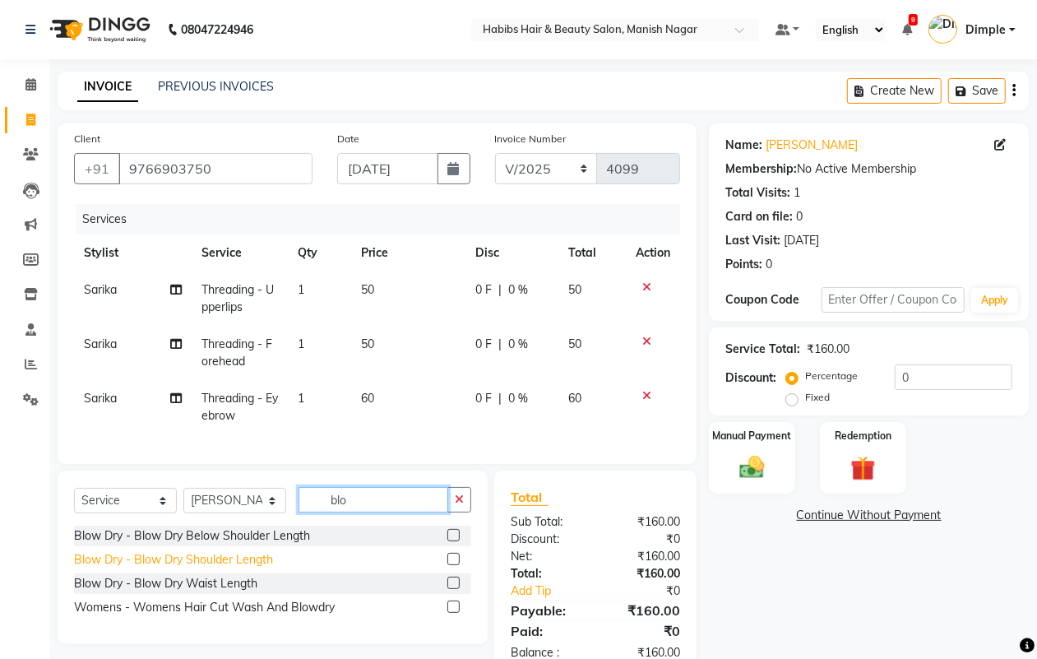
type input "blo"
click at [252, 568] on div "Blow Dry - Blow Dry Shoulder Length" at bounding box center [173, 559] width 199 height 17
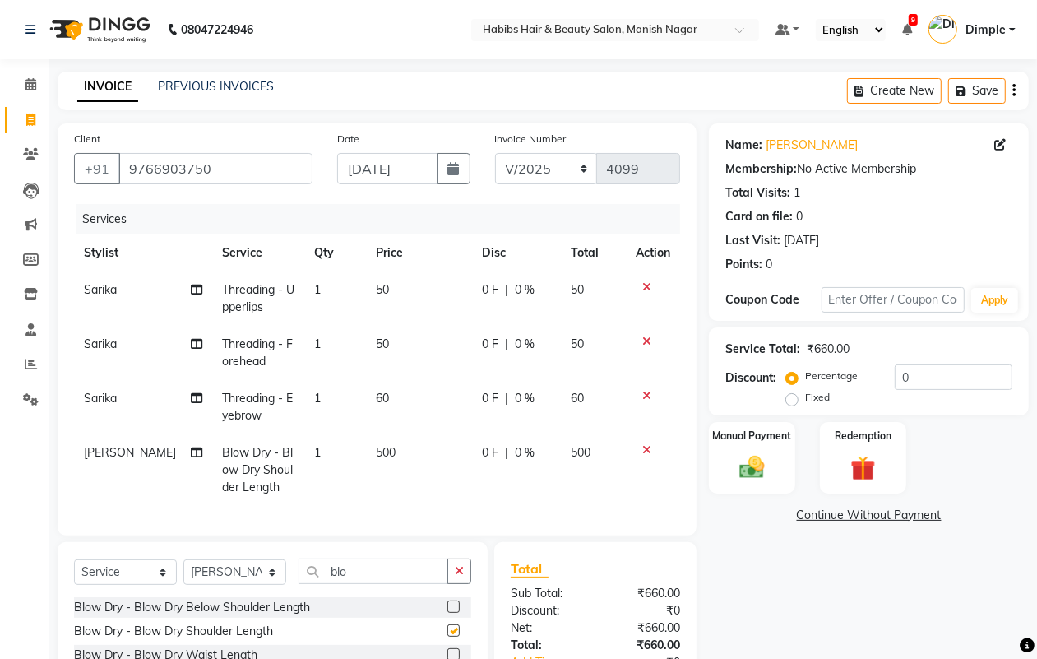
checkbox input "false"
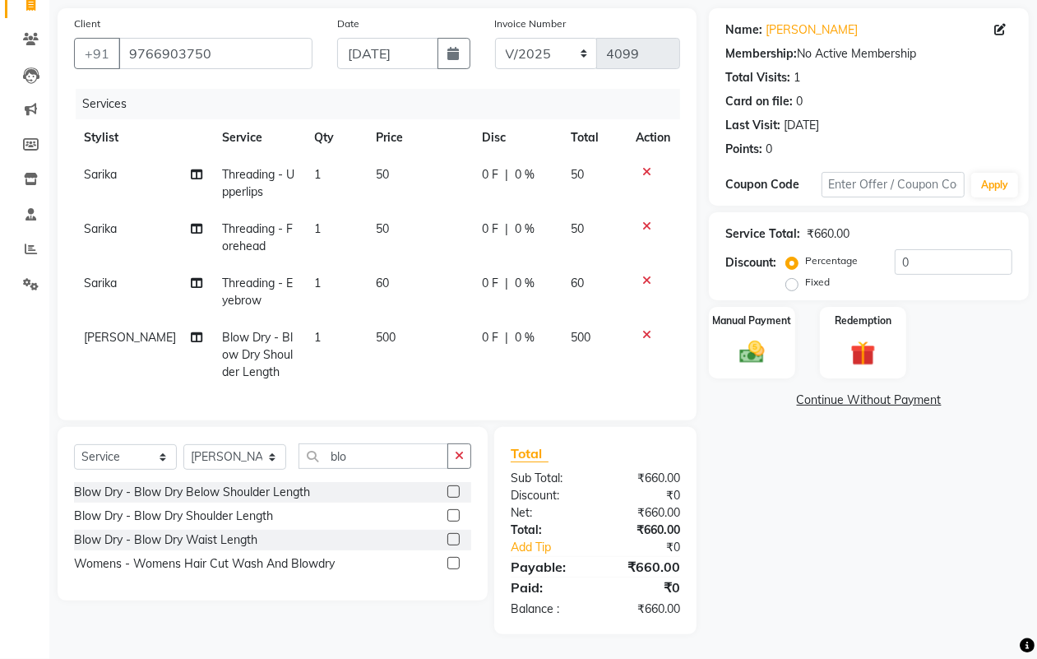
scroll to position [130, 0]
click at [763, 337] on img at bounding box center [751, 352] width 41 height 30
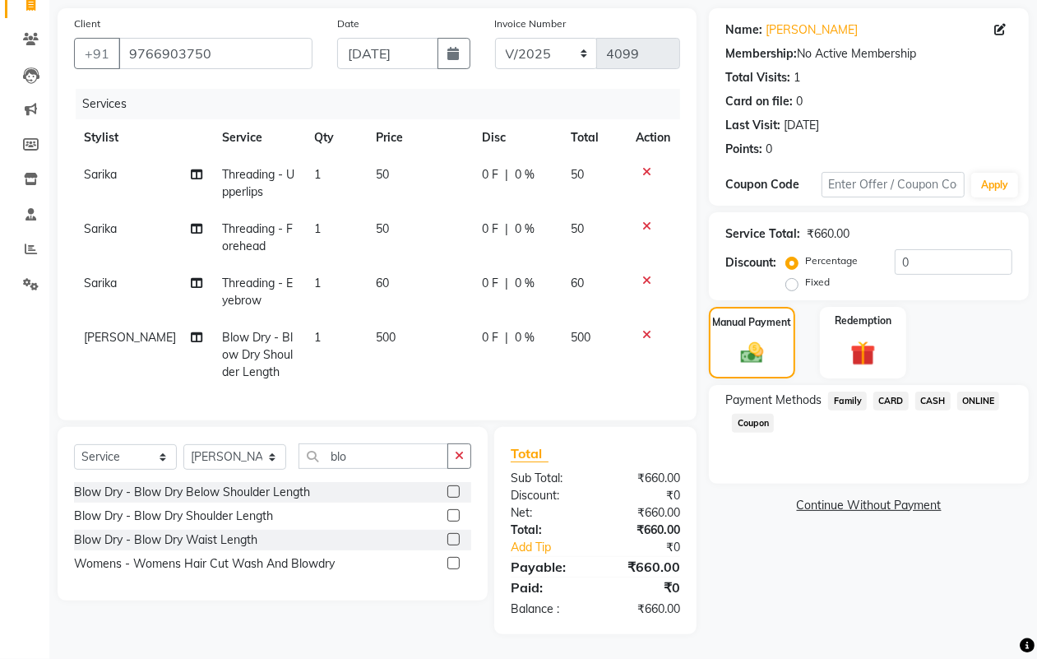
click at [974, 391] on span "ONLINE" at bounding box center [978, 400] width 43 height 19
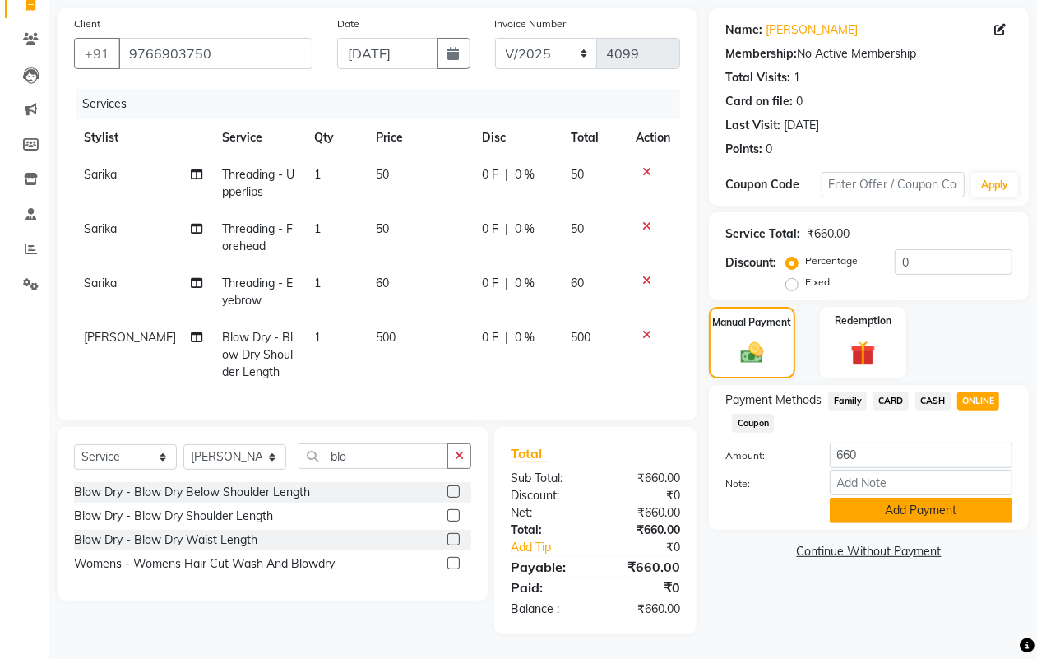
click at [914, 497] on button "Add Payment" at bounding box center [921, 509] width 183 height 25
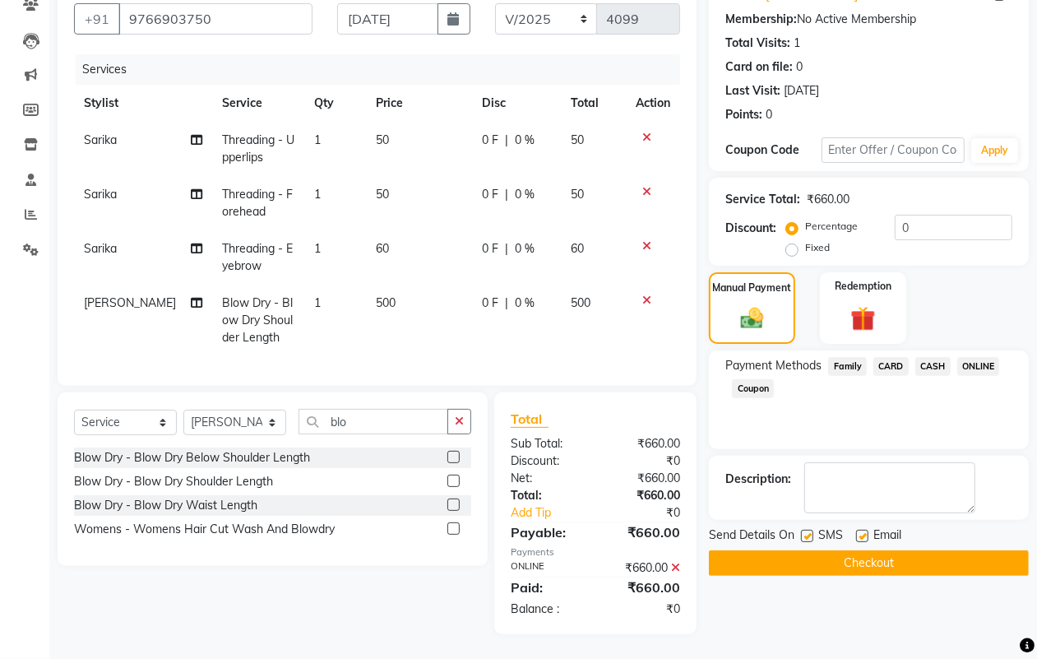
scroll to position [164, 0]
click at [902, 555] on button "Checkout" at bounding box center [869, 562] width 320 height 25
click at [902, 555] on div "Checkout" at bounding box center [869, 562] width 320 height 25
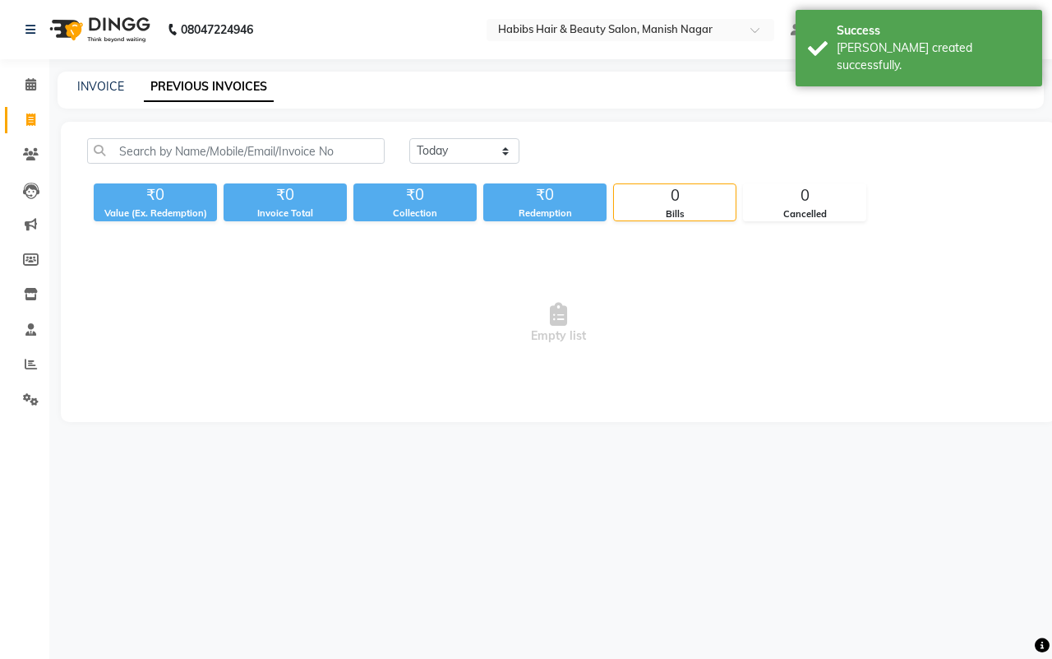
select select "3804"
select select "service"
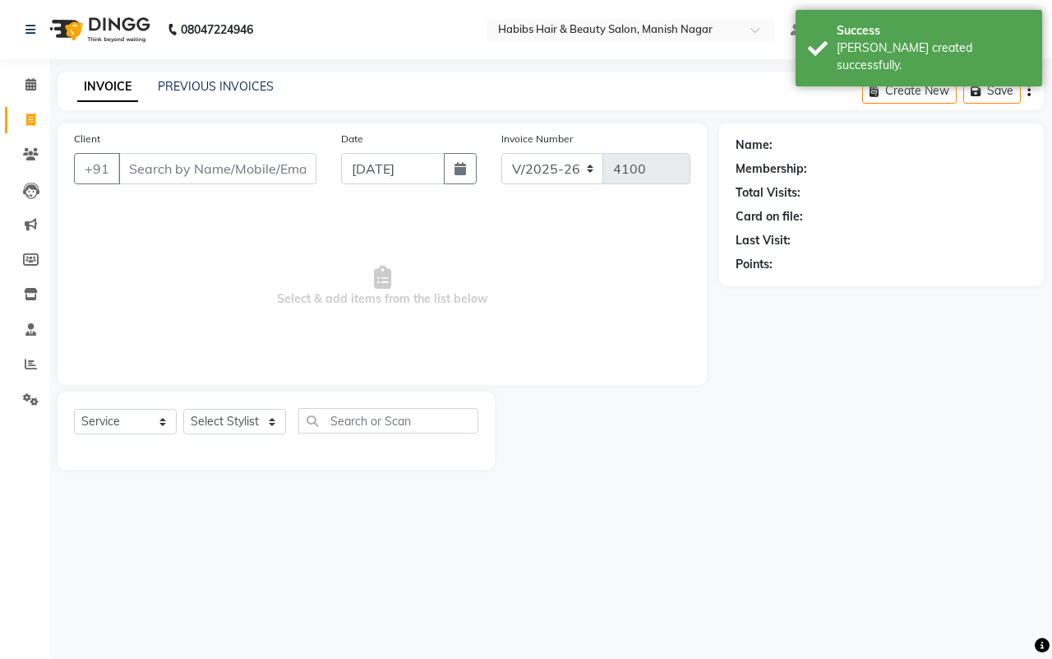
click at [148, 167] on input "Client" at bounding box center [217, 168] width 198 height 31
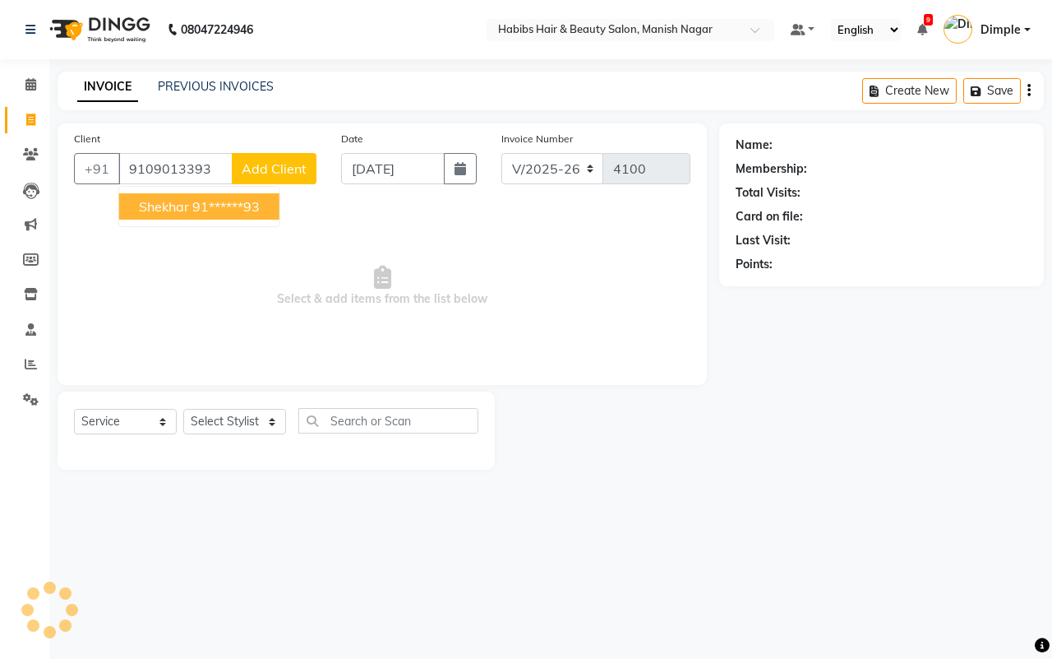
click at [157, 199] on span "shekhar" at bounding box center [164, 206] width 50 height 16
type input "91******93"
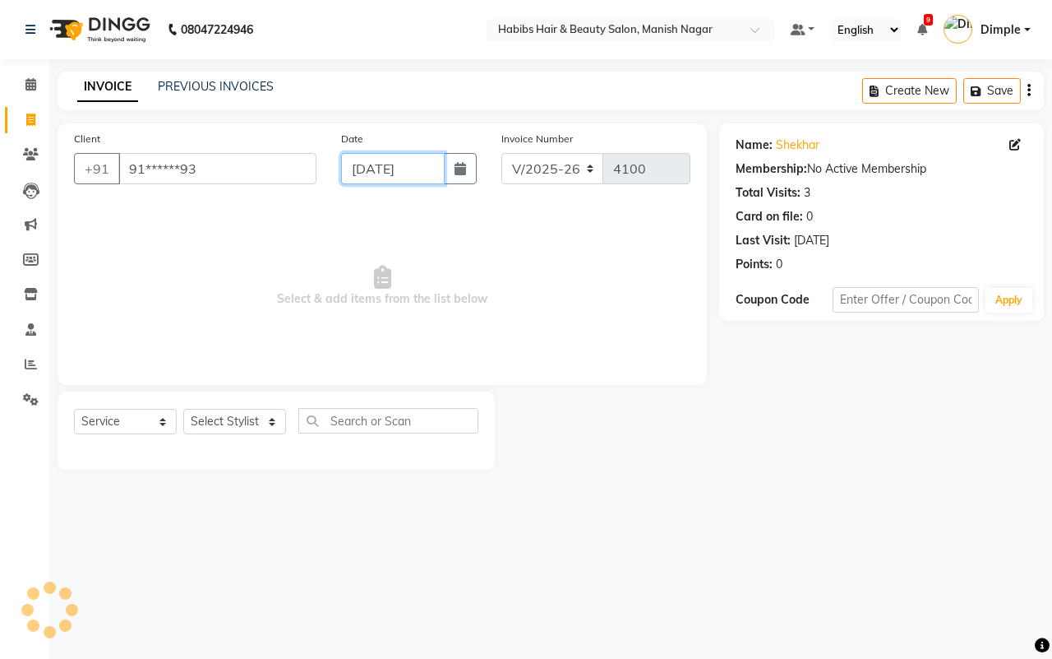
click at [345, 167] on input "[DATE]" at bounding box center [393, 168] width 104 height 31
select select "9"
select select "2025"
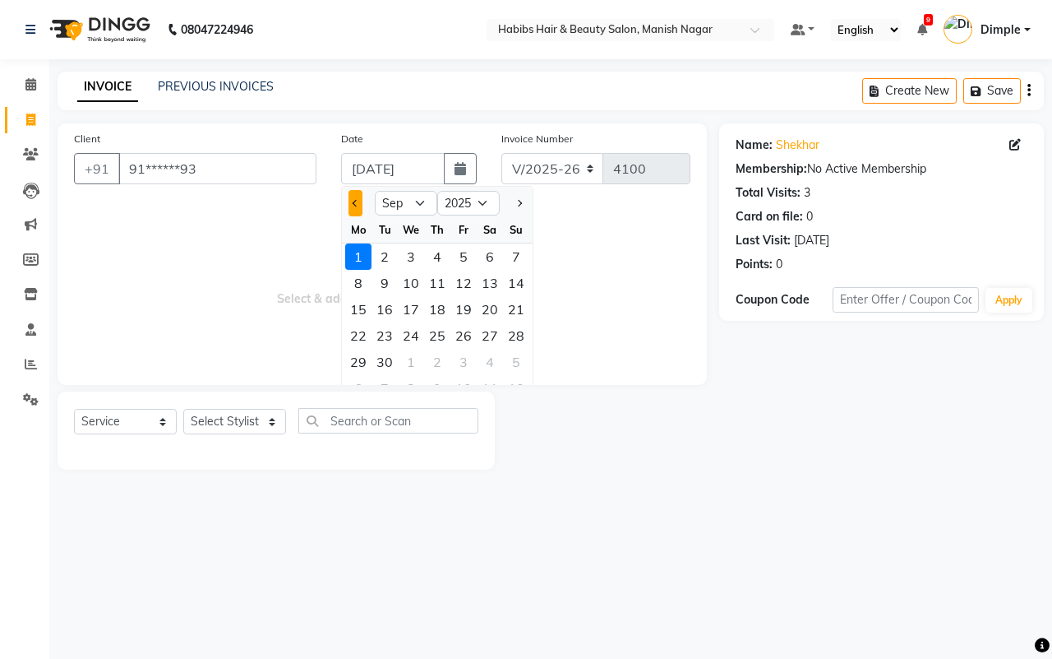
click at [355, 196] on button "Previous month" at bounding box center [356, 203] width 14 height 26
select select "8"
click at [520, 358] on div "31" at bounding box center [516, 362] width 26 height 26
type input "[DATE]"
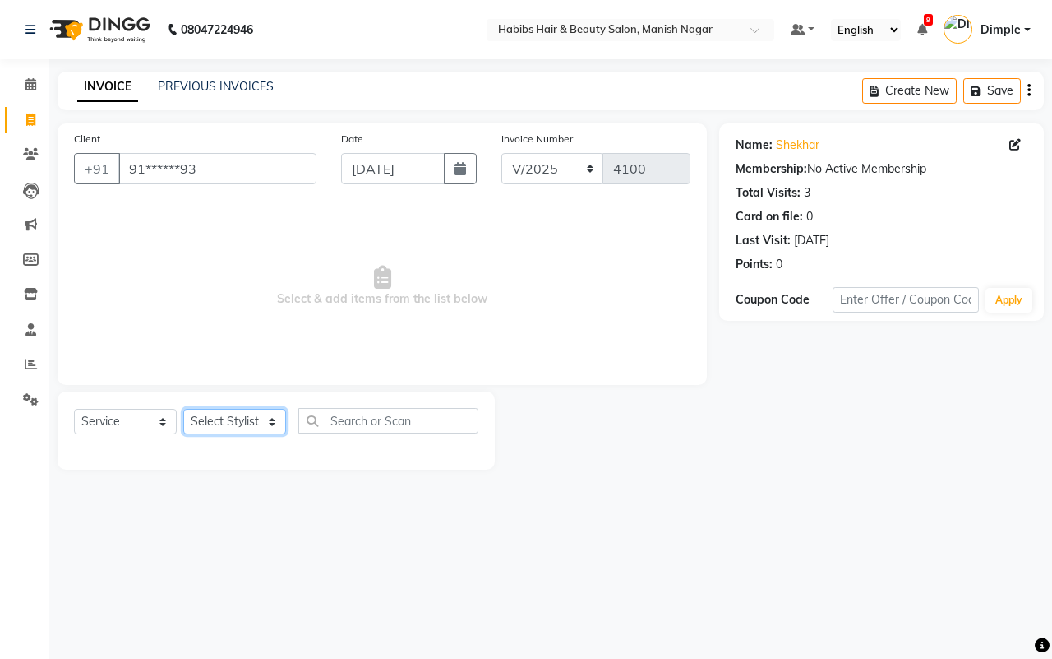
click at [274, 418] on select "Select Stylist [PERSON_NAME] [PERSON_NAME] [PERSON_NAME] [PERSON_NAME] Sachin […" at bounding box center [234, 421] width 103 height 25
select select "34633"
click at [183, 409] on select "Select Stylist [PERSON_NAME] [PERSON_NAME] [PERSON_NAME] [PERSON_NAME] Sachin […" at bounding box center [234, 421] width 103 height 25
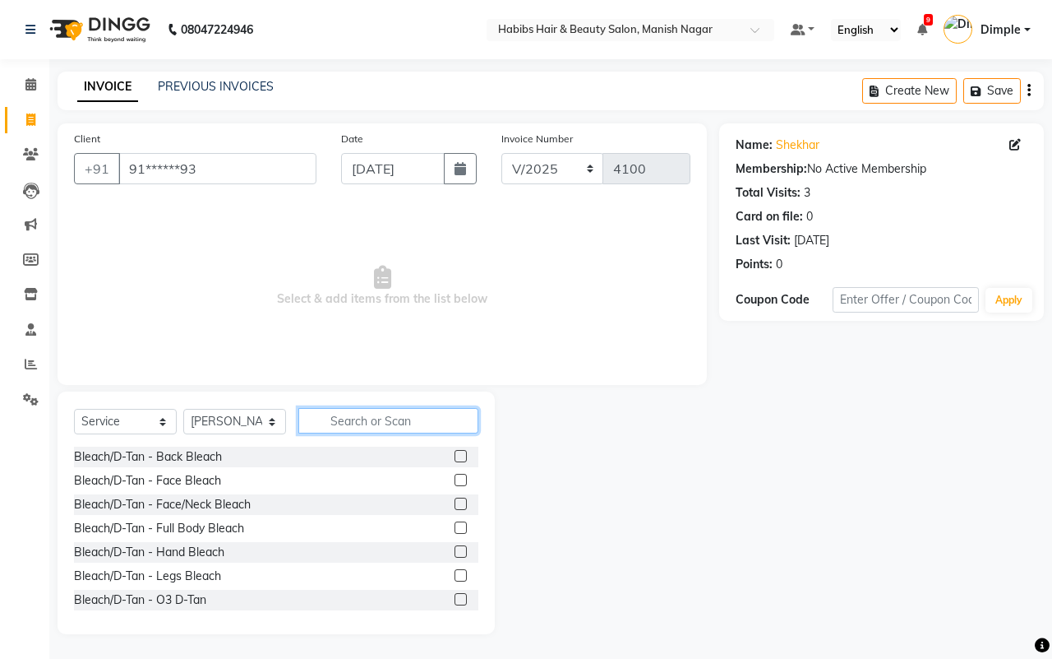
click at [359, 421] on input "text" at bounding box center [388, 420] width 180 height 25
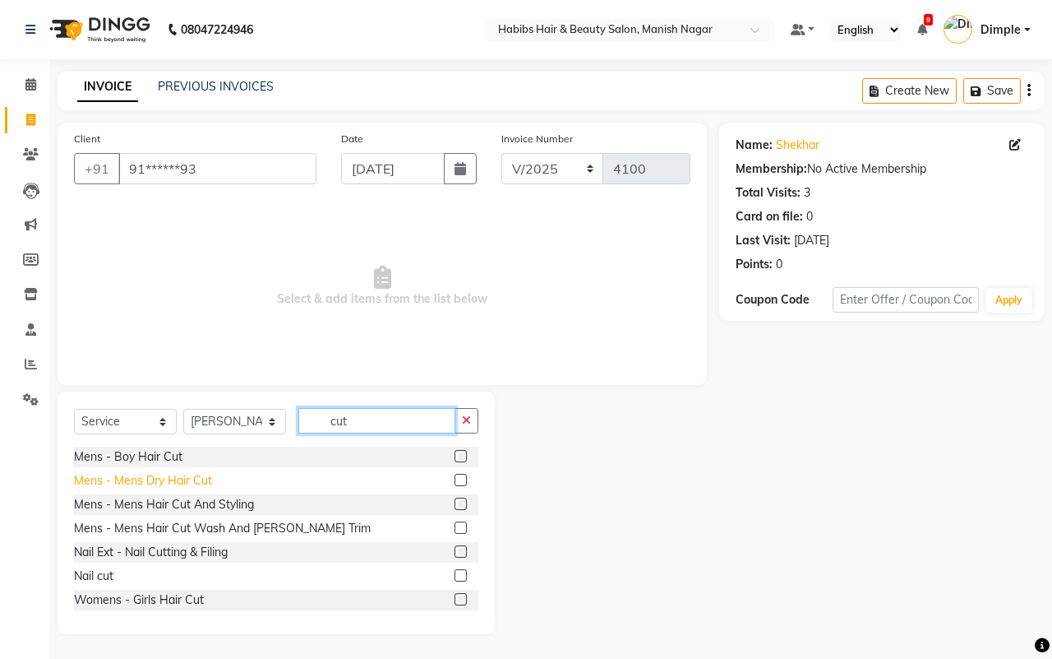
type input "cut"
click at [199, 478] on div "Mens - Mens Dry Hair Cut" at bounding box center [143, 480] width 138 height 17
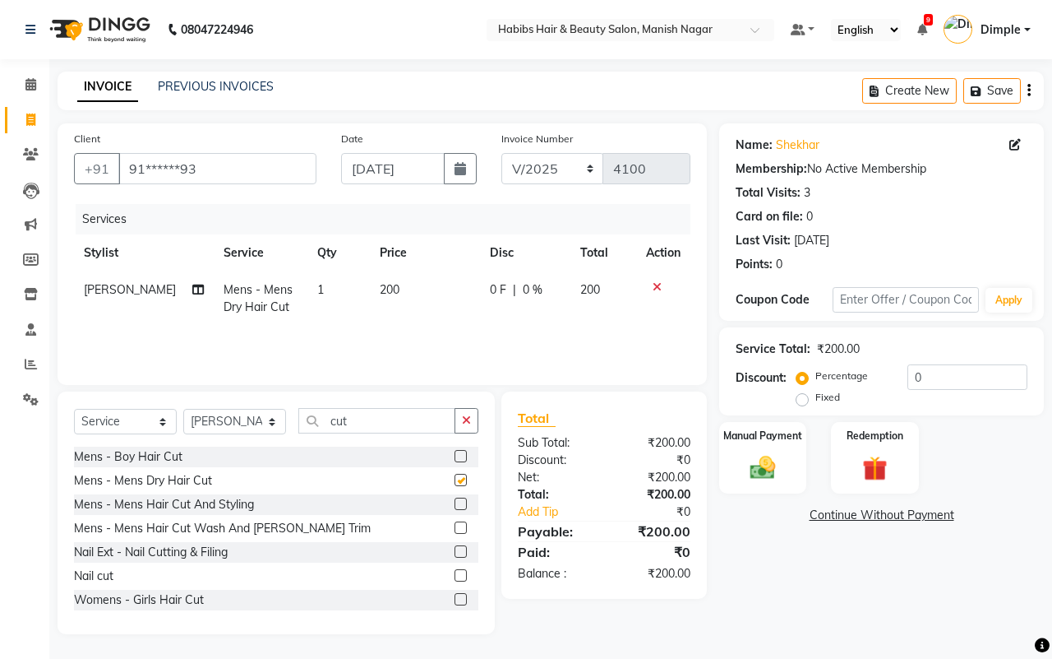
checkbox input "false"
click at [765, 450] on div "Manual Payment" at bounding box center [763, 458] width 91 height 76
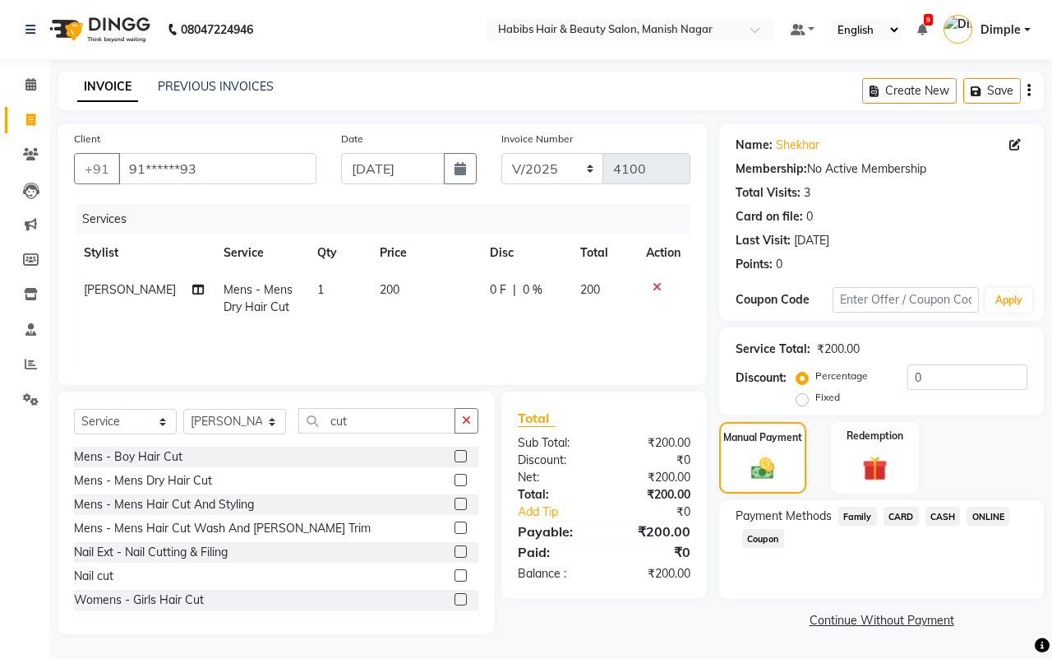
click at [985, 519] on span "ONLINE" at bounding box center [988, 515] width 43 height 19
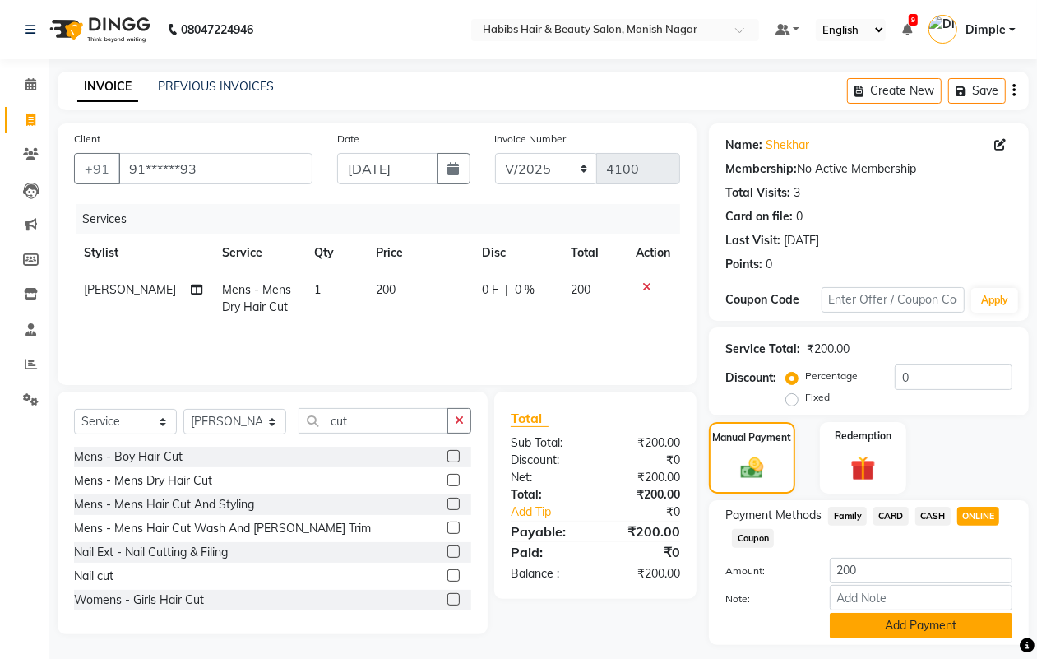
click at [909, 629] on button "Add Payment" at bounding box center [921, 624] width 183 height 25
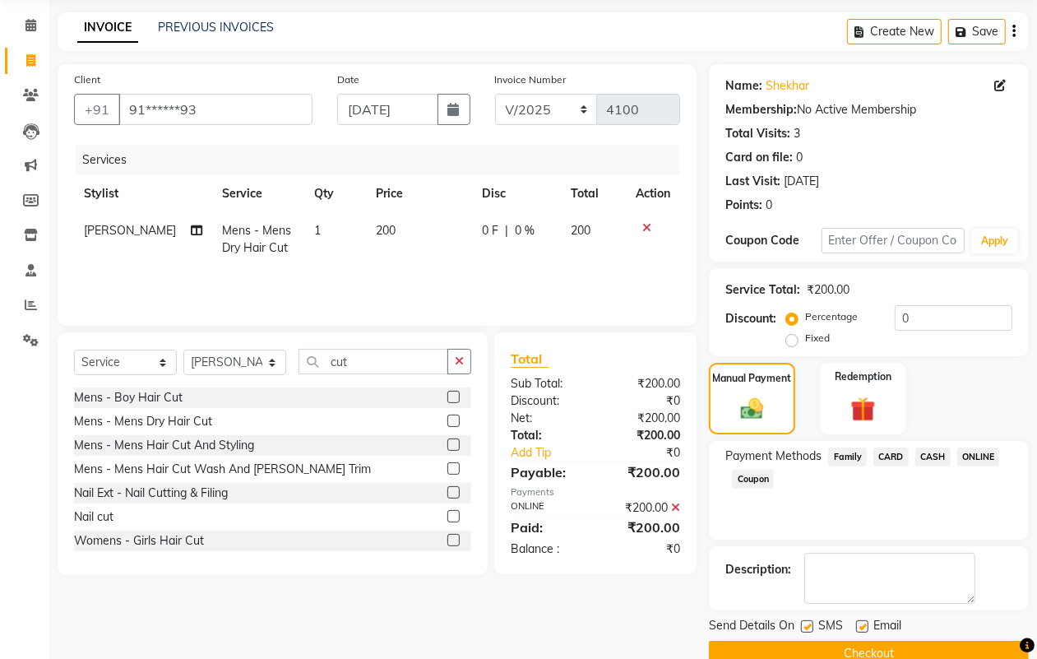
scroll to position [91, 0]
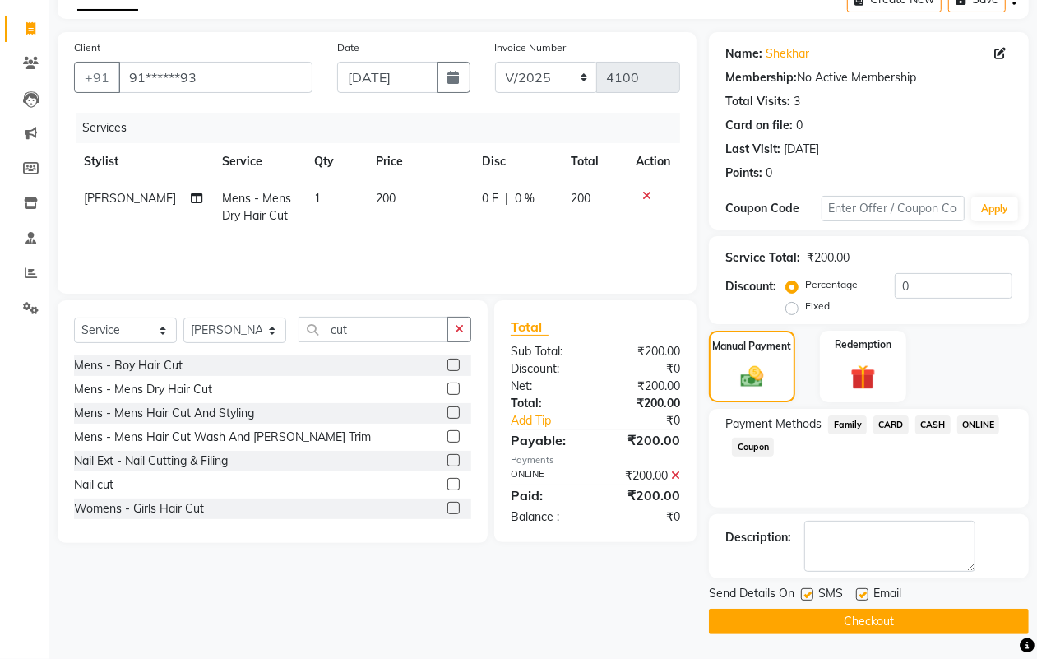
click at [909, 629] on button "Checkout" at bounding box center [869, 620] width 320 height 25
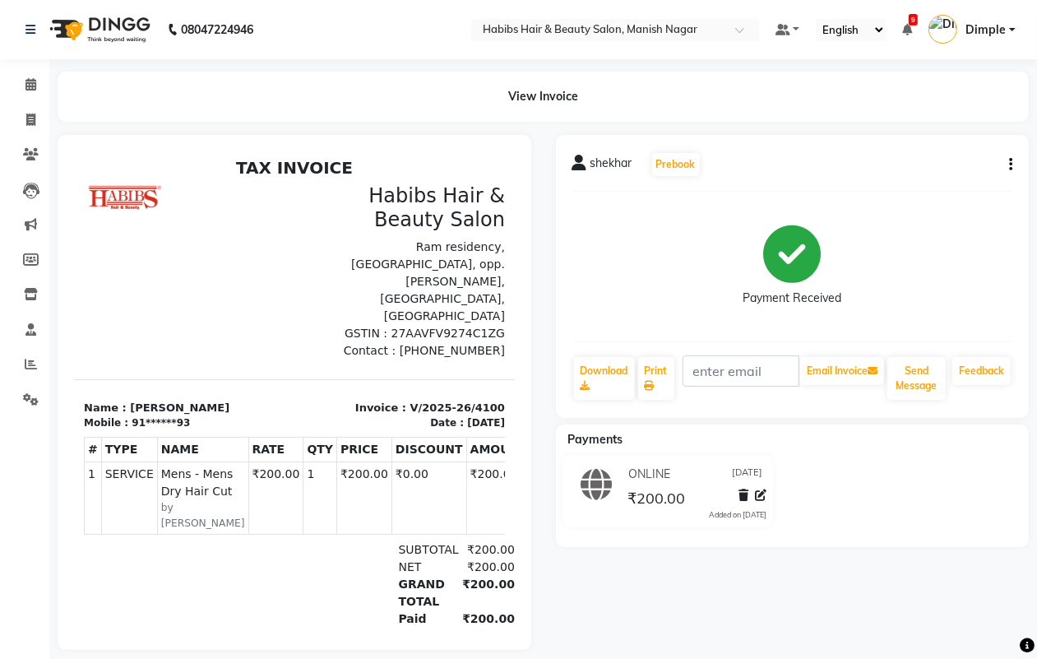
select select "service"
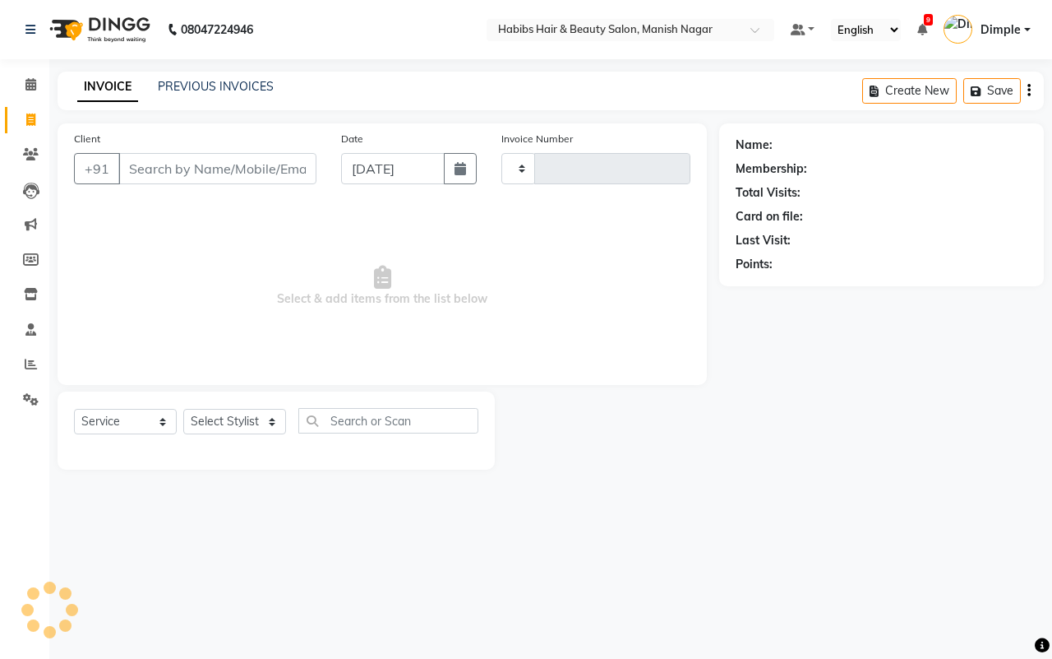
type input "4101"
select select "3804"
click at [127, 167] on input "Client" at bounding box center [217, 168] width 198 height 31
click at [227, 79] on link "PREVIOUS INVOICES" at bounding box center [216, 86] width 116 height 15
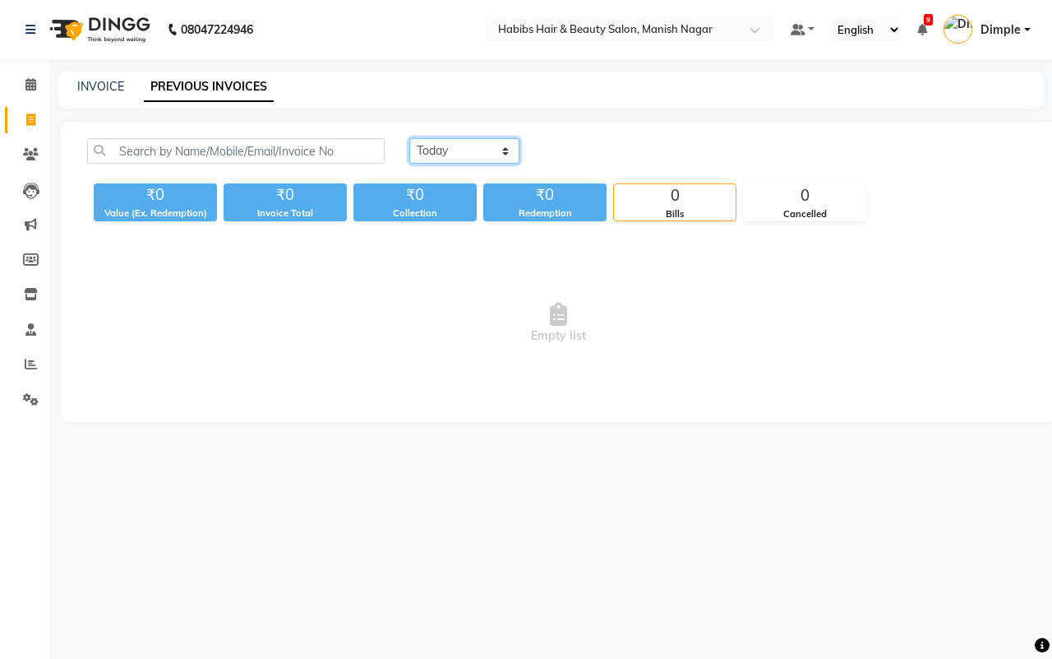
drag, startPoint x: 454, startPoint y: 150, endPoint x: 455, endPoint y: 173, distance: 23.9
click at [453, 150] on select "[DATE] [DATE] Custom Range" at bounding box center [464, 150] width 110 height 25
click at [442, 150] on select "[DATE] [DATE] Custom Range" at bounding box center [464, 150] width 110 height 25
click at [409, 138] on select "[DATE] [DATE] Custom Range" at bounding box center [464, 150] width 110 height 25
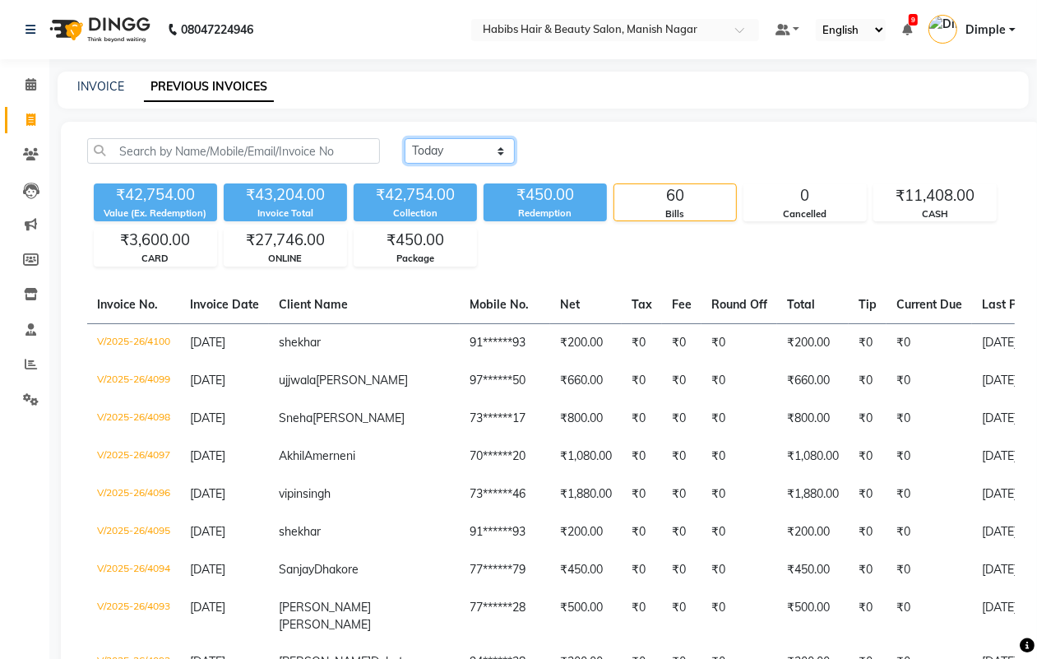
click at [478, 152] on select "[DATE] [DATE] Custom Range" at bounding box center [459, 150] width 110 height 25
select select "range"
click at [404, 138] on select "[DATE] [DATE] Custom Range" at bounding box center [459, 150] width 110 height 25
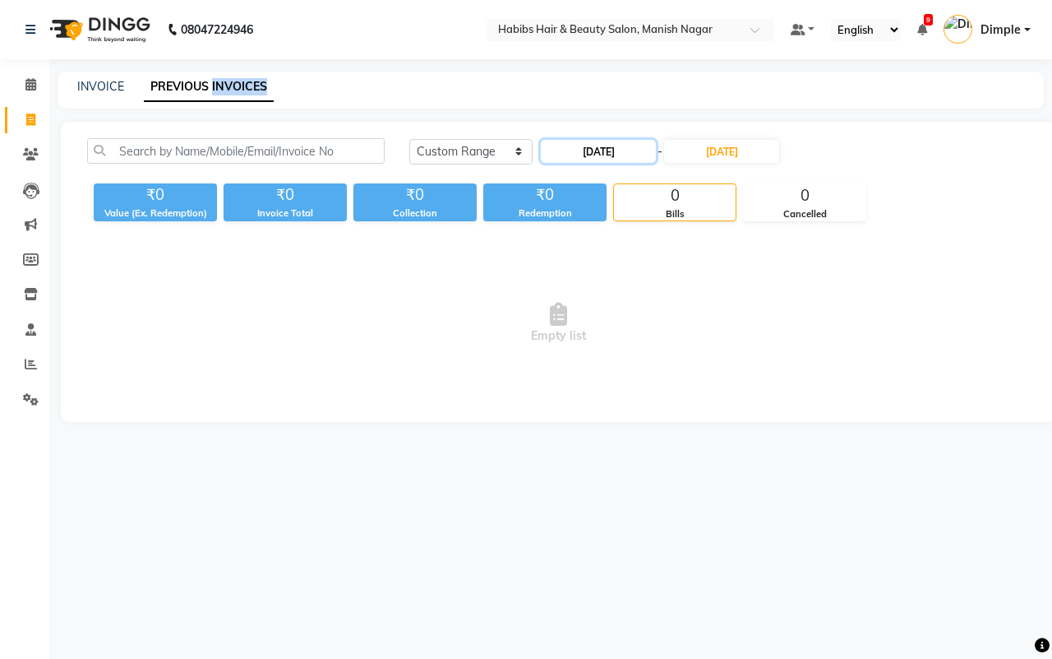
click at [638, 150] on input "[DATE]" at bounding box center [598, 151] width 115 height 23
select select "9"
select select "2025"
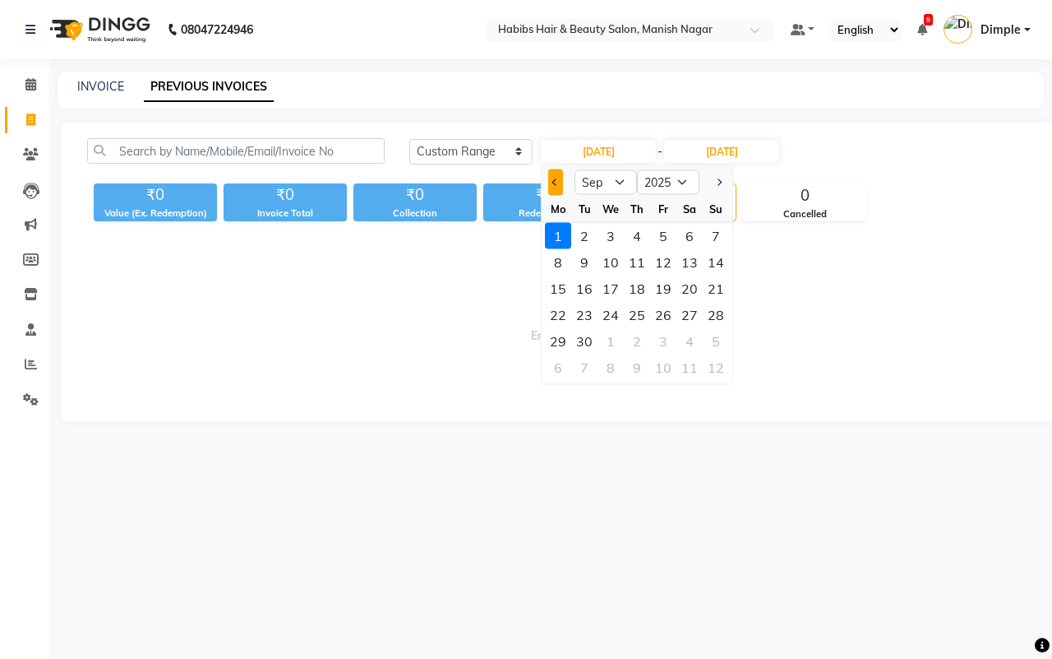
click at [556, 183] on span "Previous month" at bounding box center [555, 181] width 7 height 7
click at [714, 185] on button "Next month" at bounding box center [719, 182] width 14 height 26
click at [553, 181] on span "Previous month" at bounding box center [555, 181] width 7 height 7
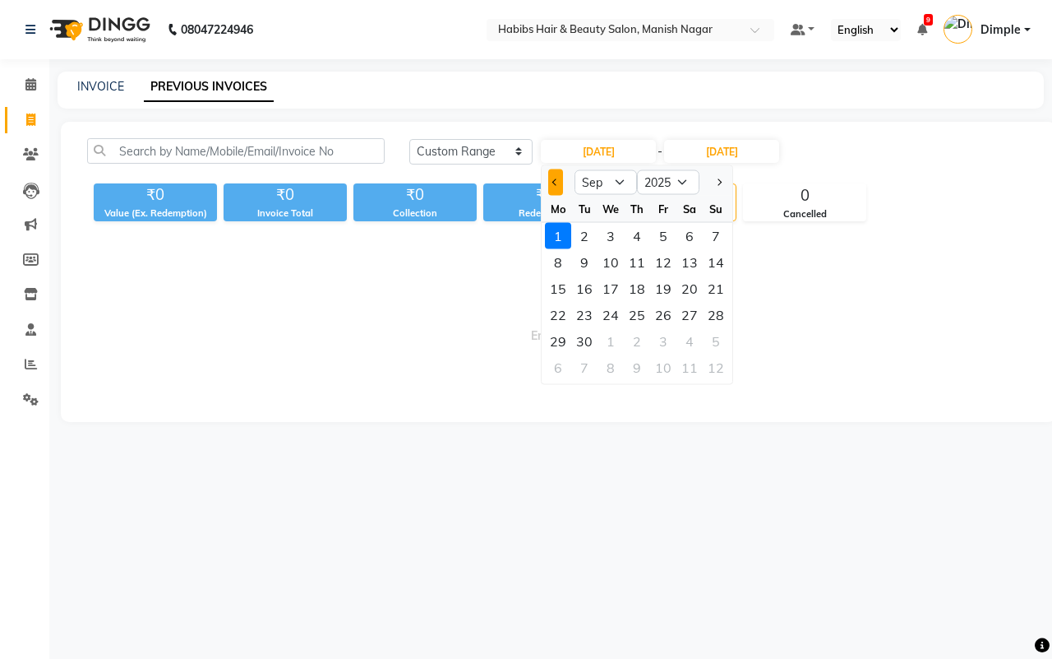
click at [553, 181] on span "Previous month" at bounding box center [555, 181] width 7 height 7
click at [715, 183] on button "Next month" at bounding box center [719, 182] width 14 height 26
select select "8"
drag, startPoint x: 670, startPoint y: 340, endPoint x: 675, endPoint y: 329, distance: 11.8
click at [668, 340] on div "29" at bounding box center [663, 341] width 26 height 26
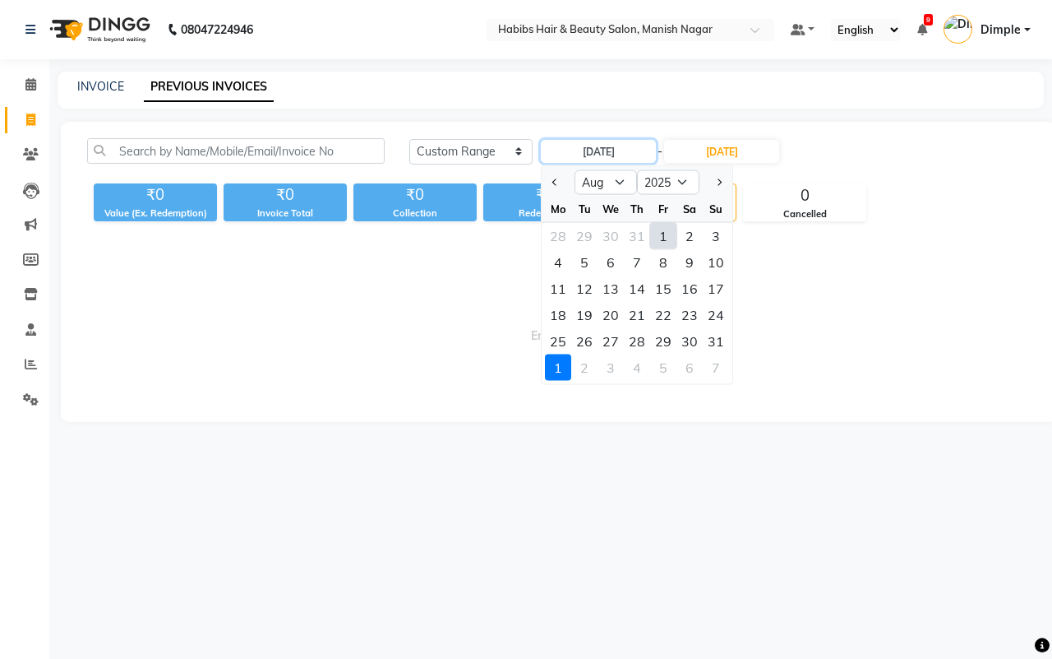
type input "[DATE]"
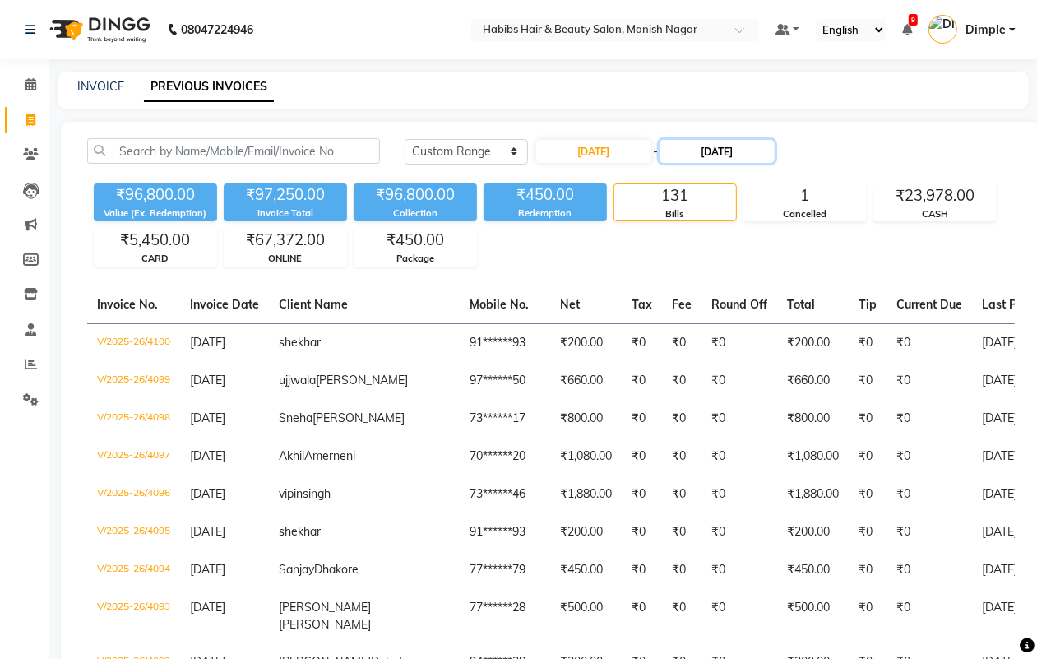
click at [726, 155] on input "[DATE]" at bounding box center [716, 151] width 115 height 23
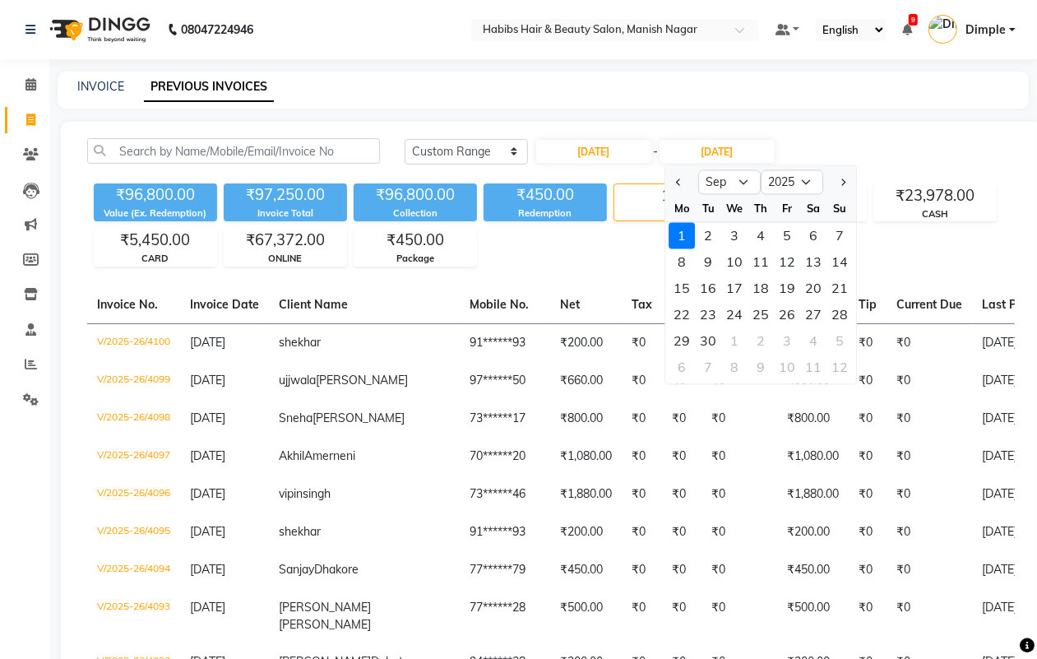
click at [668, 178] on div at bounding box center [681, 182] width 33 height 26
click at [678, 179] on span "Previous month" at bounding box center [679, 181] width 7 height 7
click at [678, 179] on div at bounding box center [681, 182] width 33 height 26
select select "8"
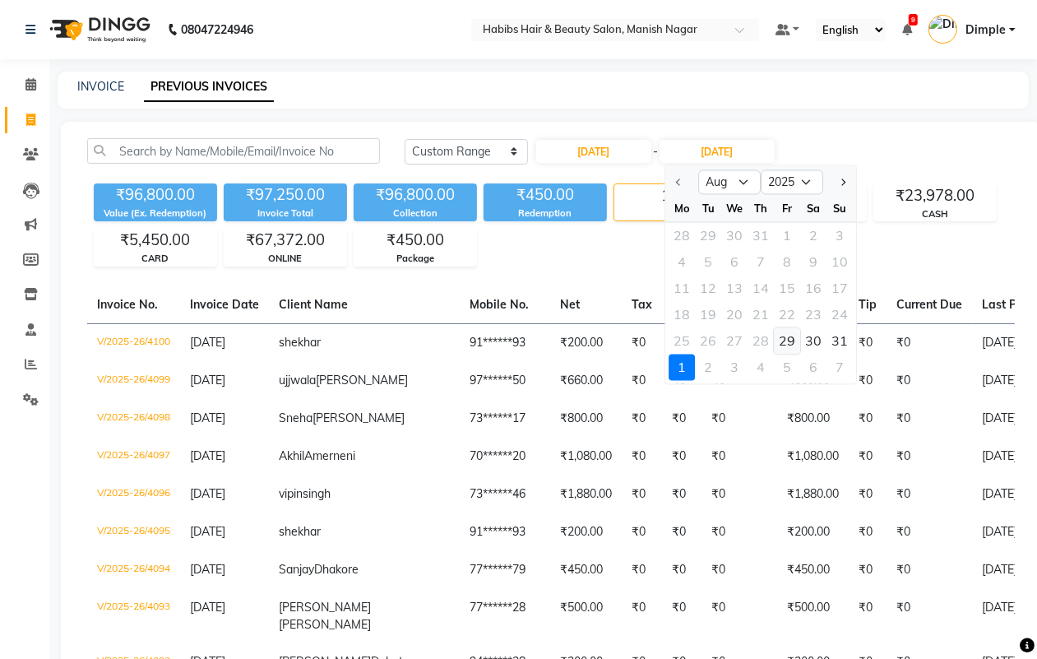
click at [787, 340] on div "29" at bounding box center [787, 341] width 26 height 26
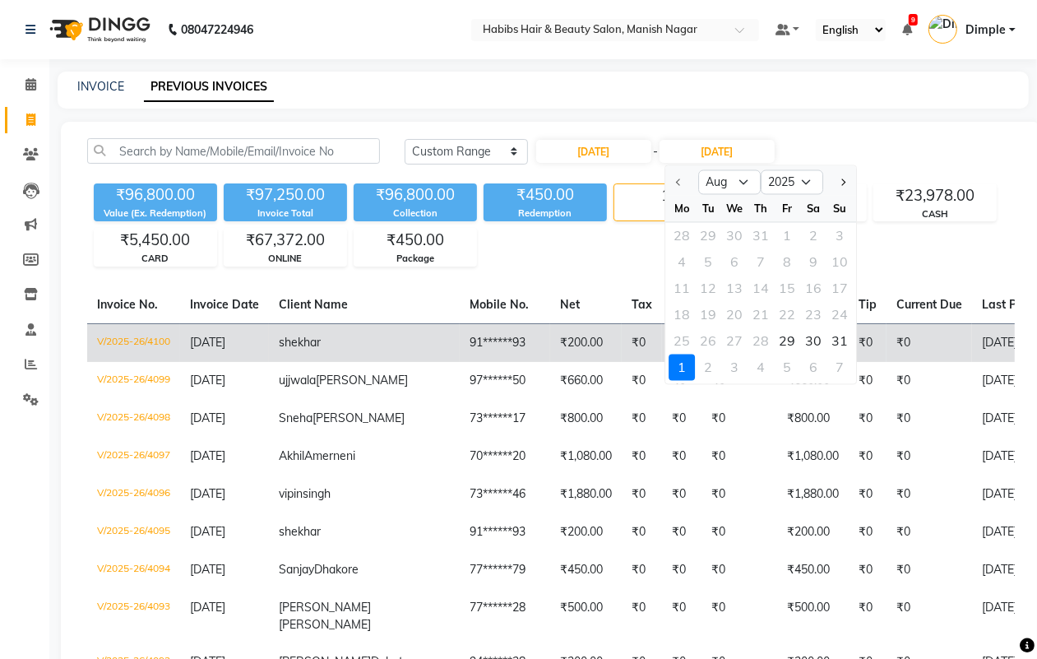
click at [848, 340] on td "₹0" at bounding box center [867, 342] width 38 height 39
type input "[DATE]"
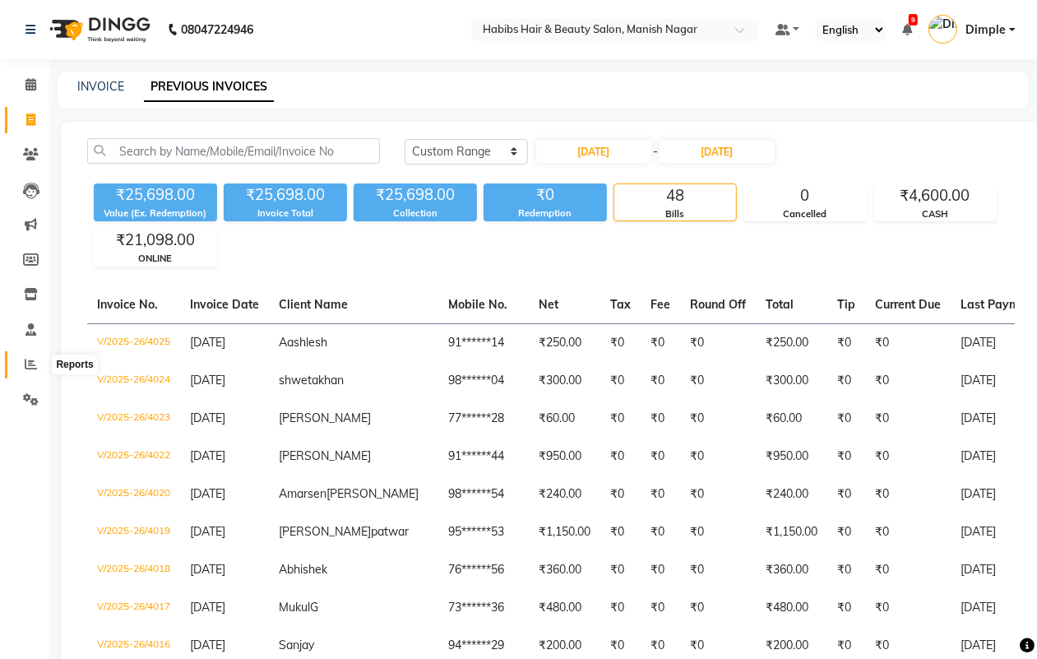
click at [26, 367] on icon at bounding box center [31, 364] width 12 height 12
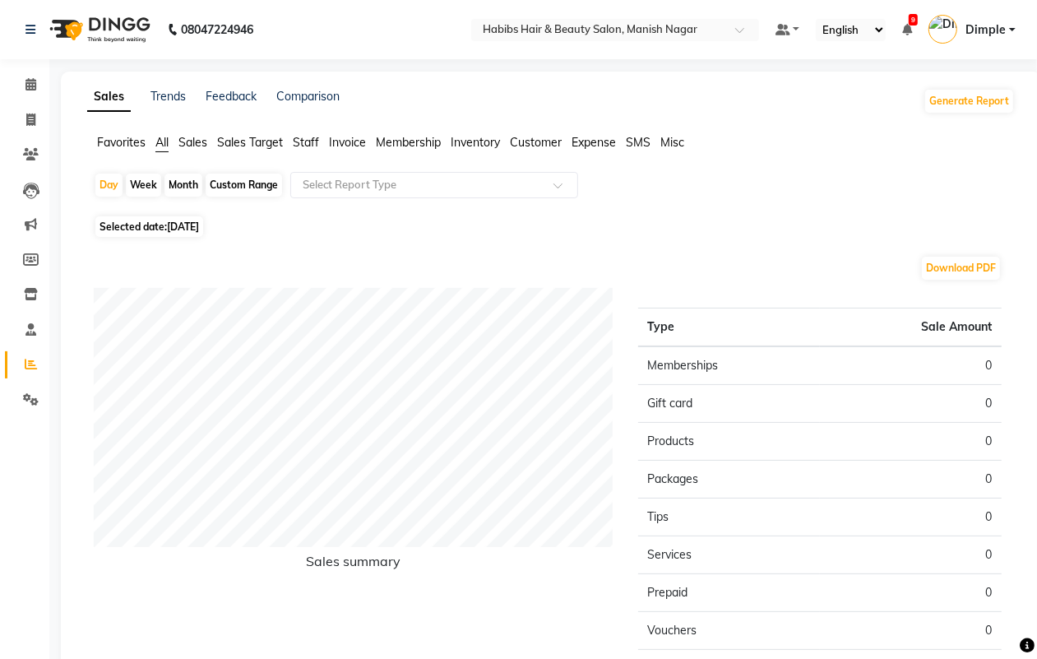
click at [185, 170] on app-reports "Favorites All Sales Sales Target Staff Invoice Membership Inventory Customer Ex…" at bounding box center [550, 456] width 947 height 645
click at [185, 193] on div "Month" at bounding box center [183, 184] width 38 height 23
select select "9"
select select "2025"
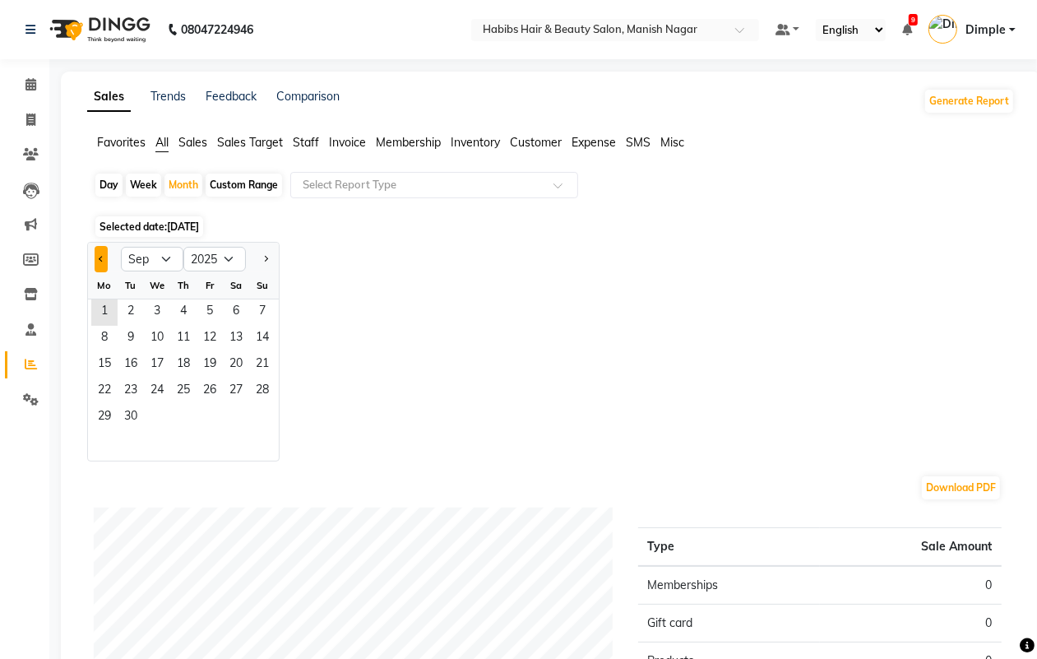
click at [97, 257] on button "Previous month" at bounding box center [101, 259] width 13 height 26
select select "8"
click at [211, 312] on span "1" at bounding box center [209, 312] width 26 height 26
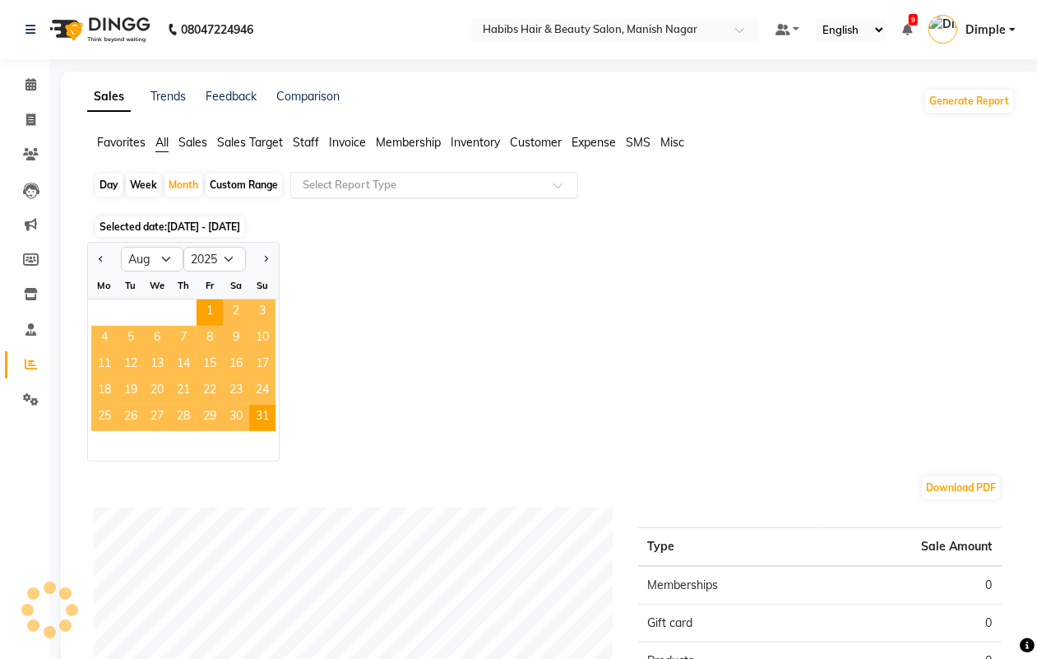
click at [354, 179] on input "text" at bounding box center [417, 185] width 237 height 16
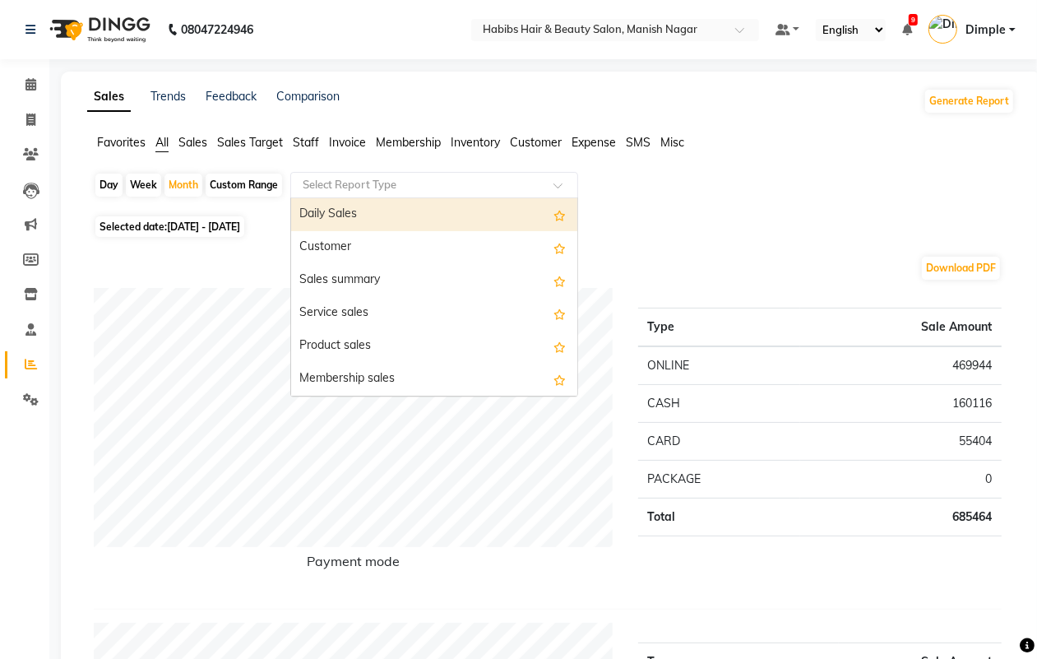
click at [354, 219] on div "Daily Sales" at bounding box center [434, 214] width 286 height 33
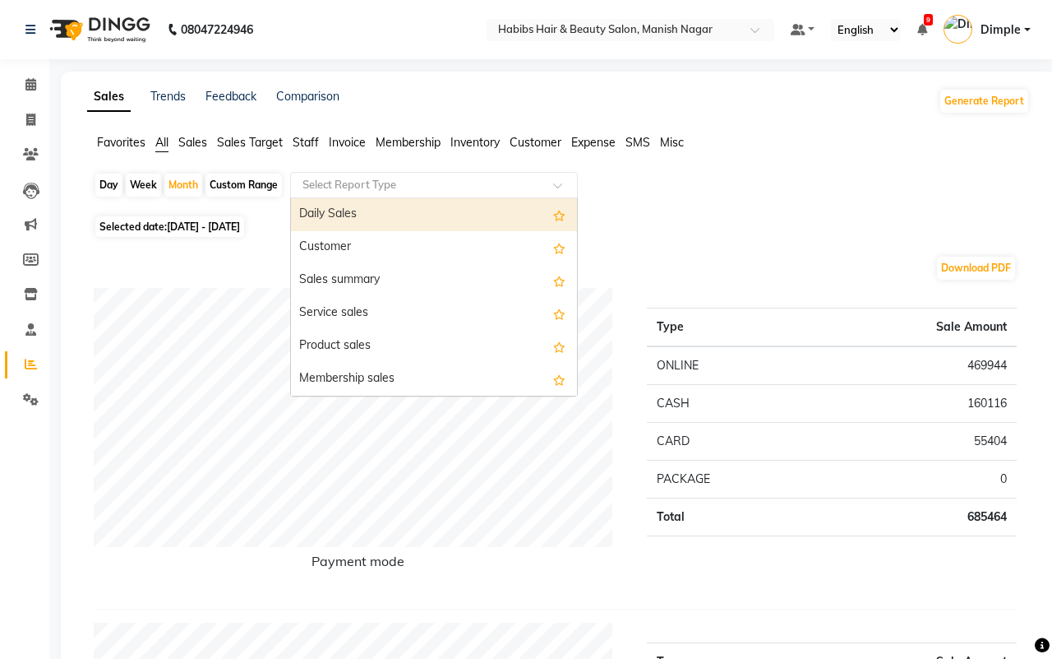
select select "full_report"
select select "csv"
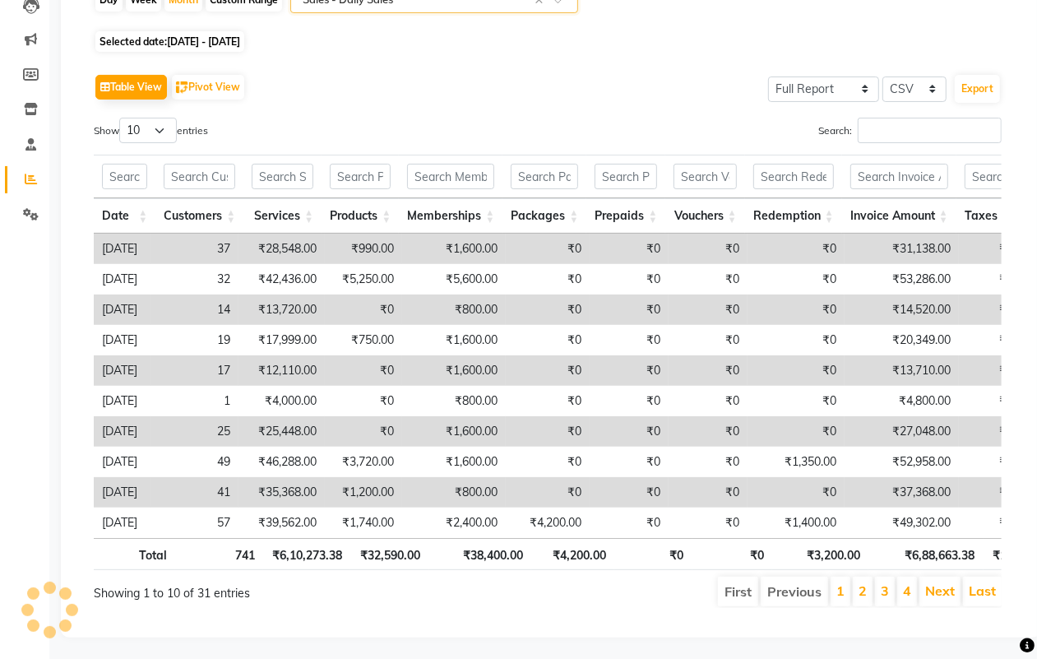
scroll to position [206, 0]
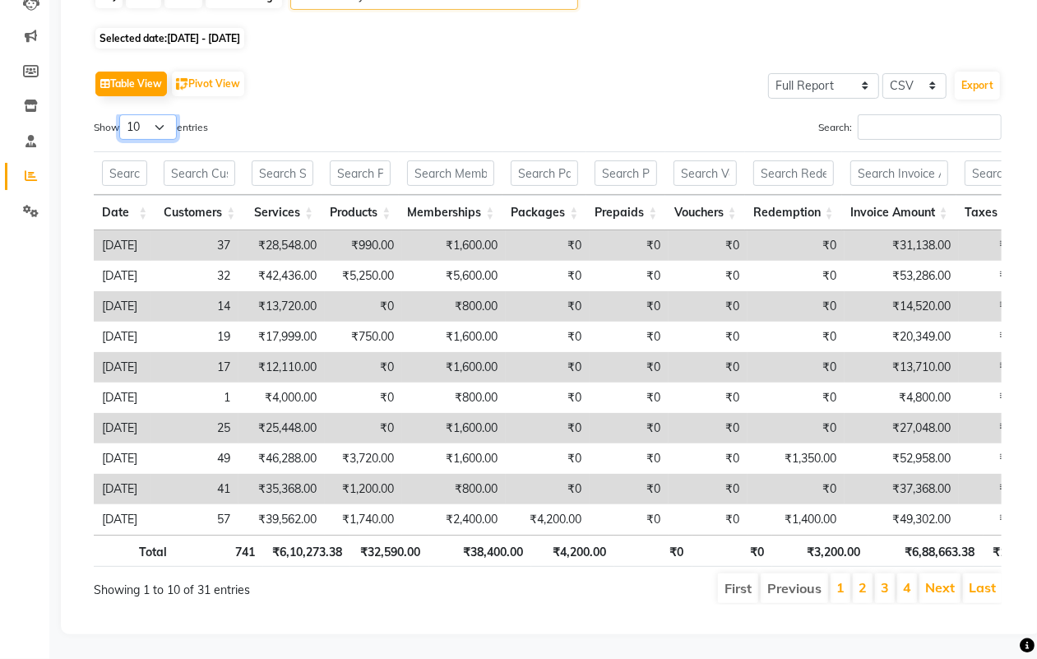
click at [167, 114] on select "10 25 50 100" at bounding box center [148, 126] width 58 height 25
select select "50"
click at [122, 114] on select "10 25 50 100" at bounding box center [148, 126] width 58 height 25
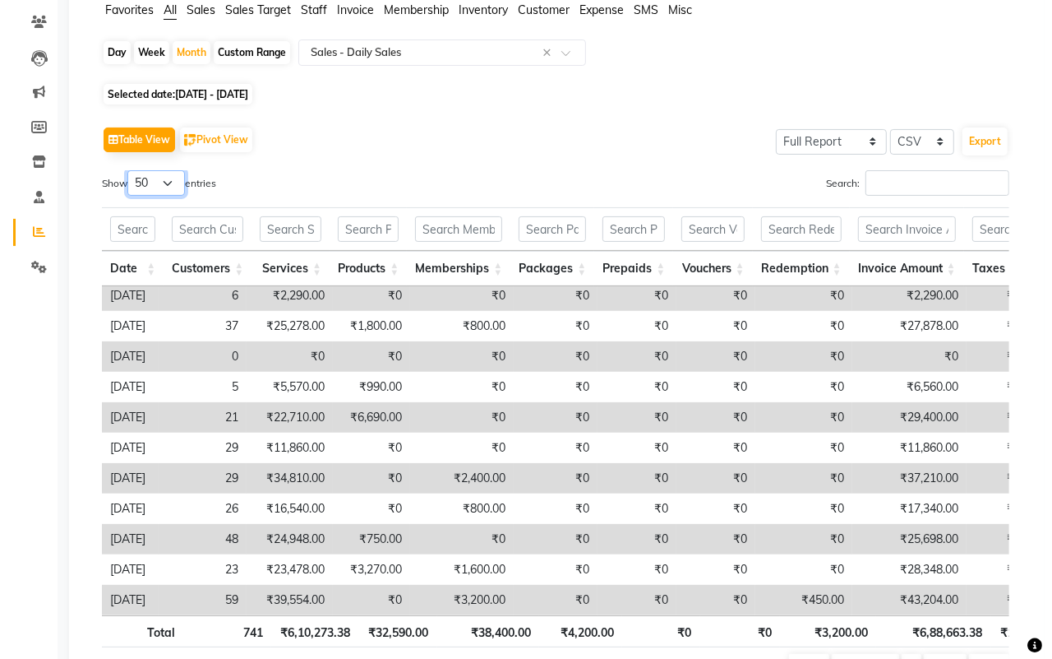
scroll to position [0, 0]
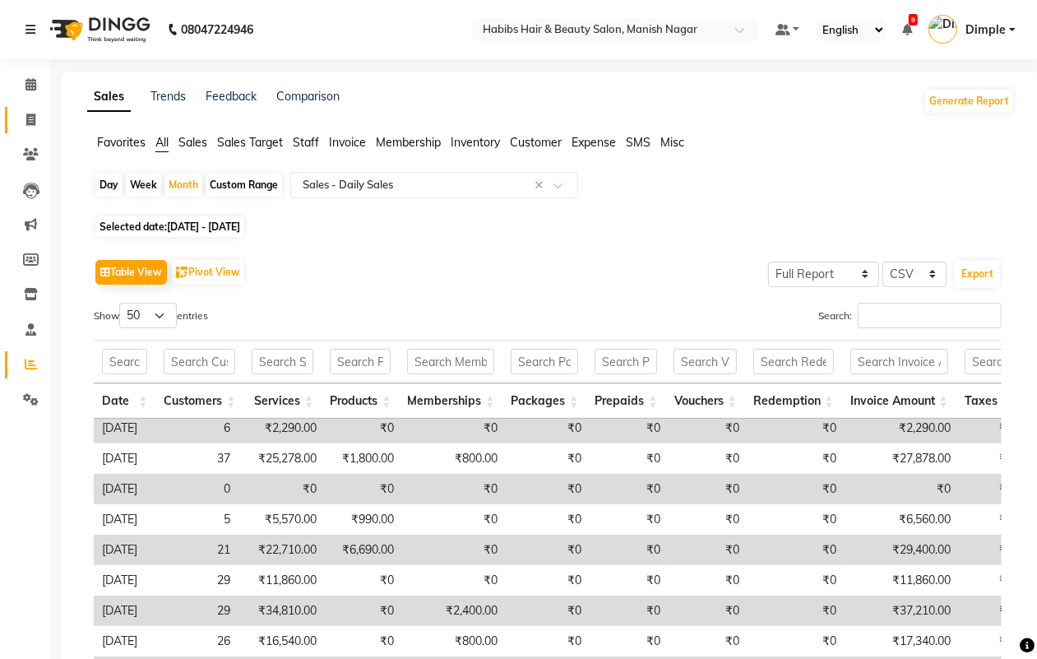
drag, startPoint x: 25, startPoint y: 116, endPoint x: 41, endPoint y: 122, distance: 17.4
click at [25, 116] on span at bounding box center [30, 120] width 29 height 19
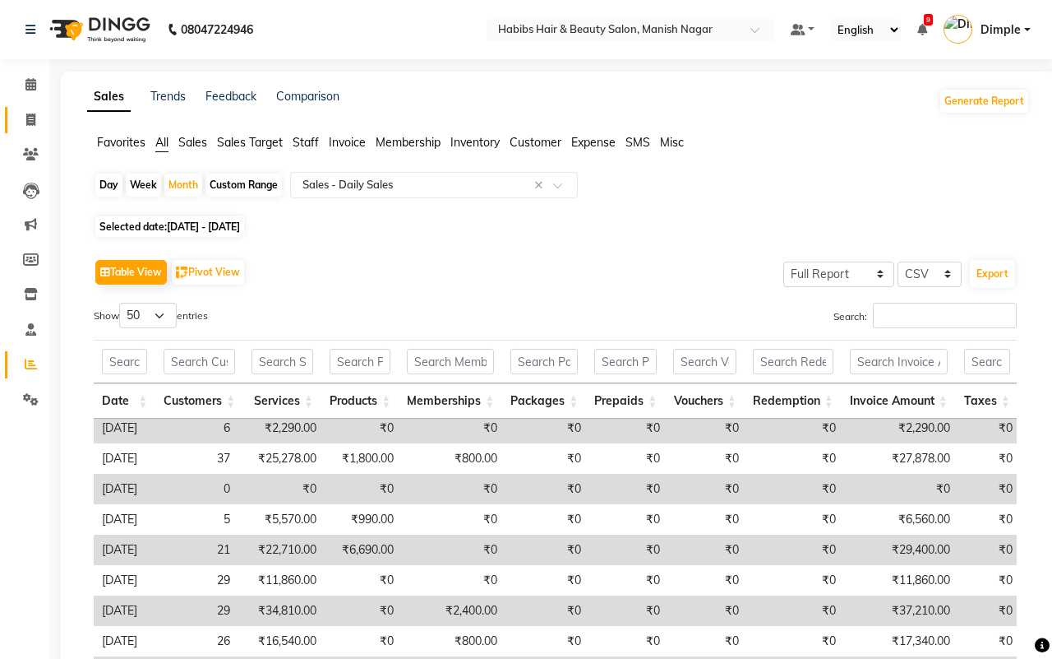
select select "service"
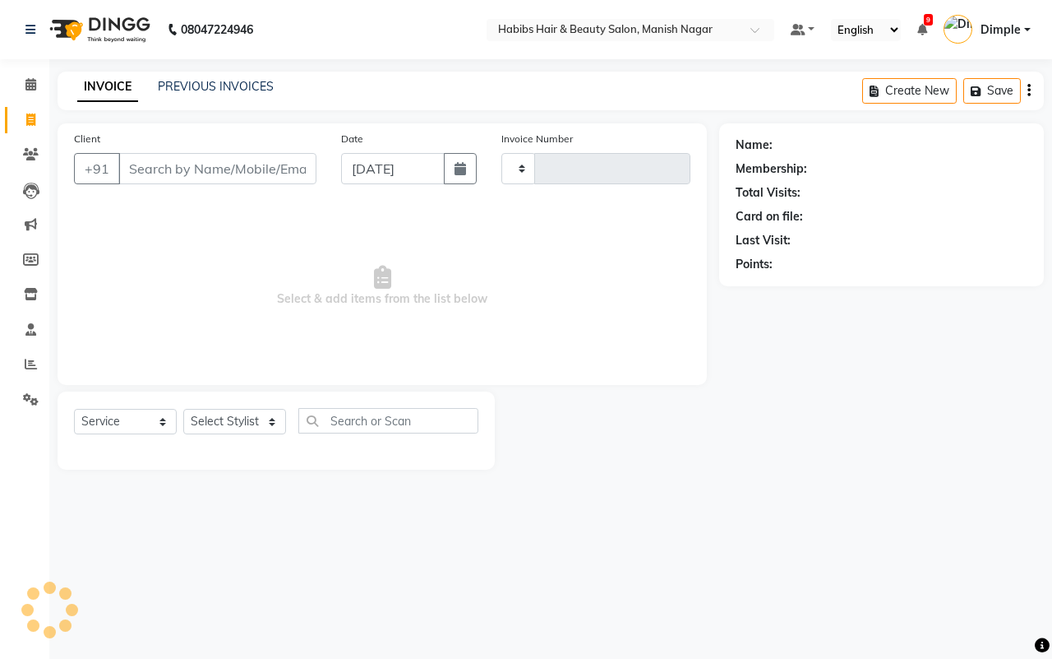
type input "4101"
select select "3804"
click at [159, 167] on input "Client" at bounding box center [217, 168] width 198 height 31
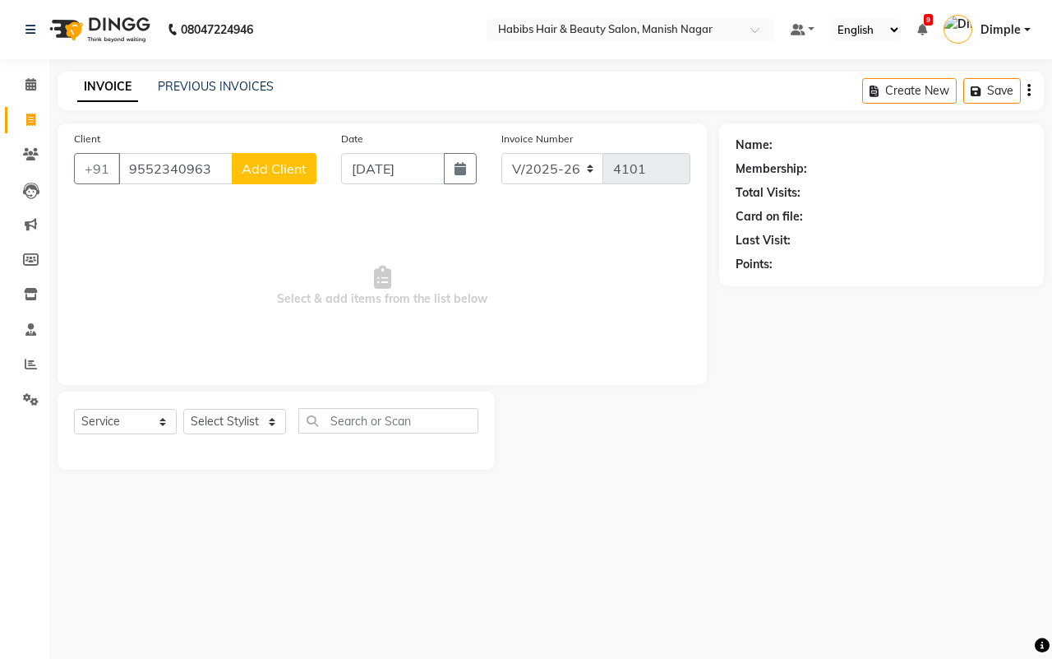
type input "9552340963"
click at [282, 160] on span "Add Client" at bounding box center [274, 168] width 65 height 16
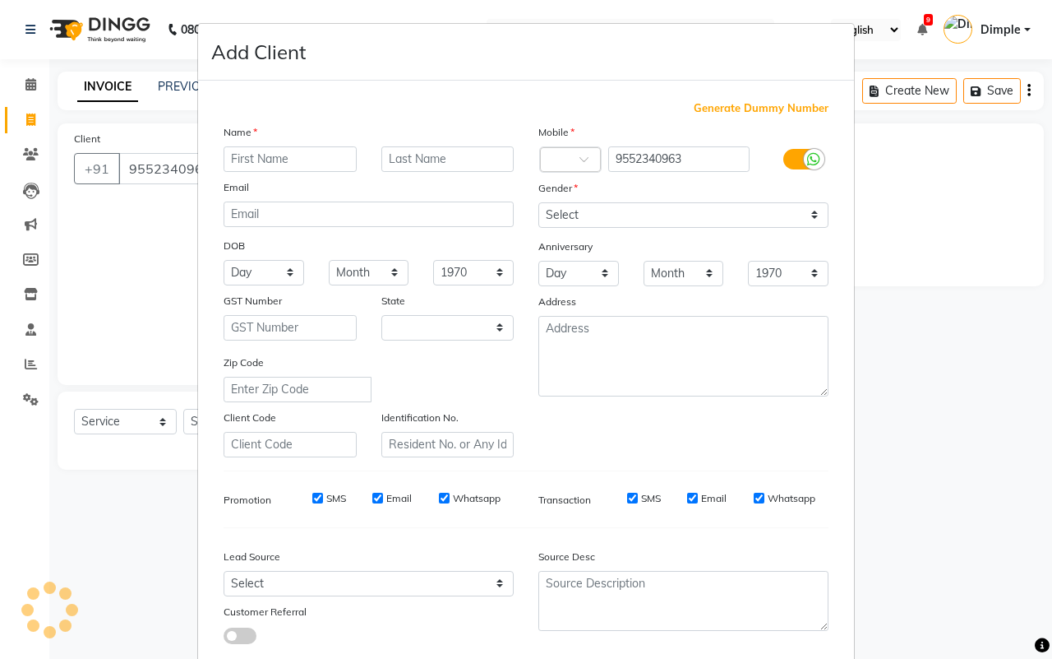
select select "22"
click at [278, 155] on input "text" at bounding box center [290, 158] width 133 height 25
type input "gauri"
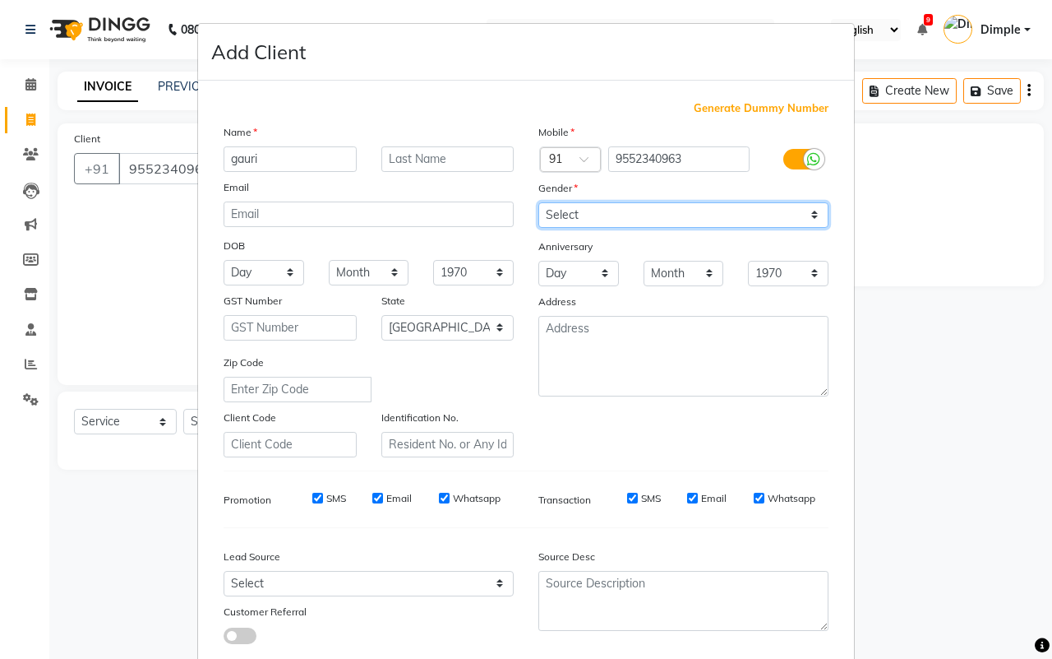
click at [548, 215] on select "Select [DEMOGRAPHIC_DATA] [DEMOGRAPHIC_DATA] Other Prefer Not To Say" at bounding box center [683, 214] width 290 height 25
select select "[DEMOGRAPHIC_DATA]"
click at [538, 202] on select "Select [DEMOGRAPHIC_DATA] [DEMOGRAPHIC_DATA] Other Prefer Not To Say" at bounding box center [683, 214] width 290 height 25
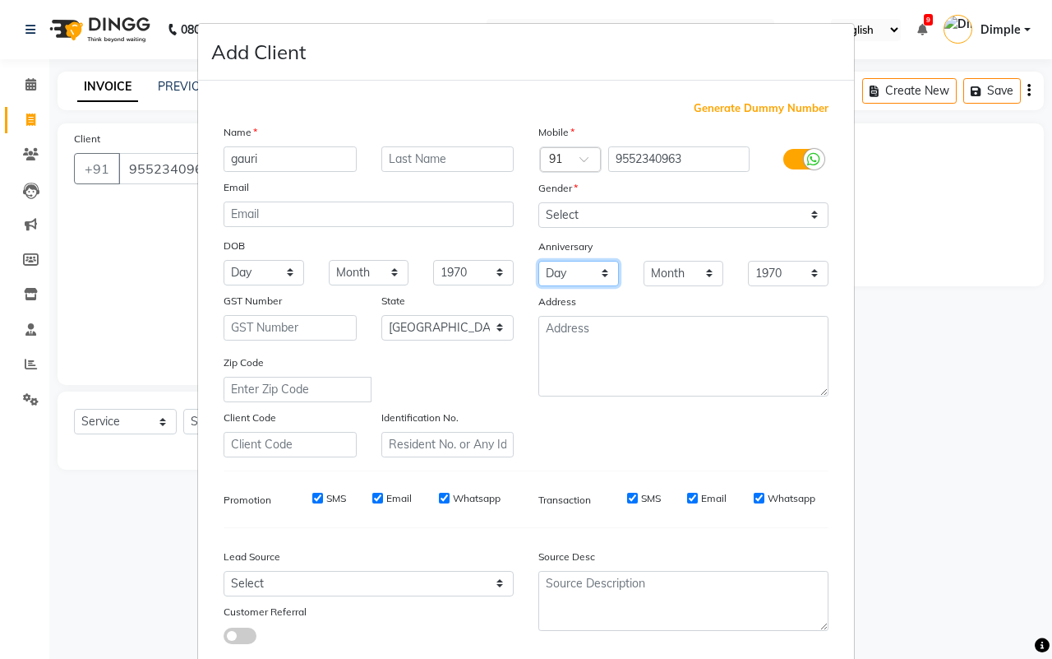
click at [552, 265] on select "Day 01 02 03 04 05 06 07 08 09 10 11 12 13 14 15 16 17 18 19 20 21 22 23 24 25 …" at bounding box center [578, 273] width 81 height 25
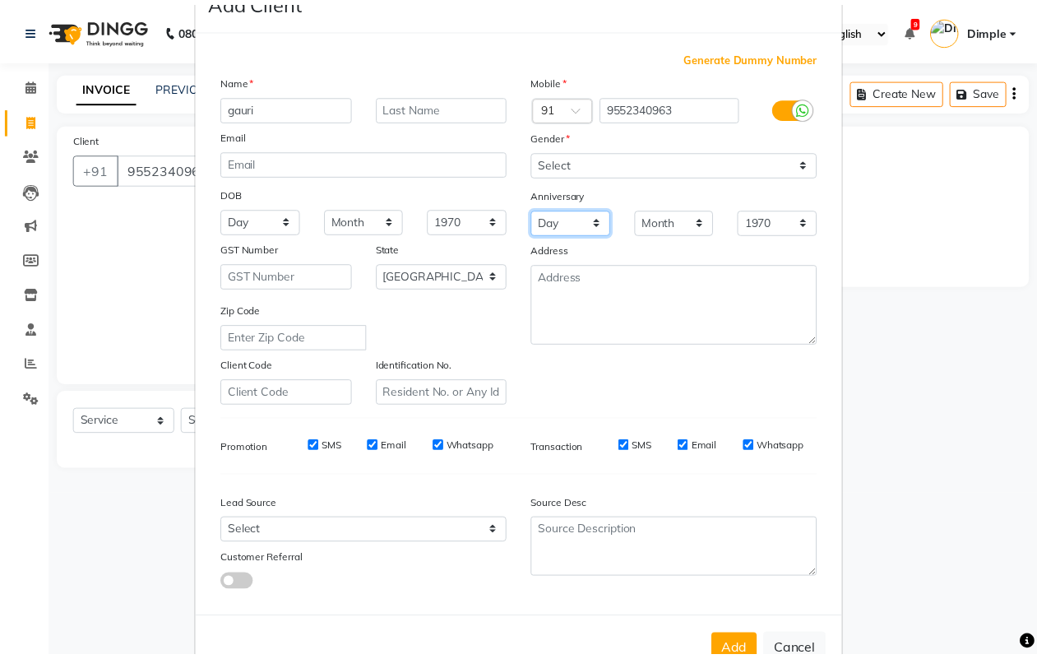
scroll to position [95, 0]
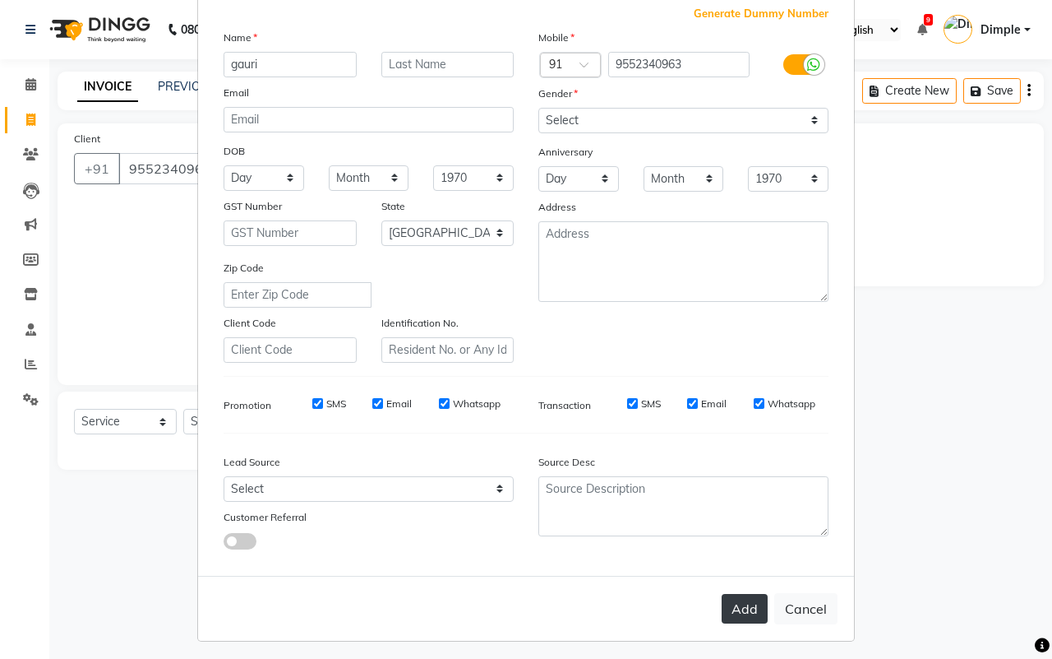
click at [742, 600] on button "Add" at bounding box center [745, 609] width 46 height 30
type input "95******63"
select select
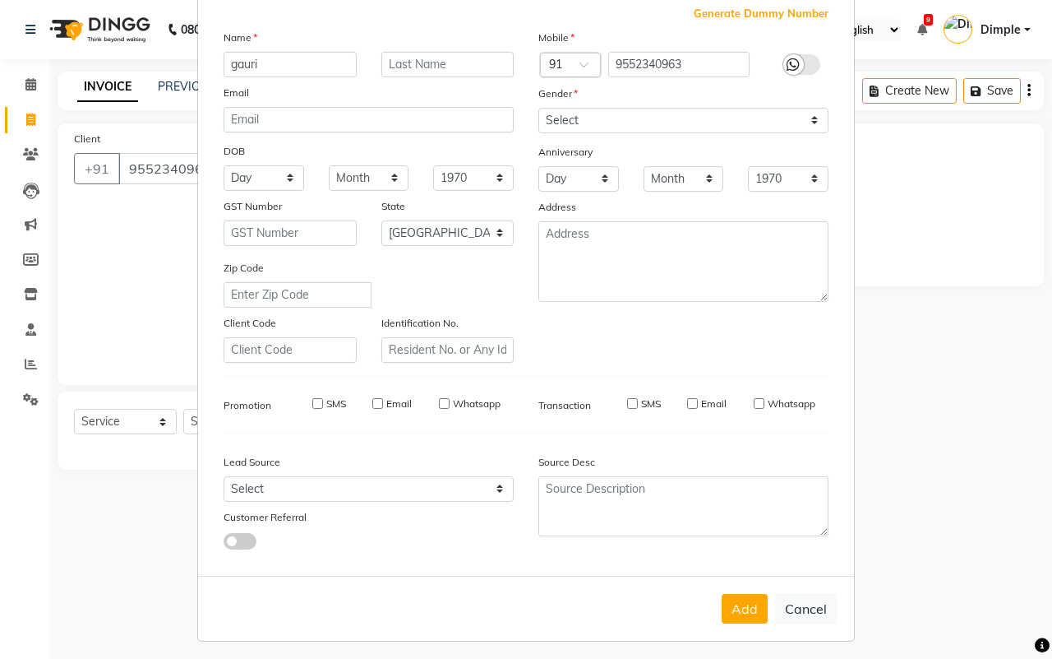
select select "null"
select select
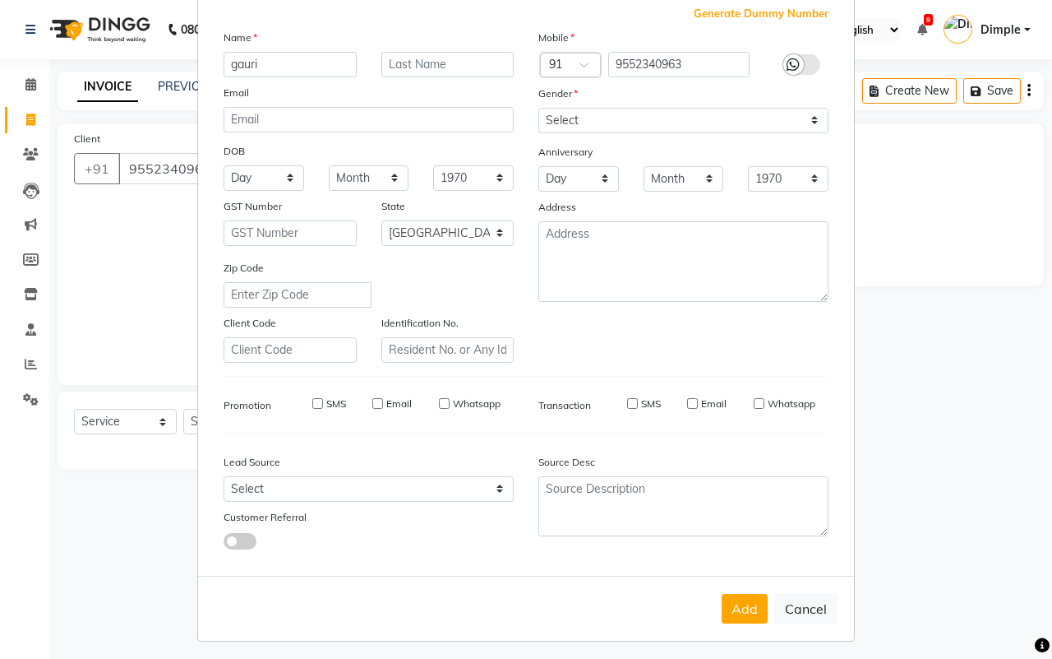
checkbox input "false"
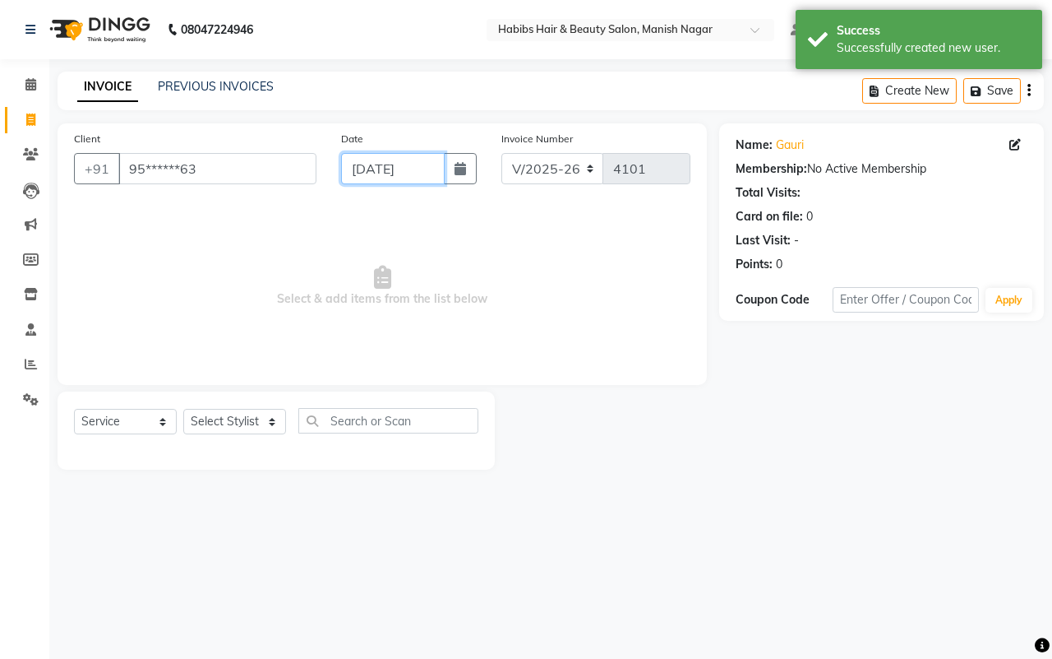
click at [401, 167] on input "[DATE]" at bounding box center [393, 168] width 104 height 31
select select "9"
select select "2025"
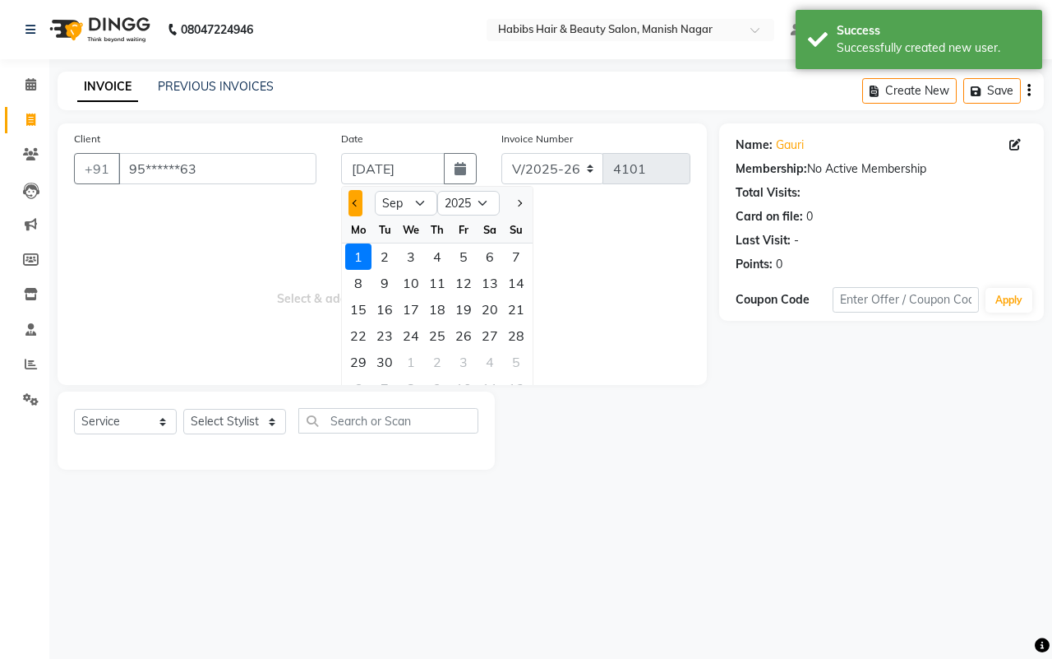
click at [349, 199] on button "Previous month" at bounding box center [356, 203] width 14 height 26
select select "8"
click at [488, 362] on div "30" at bounding box center [490, 362] width 26 height 26
type input "[DATE]"
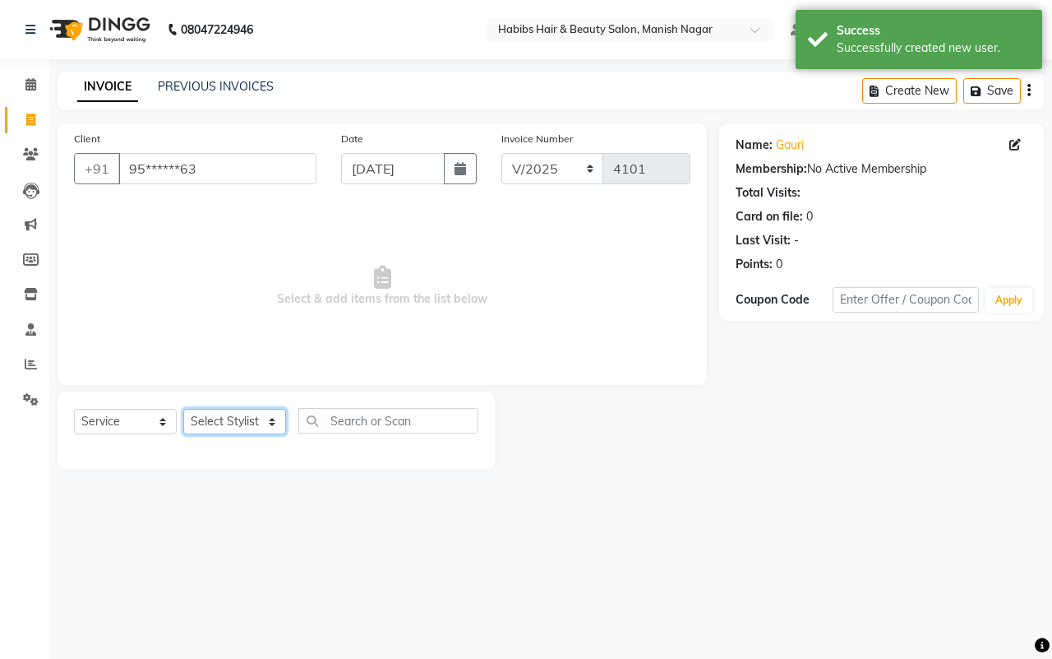
click at [222, 422] on select "Select Stylist [PERSON_NAME] [PERSON_NAME] [PERSON_NAME] [PERSON_NAME] Sachin […" at bounding box center [234, 421] width 103 height 25
click at [224, 422] on select "Select Stylist [PERSON_NAME] [PERSON_NAME] [PERSON_NAME] [PERSON_NAME] Sachin […" at bounding box center [234, 421] width 103 height 25
select select "18783"
click at [183, 409] on select "Select Stylist [PERSON_NAME] [PERSON_NAME] [PERSON_NAME] [PERSON_NAME] Sachin […" at bounding box center [234, 421] width 103 height 25
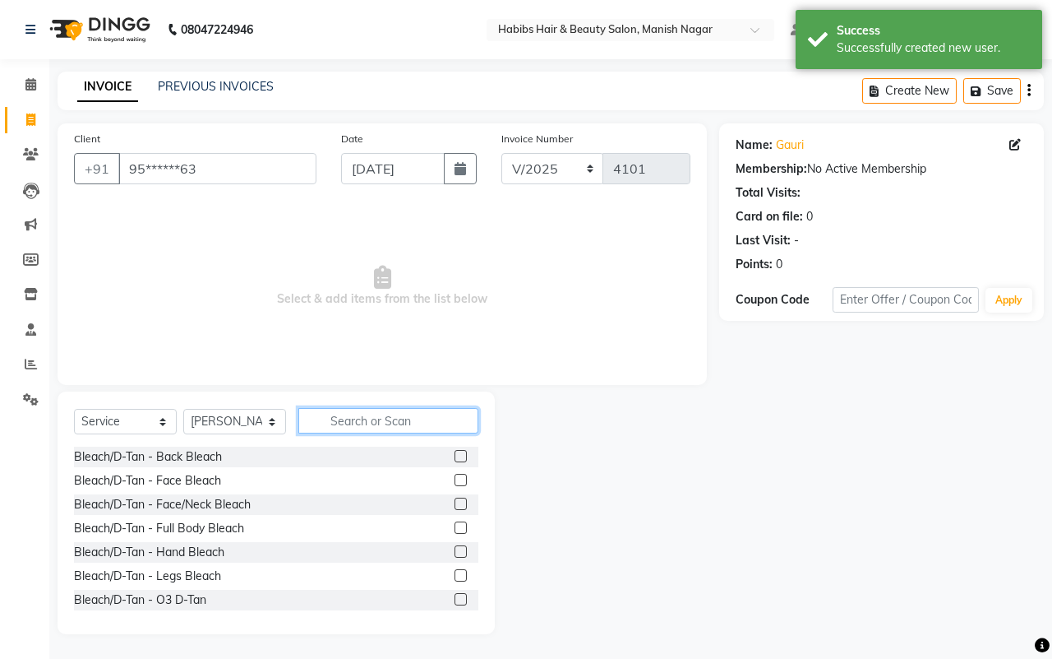
click at [363, 423] on input "text" at bounding box center [388, 420] width 180 height 25
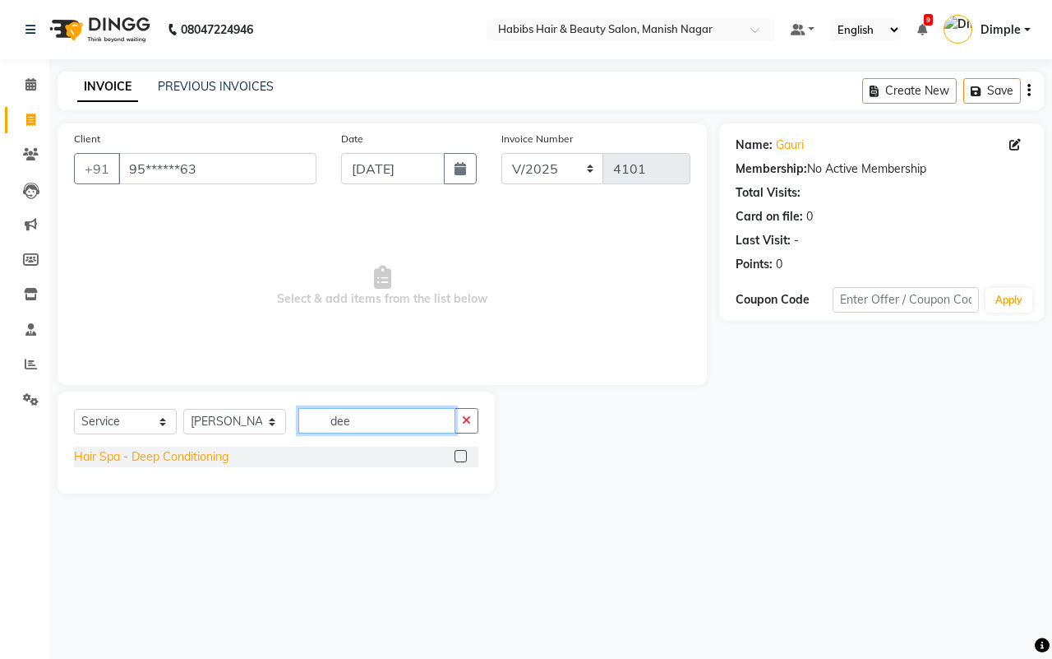
type input "dee"
click at [206, 460] on div "Hair Spa - Deep Conditioning" at bounding box center [151, 456] width 155 height 17
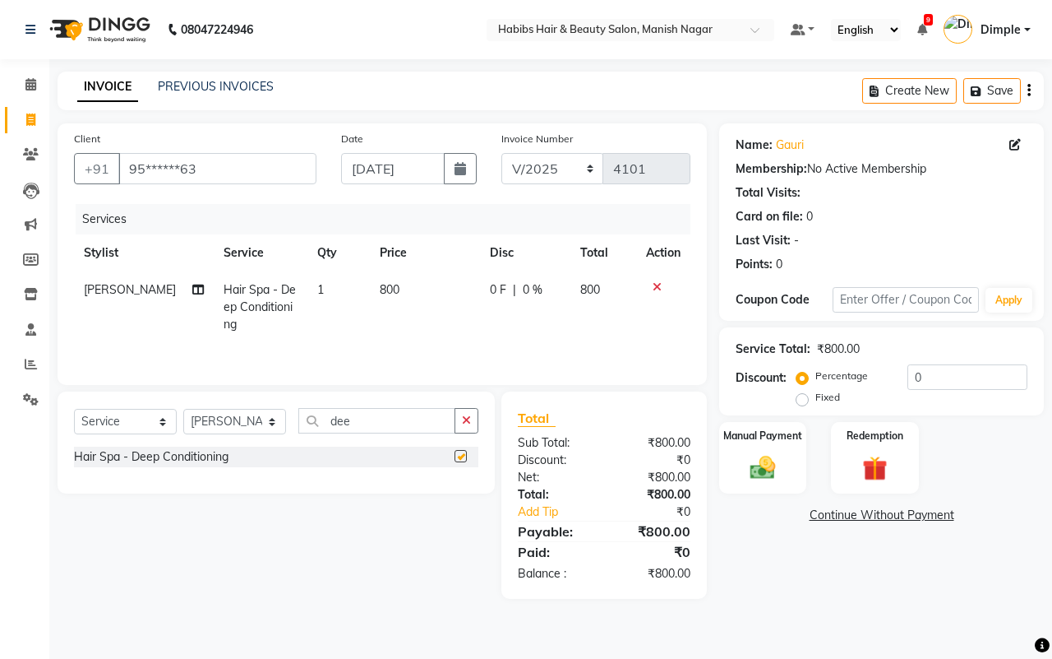
checkbox input "false"
drag, startPoint x: 430, startPoint y: 268, endPoint x: 415, endPoint y: 284, distance: 22.1
click at [430, 269] on th "Price" at bounding box center [424, 252] width 109 height 37
click at [429, 272] on table "Stylist Service Qty Price Disc Total Action [PERSON_NAME] Hair Spa - Deep Condi…" at bounding box center [382, 288] width 617 height 109
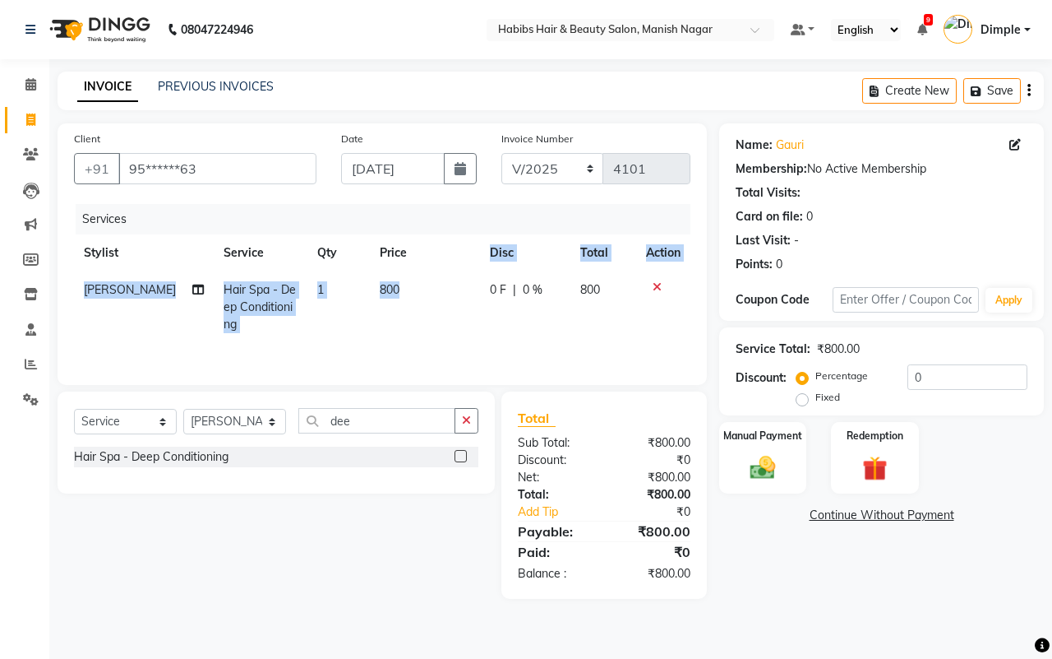
click at [380, 293] on span "800" at bounding box center [390, 289] width 20 height 15
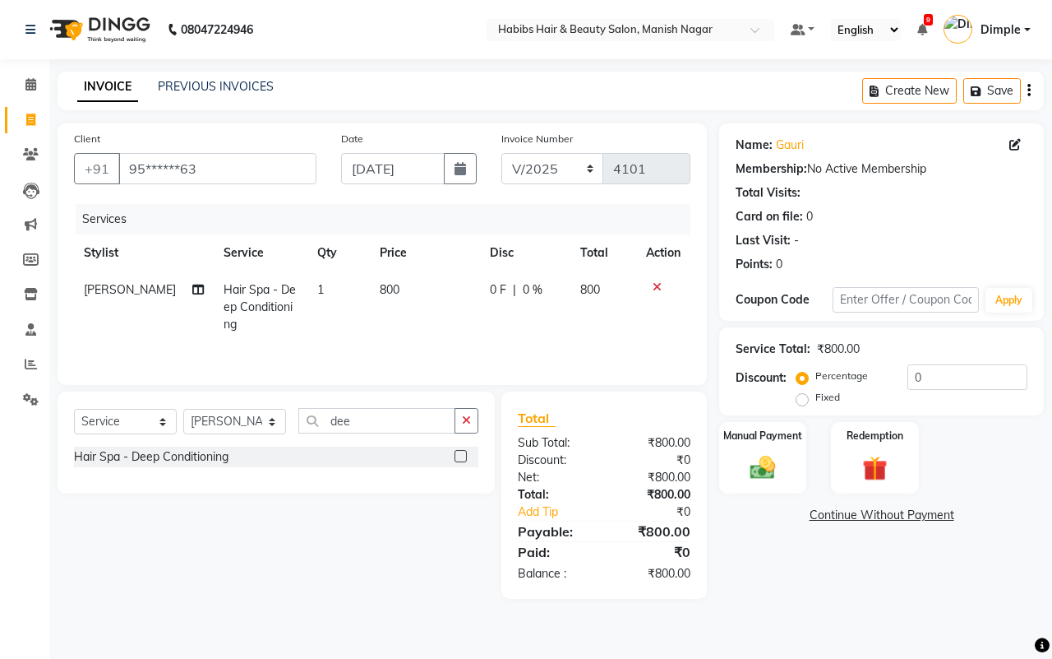
select select "18783"
click at [404, 294] on td "800" at bounding box center [424, 307] width 109 height 72
select select "18783"
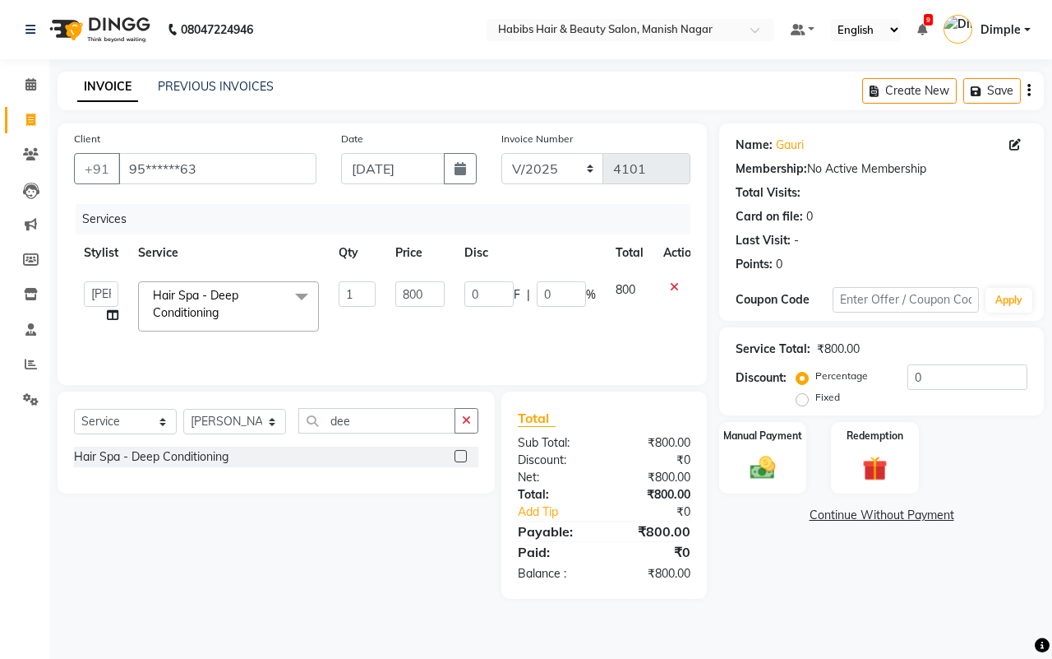
click at [405, 293] on input "800" at bounding box center [419, 293] width 49 height 25
type input "1000"
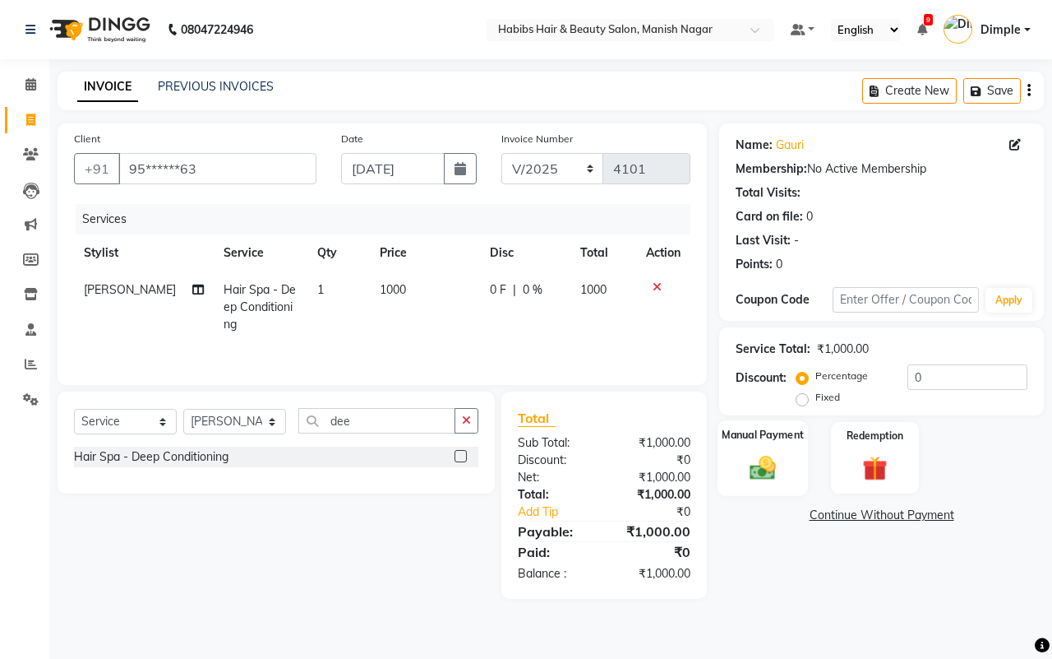
click at [760, 467] on img at bounding box center [763, 467] width 43 height 30
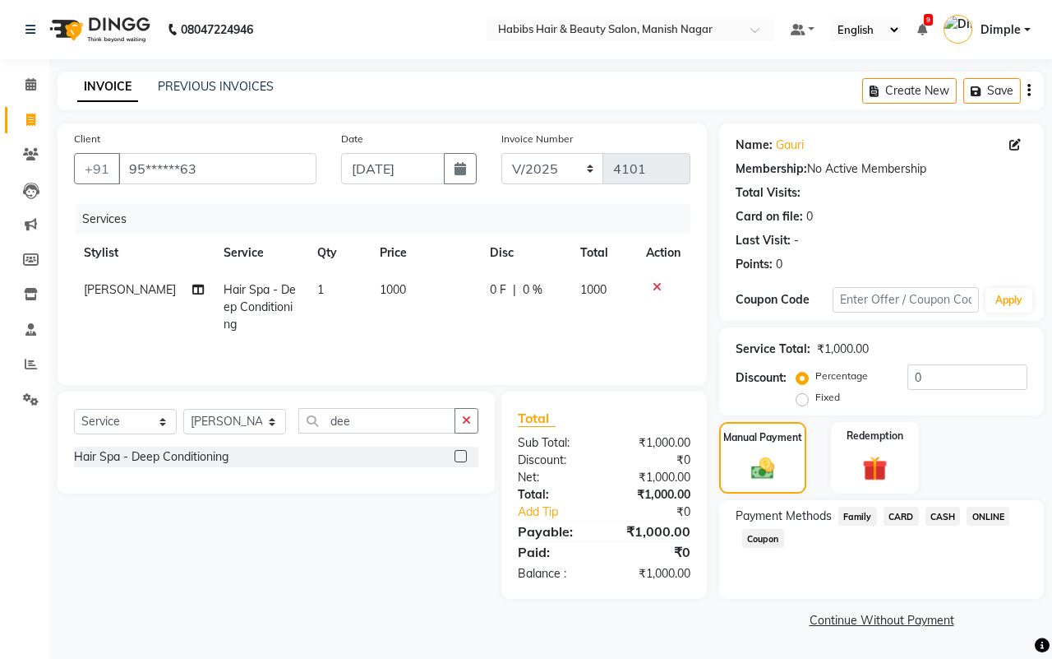
click at [984, 511] on span "ONLINE" at bounding box center [988, 515] width 43 height 19
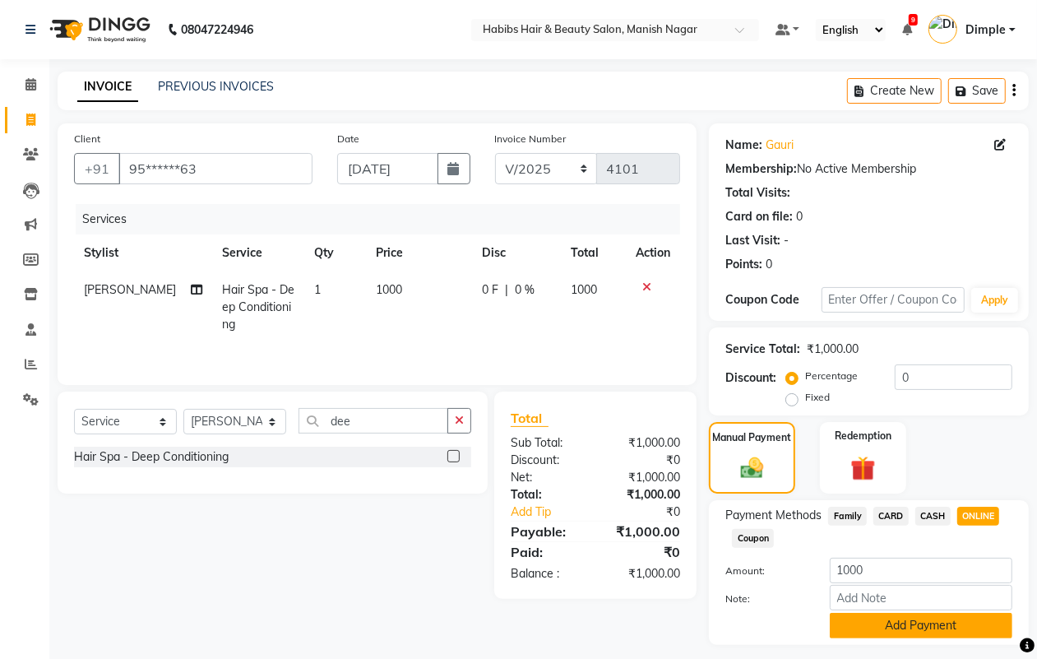
click at [867, 631] on button "Add Payment" at bounding box center [921, 624] width 183 height 25
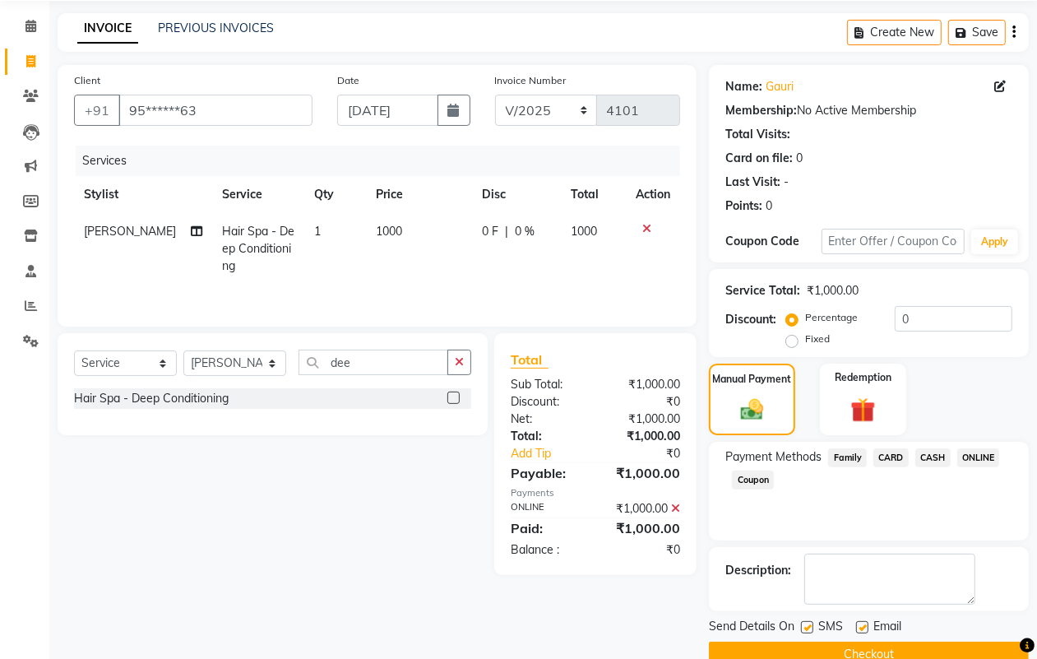
scroll to position [91, 0]
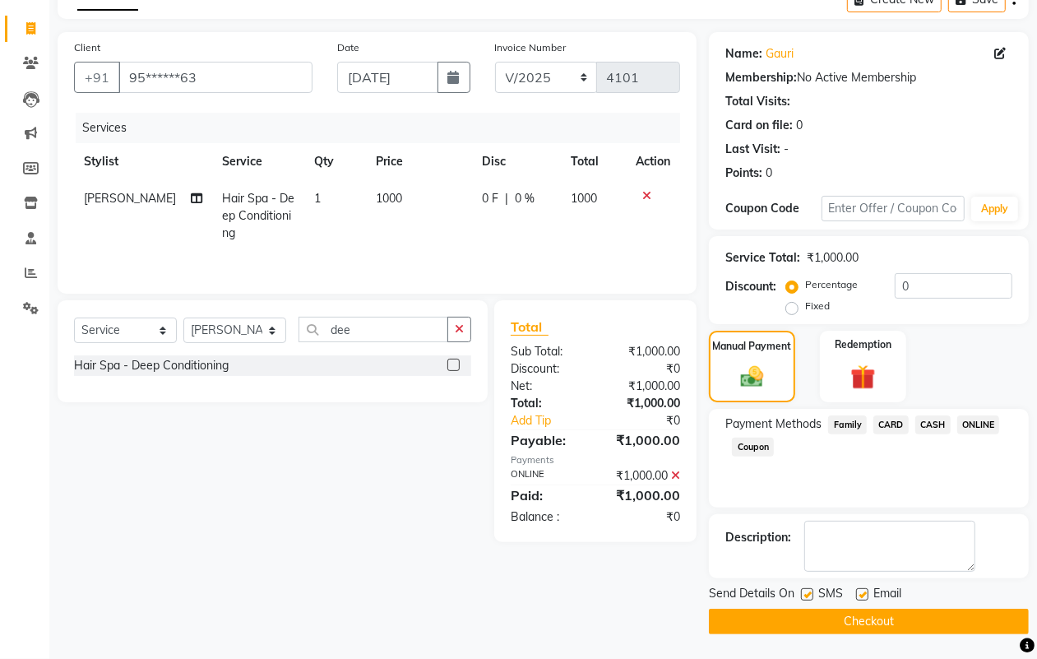
click at [873, 621] on button "Checkout" at bounding box center [869, 620] width 320 height 25
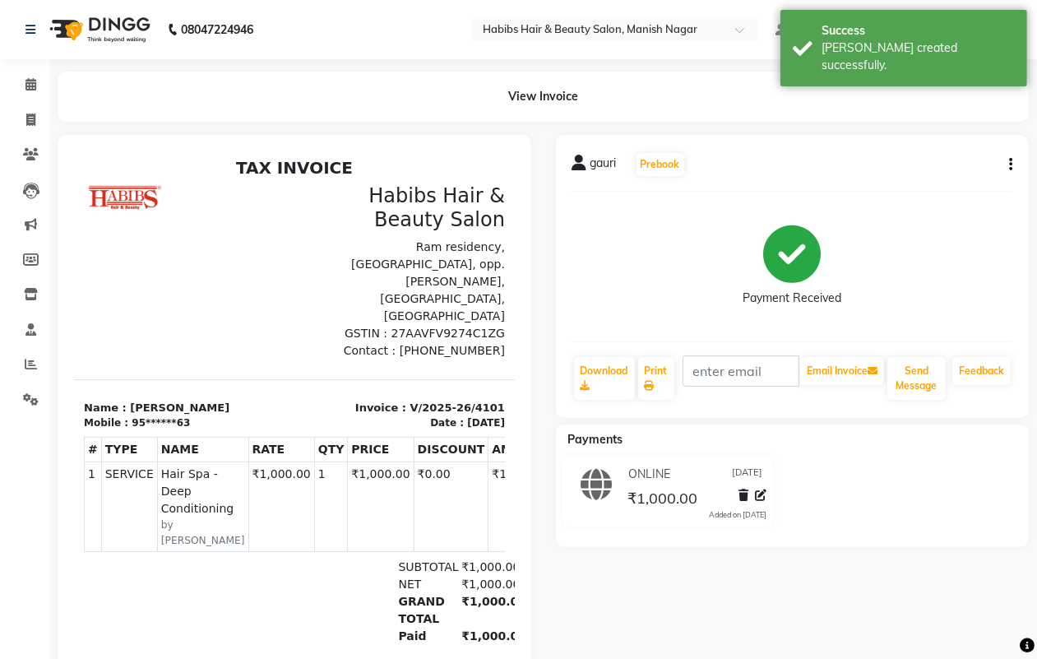
select select "service"
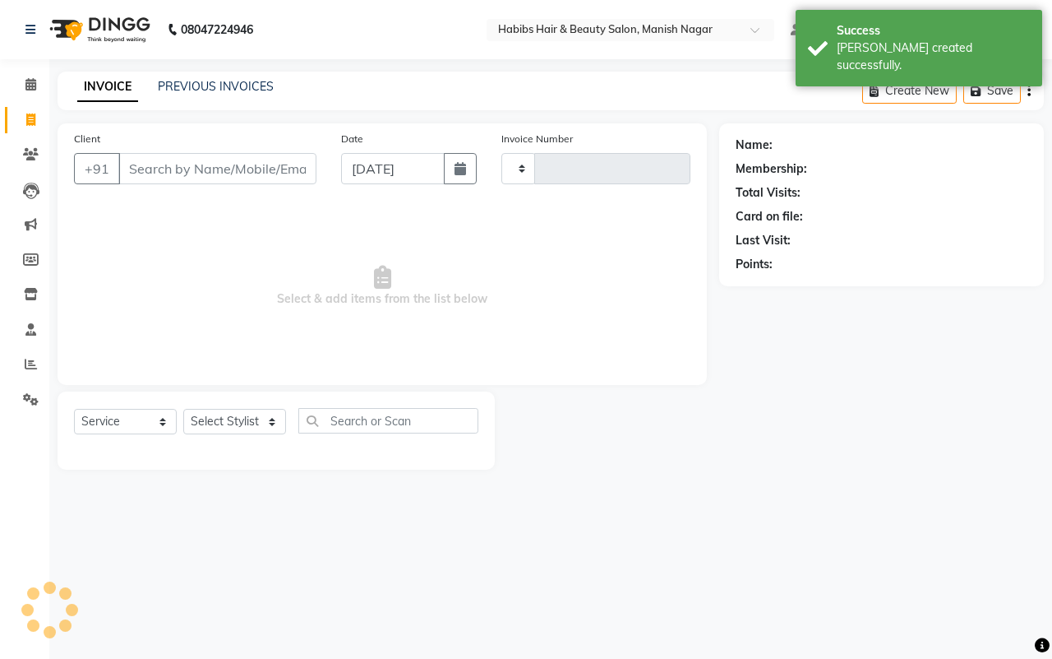
type input "4102"
select select "3804"
click at [129, 169] on input "Client" at bounding box center [217, 168] width 198 height 31
click at [130, 169] on input "Client" at bounding box center [217, 168] width 198 height 31
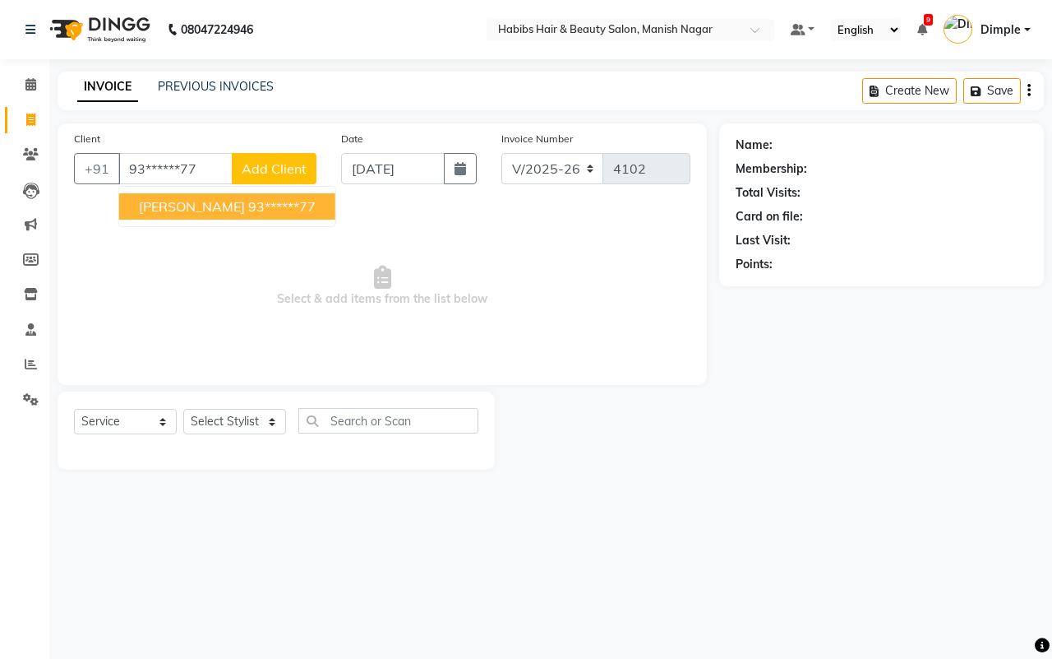
type input "93******77"
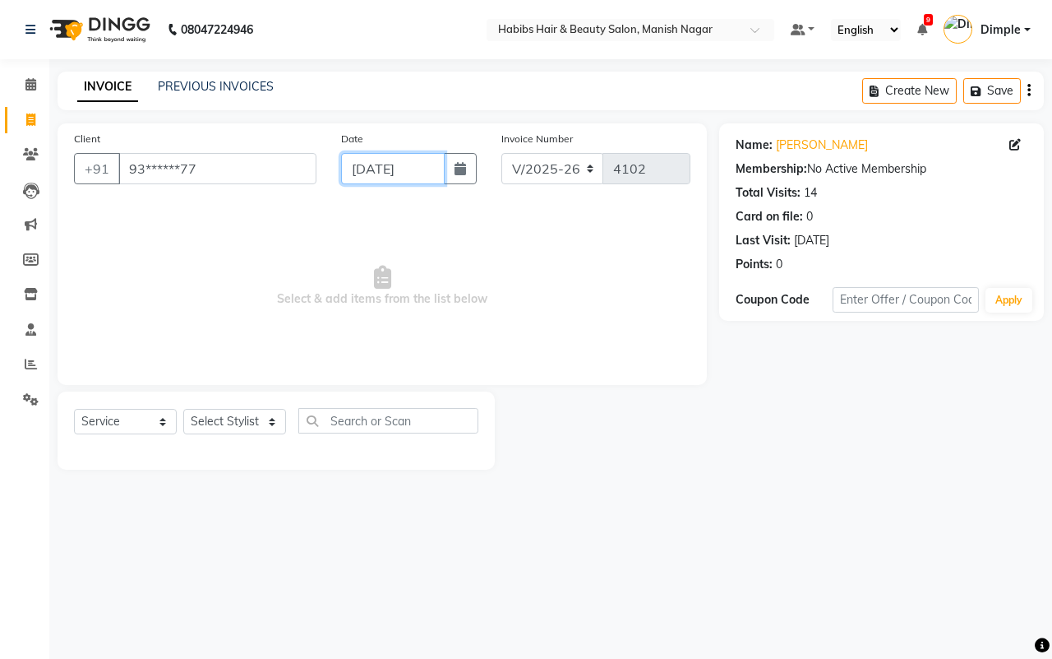
click at [368, 169] on input "[DATE]" at bounding box center [393, 168] width 104 height 31
select select "9"
select select "2025"
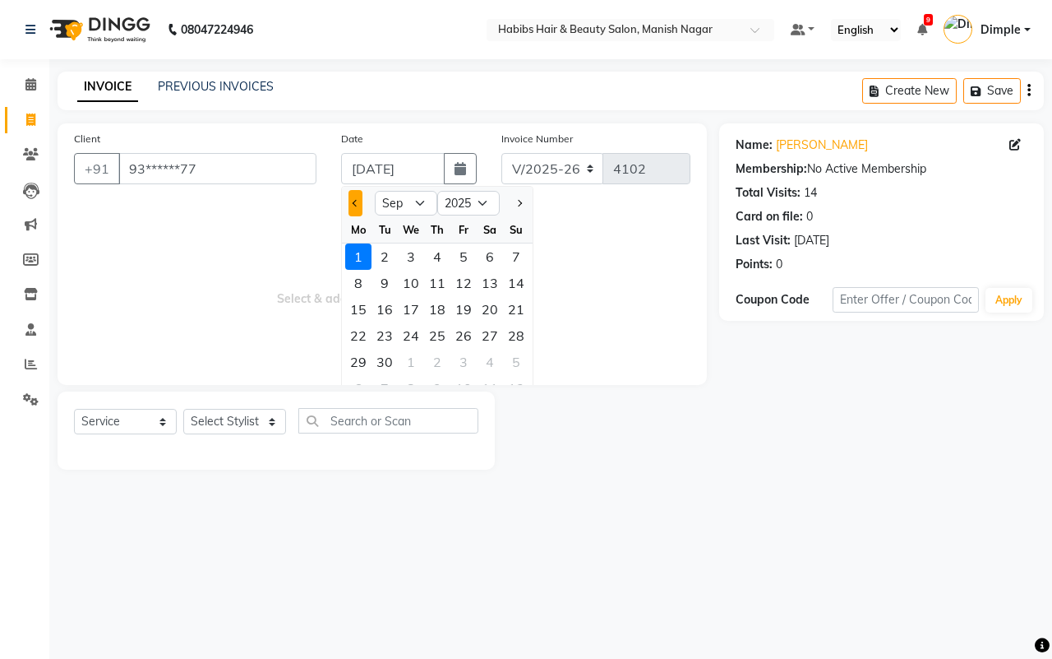
click at [358, 204] on button "Previous month" at bounding box center [356, 203] width 14 height 26
click at [512, 203] on button "Next month" at bounding box center [519, 203] width 14 height 26
select select "8"
drag, startPoint x: 493, startPoint y: 363, endPoint x: 420, endPoint y: 383, distance: 76.0
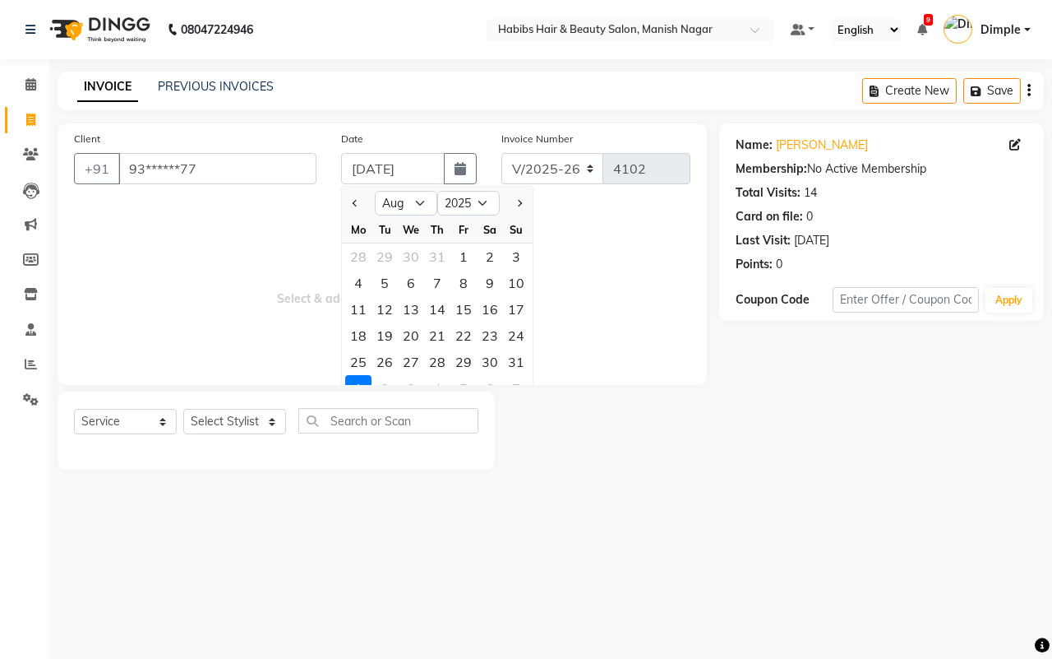
click at [493, 363] on div "30" at bounding box center [490, 362] width 26 height 26
type input "[DATE]"
click at [491, 363] on span "Select & add items from the list below" at bounding box center [382, 286] width 617 height 164
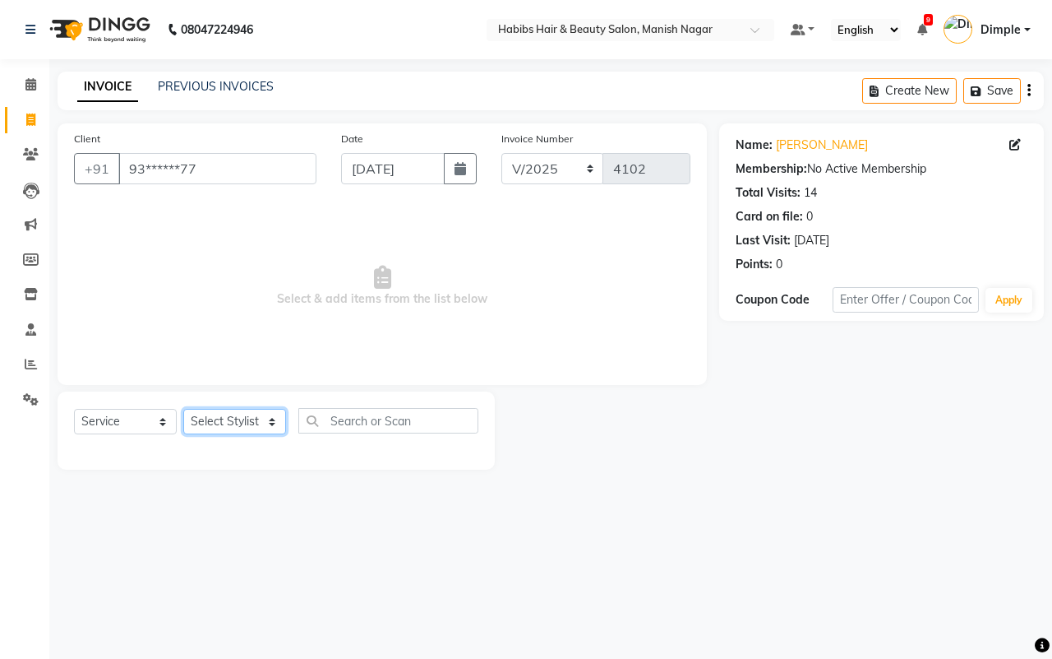
click at [236, 424] on select "Select Stylist [PERSON_NAME] [PERSON_NAME] [PERSON_NAME] [PERSON_NAME] Sachin […" at bounding box center [234, 421] width 103 height 25
select select "18781"
click at [183, 409] on select "Select Stylist [PERSON_NAME] [PERSON_NAME] [PERSON_NAME] [PERSON_NAME] Sachin […" at bounding box center [234, 421] width 103 height 25
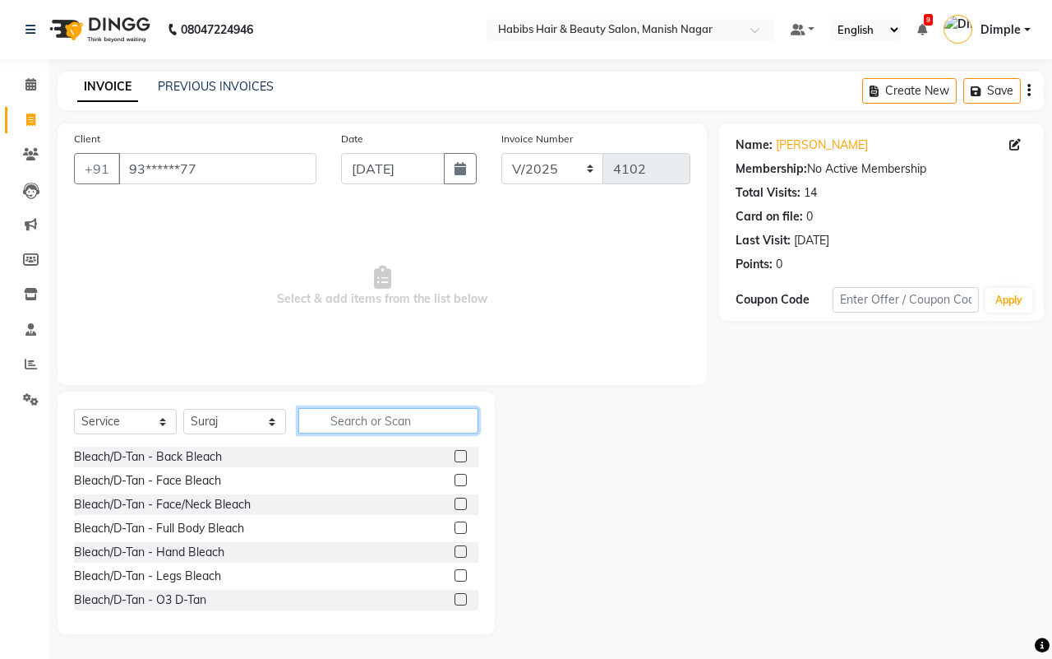
click at [339, 423] on input "text" at bounding box center [388, 420] width 180 height 25
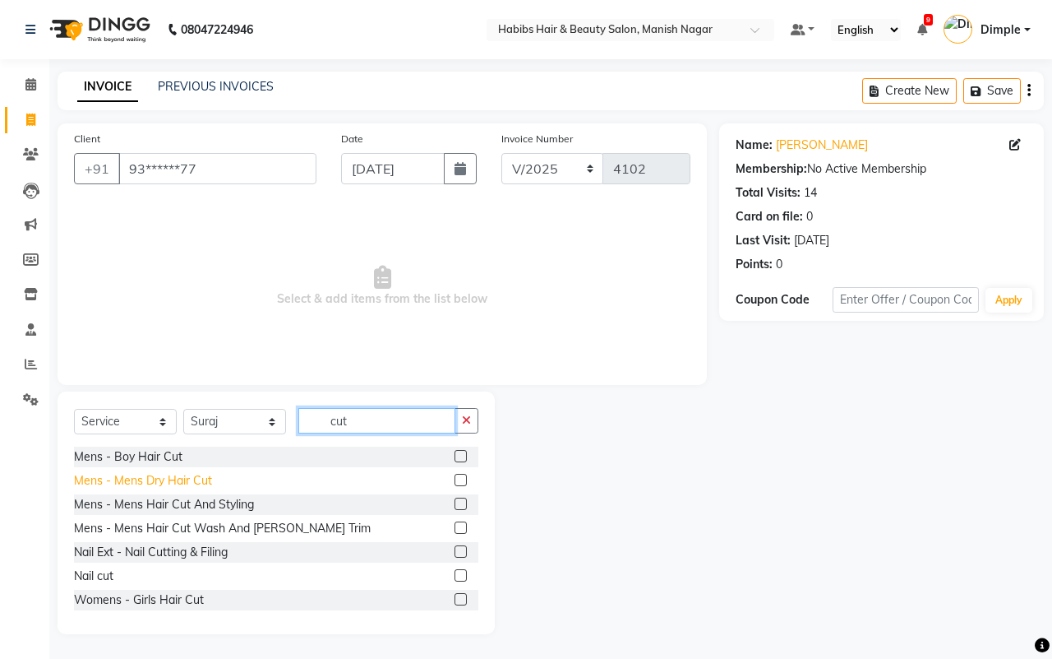
type input "cut"
click at [169, 479] on div "Mens - Mens Dry Hair Cut" at bounding box center [143, 480] width 138 height 17
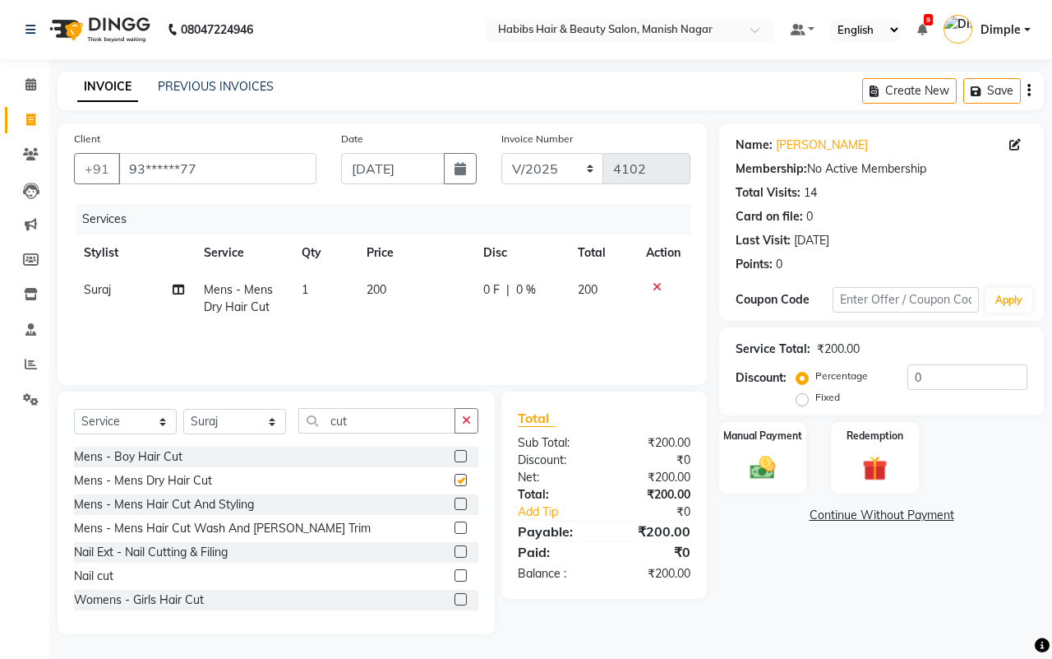
checkbox input "false"
click at [464, 419] on icon "button" at bounding box center [466, 420] width 9 height 12
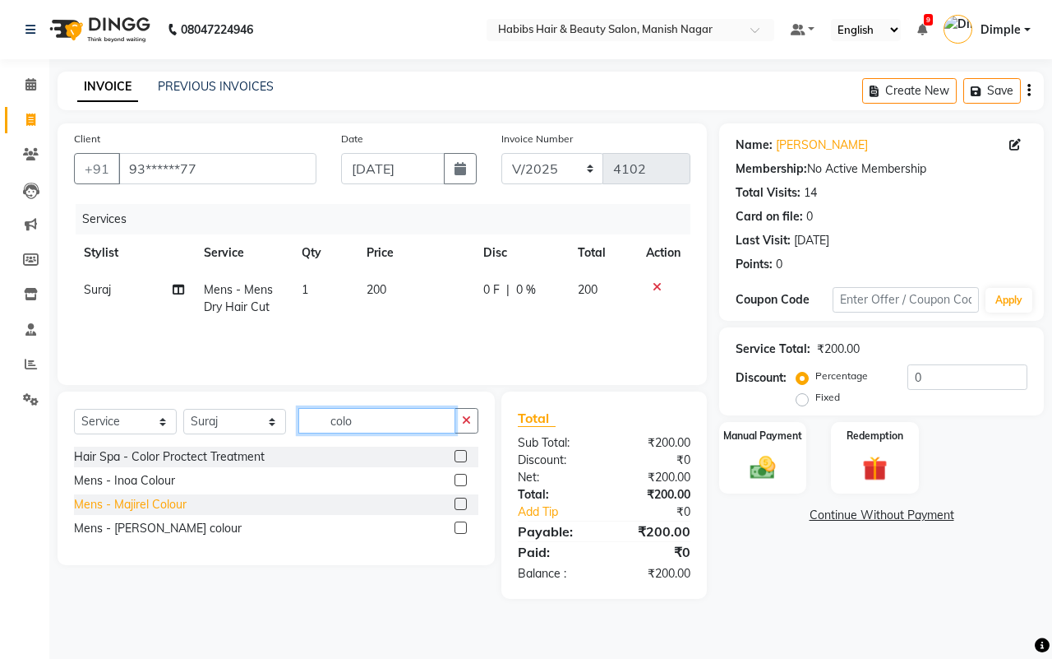
type input "colo"
click at [149, 500] on div "Mens - Majirel Colour" at bounding box center [130, 504] width 113 height 17
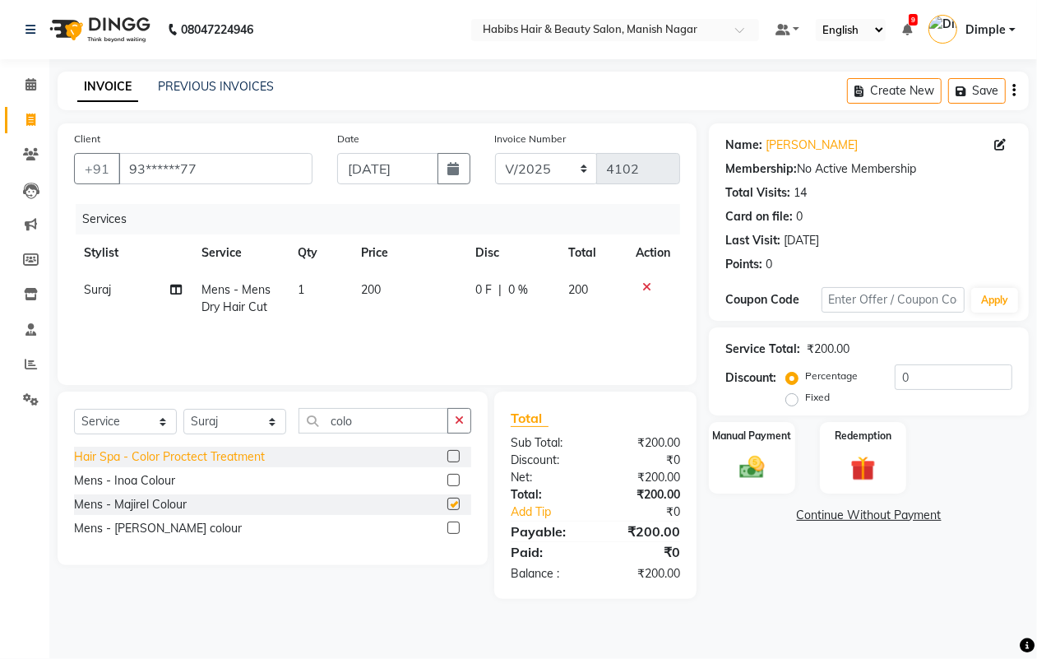
checkbox input "false"
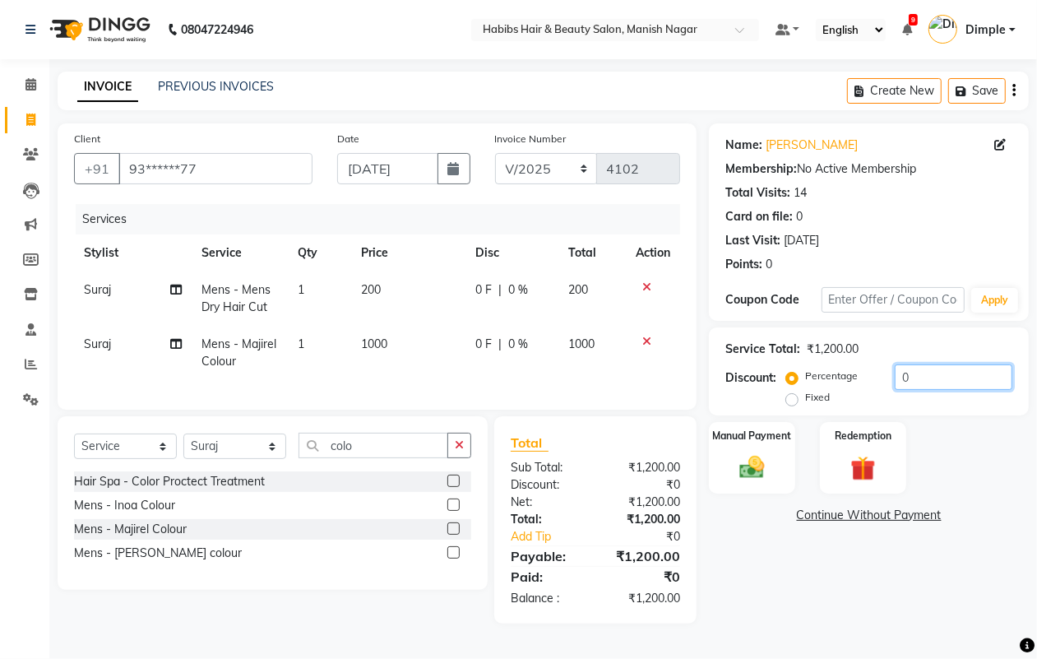
click at [899, 382] on input "0" at bounding box center [953, 376] width 118 height 25
type input "20"
click at [741, 466] on img at bounding box center [751, 467] width 41 height 30
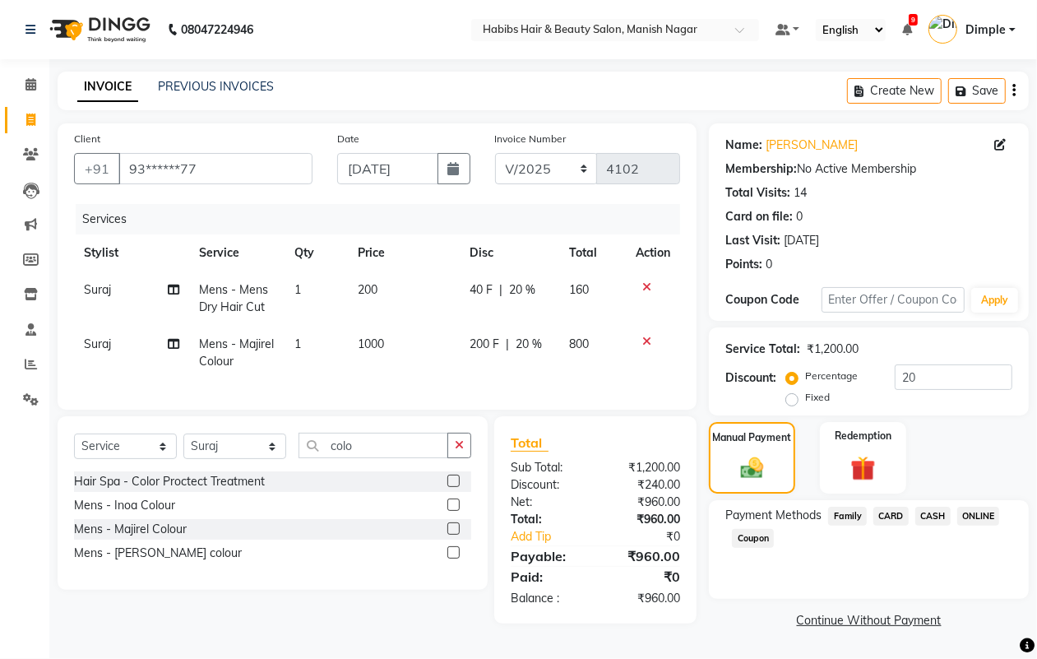
click at [970, 525] on div "ONLINE" at bounding box center [974, 517] width 49 height 22
click at [970, 515] on span "ONLINE" at bounding box center [978, 515] width 43 height 19
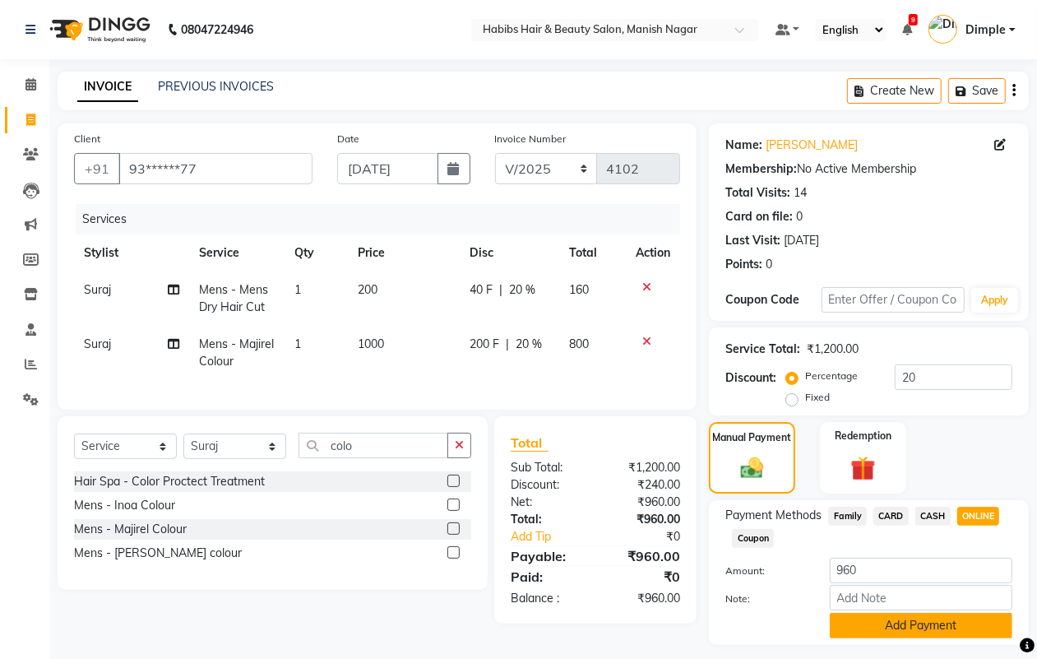
click at [922, 625] on button "Add Payment" at bounding box center [921, 624] width 183 height 25
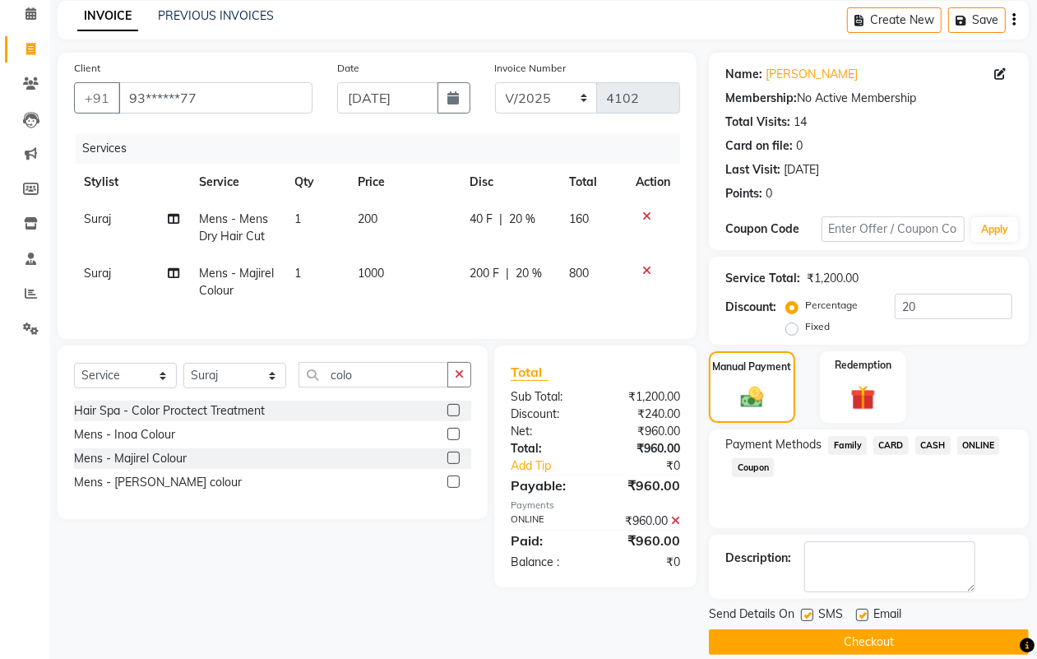
scroll to position [91, 0]
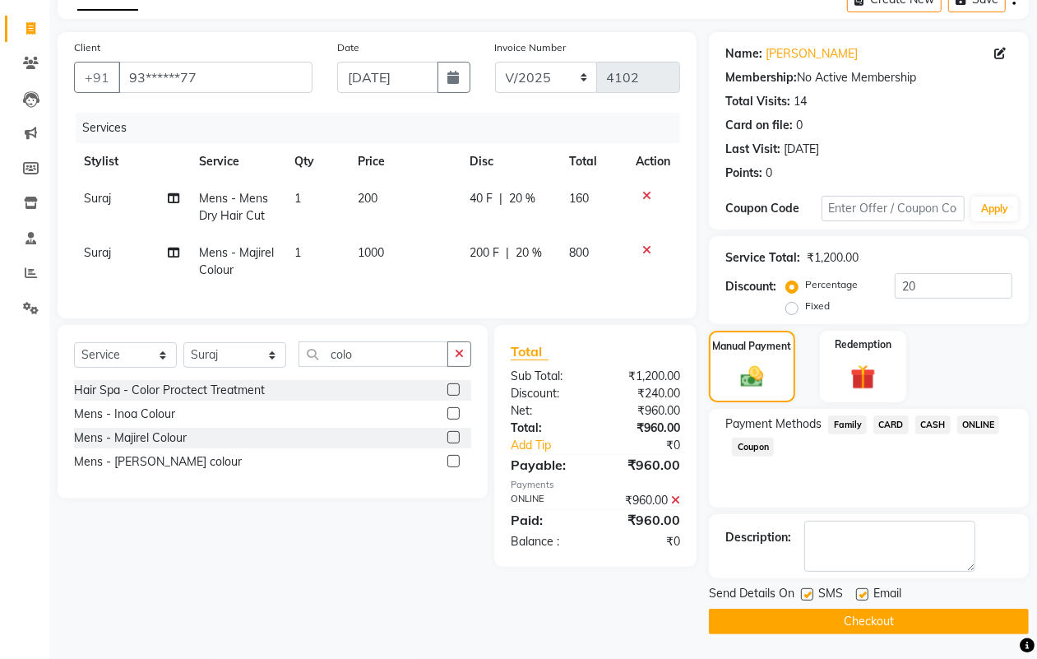
click at [913, 618] on button "Checkout" at bounding box center [869, 620] width 320 height 25
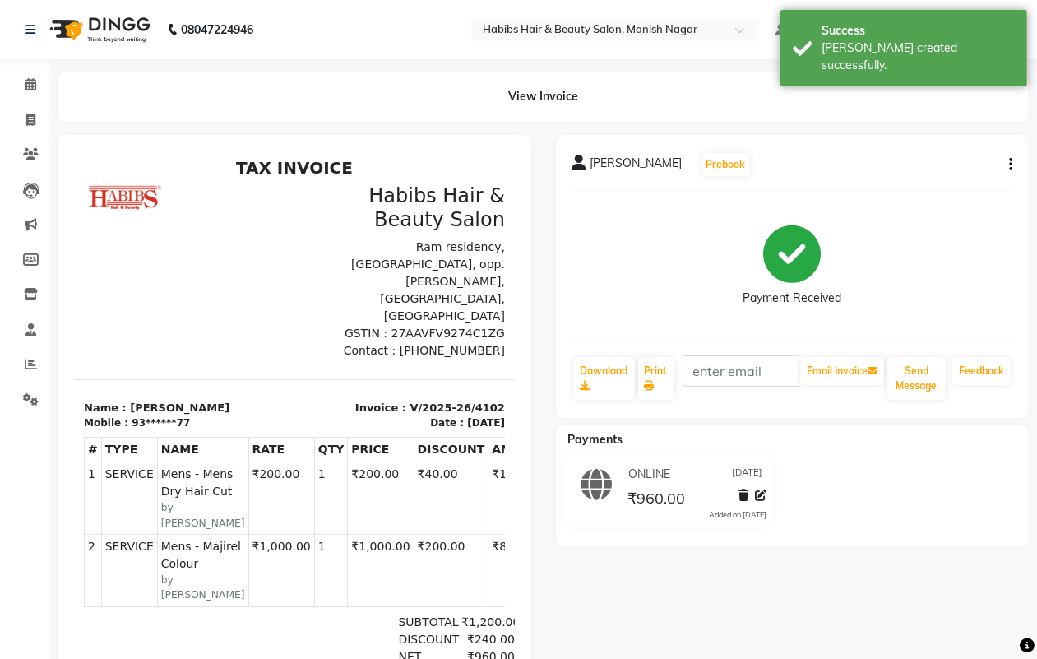
select select "service"
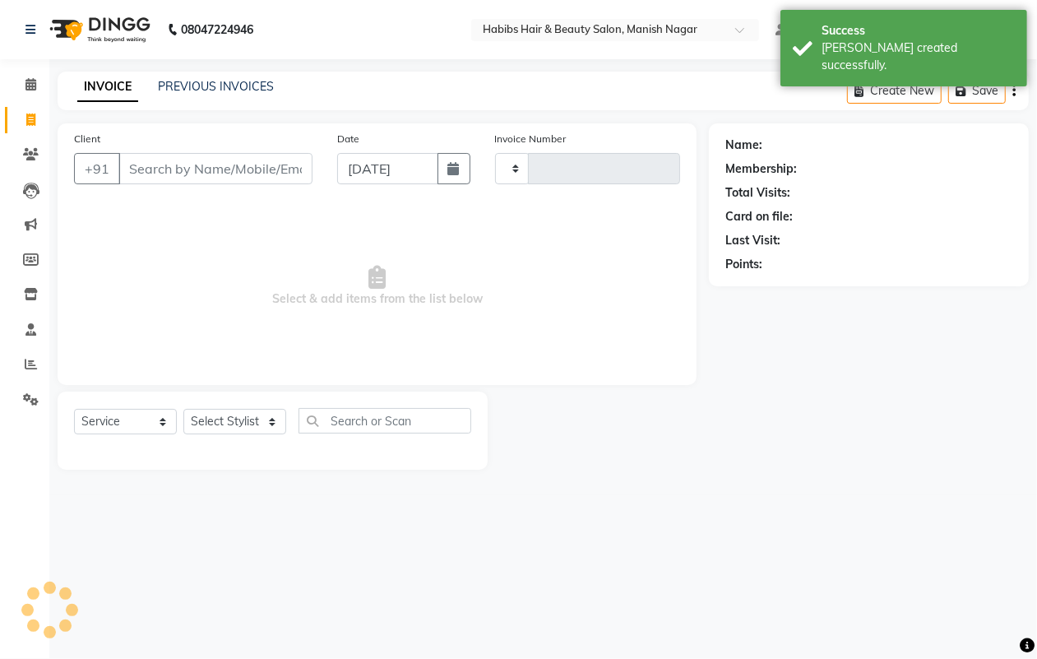
type input "4103"
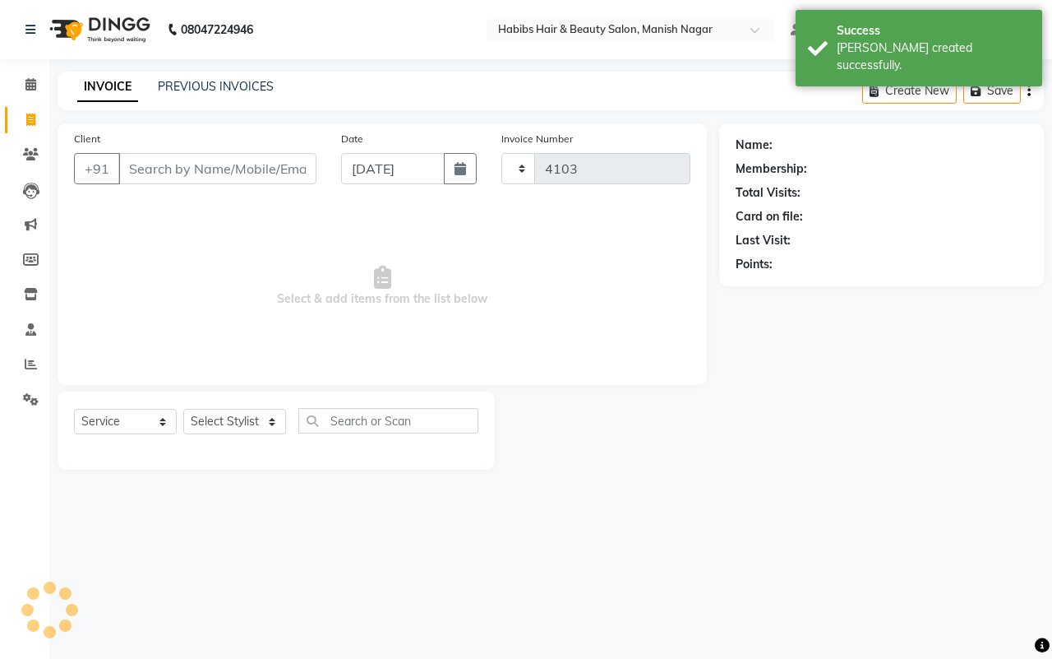
select select "3804"
click at [127, 167] on input "Client" at bounding box center [217, 168] width 198 height 31
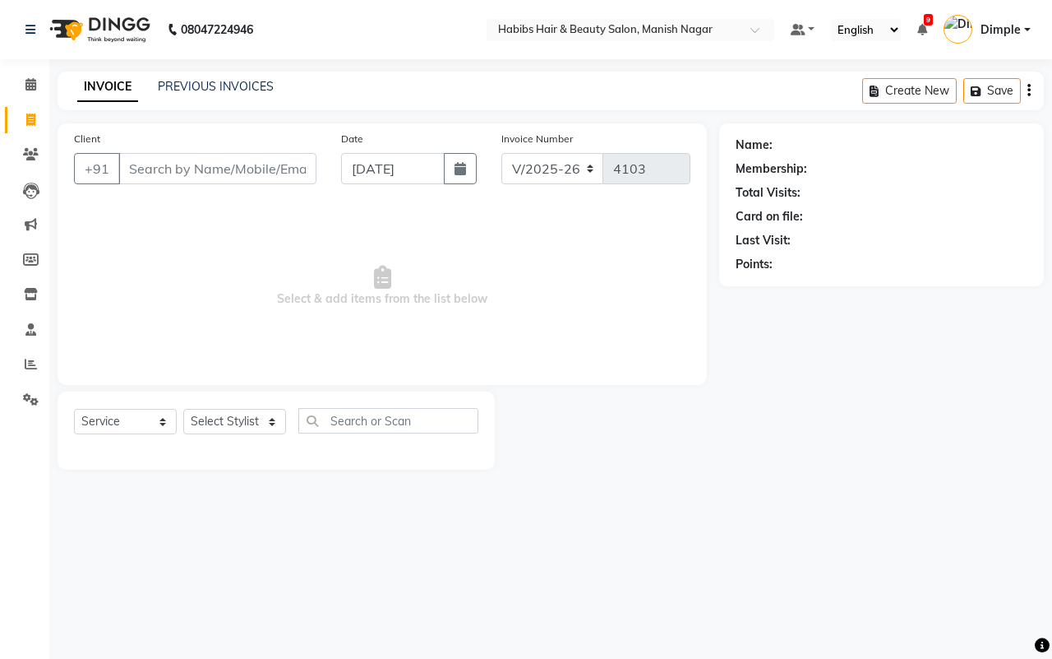
click at [128, 169] on input "Client" at bounding box center [217, 168] width 198 height 31
